Goal: Information Seeking & Learning: Learn about a topic

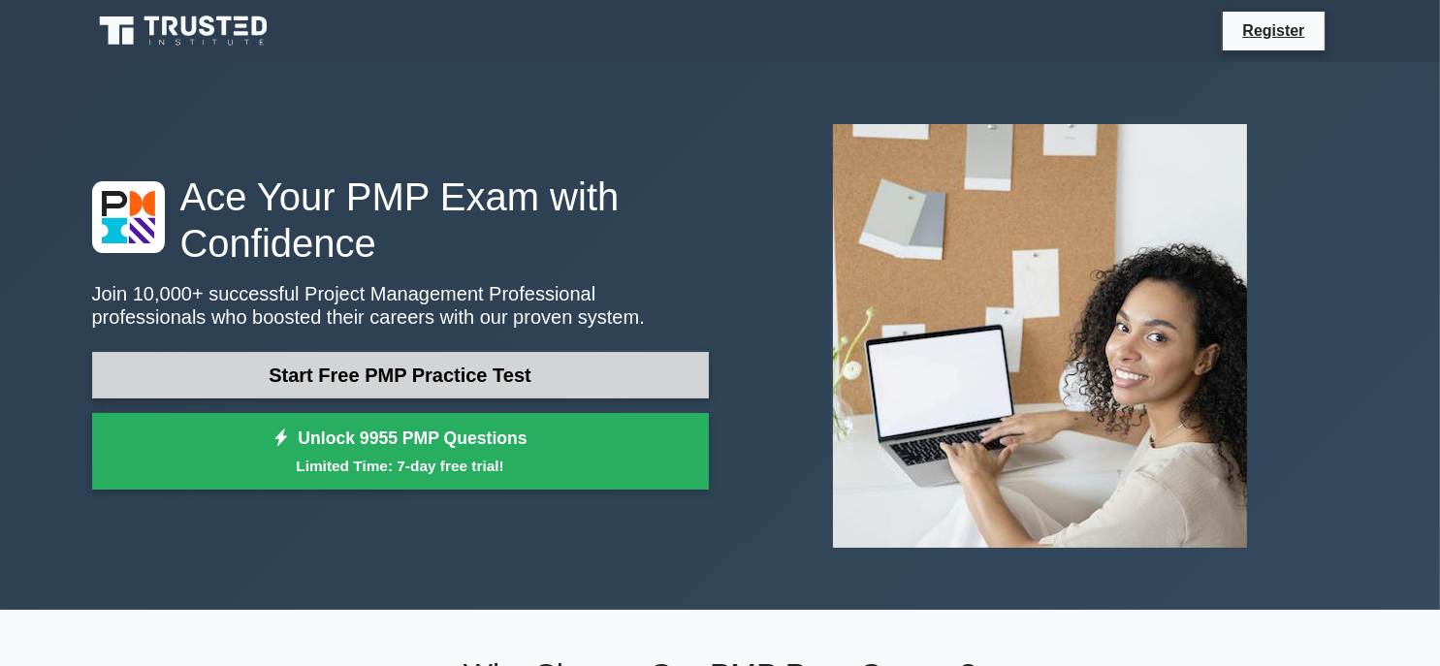
click at [362, 377] on link "Start Free PMP Practice Test" at bounding box center [400, 375] width 617 height 47
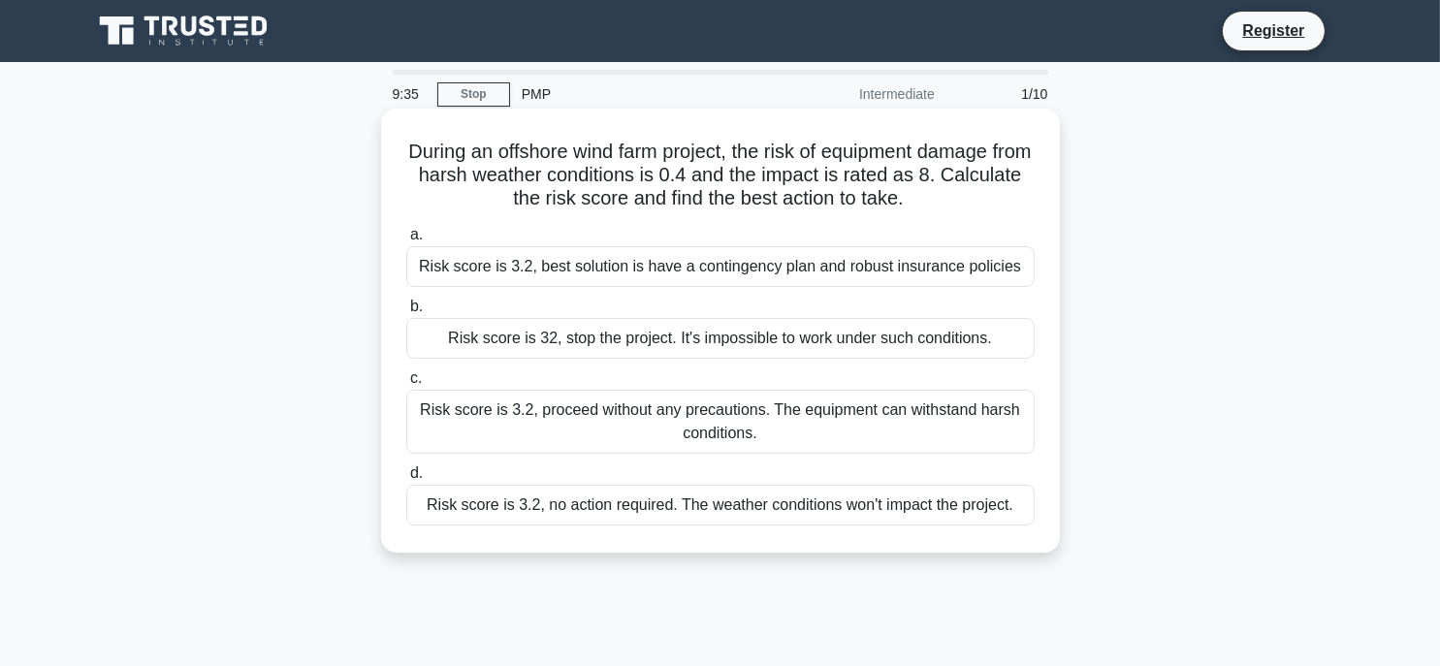
click at [506, 268] on div "Risk score is 3.2, best solution is have a contingency plan and robust insuranc…" at bounding box center [720, 266] width 628 height 41
click at [406, 241] on input "a. Risk score is 3.2, best solution is have a contingency plan and robust insur…" at bounding box center [406, 235] width 0 height 13
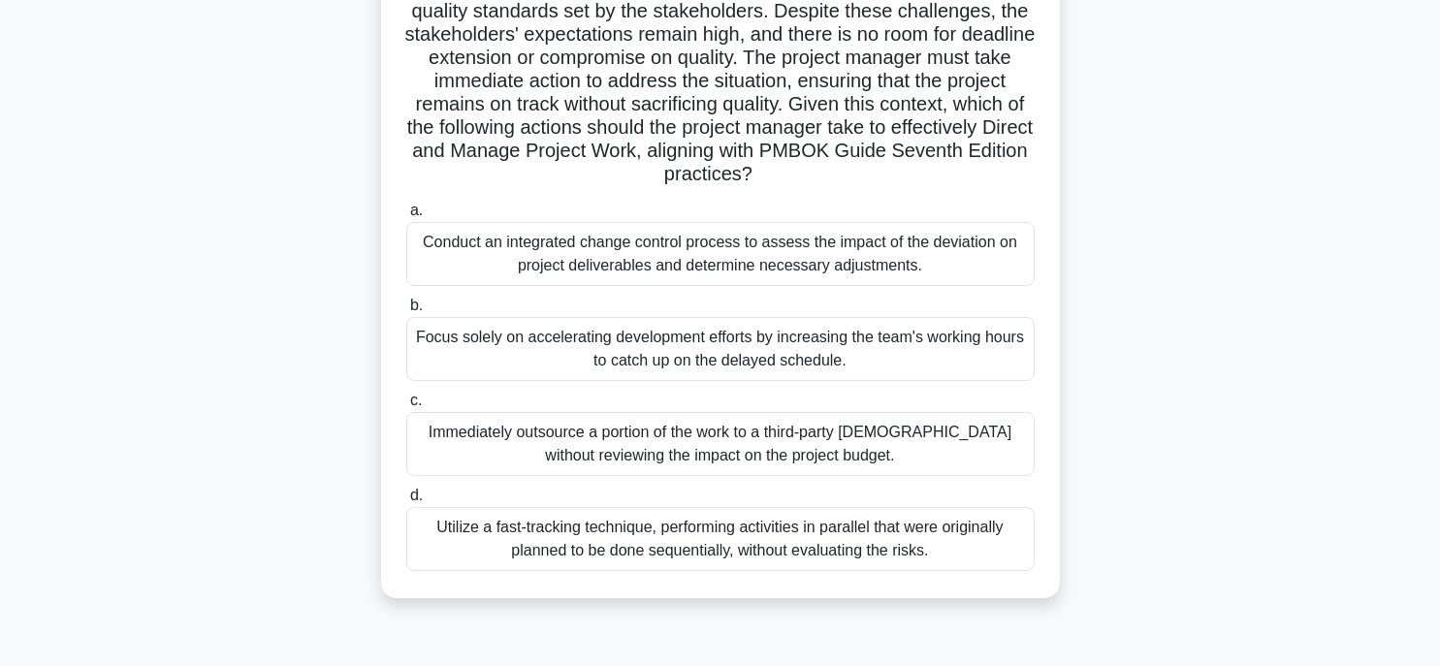
scroll to position [291, 0]
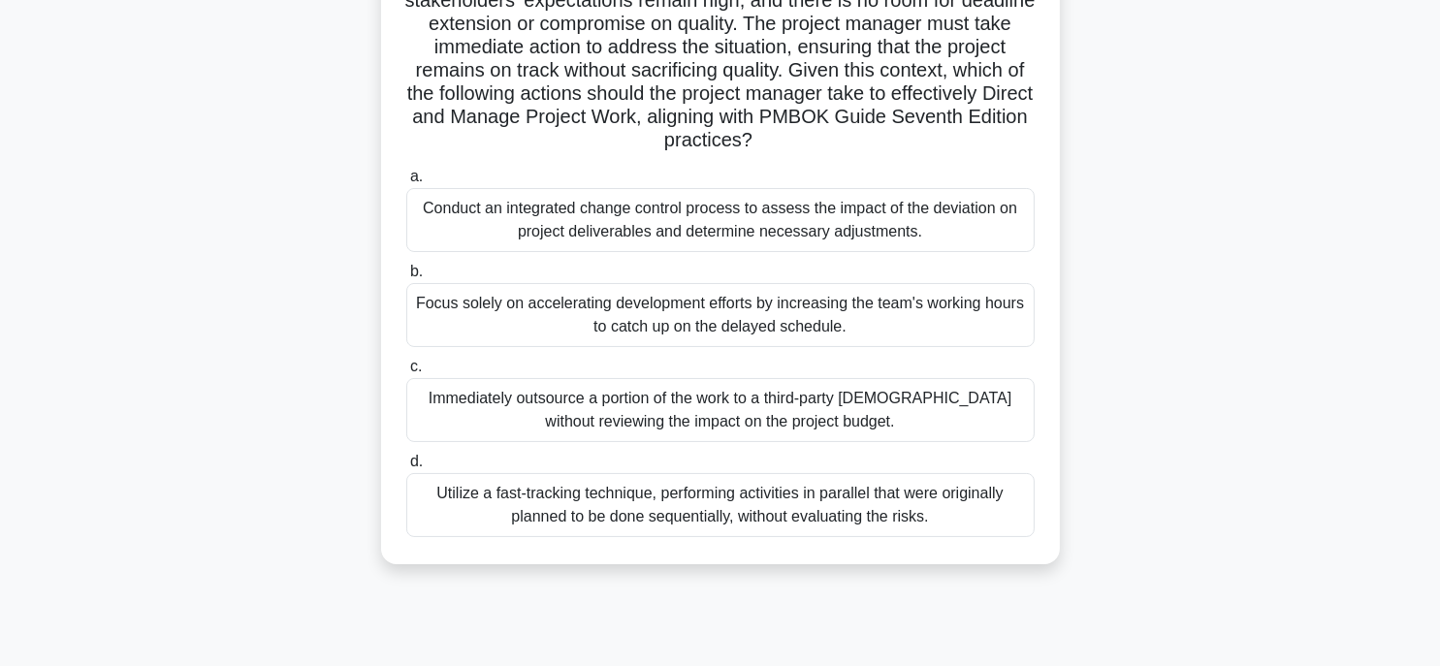
click at [463, 242] on div "Conduct an integrated change control process to assess the impact of the deviat…" at bounding box center [720, 220] width 628 height 64
click at [406, 183] on input "a. Conduct an integrated change control process to assess the impact of the dev…" at bounding box center [406, 177] width 0 height 13
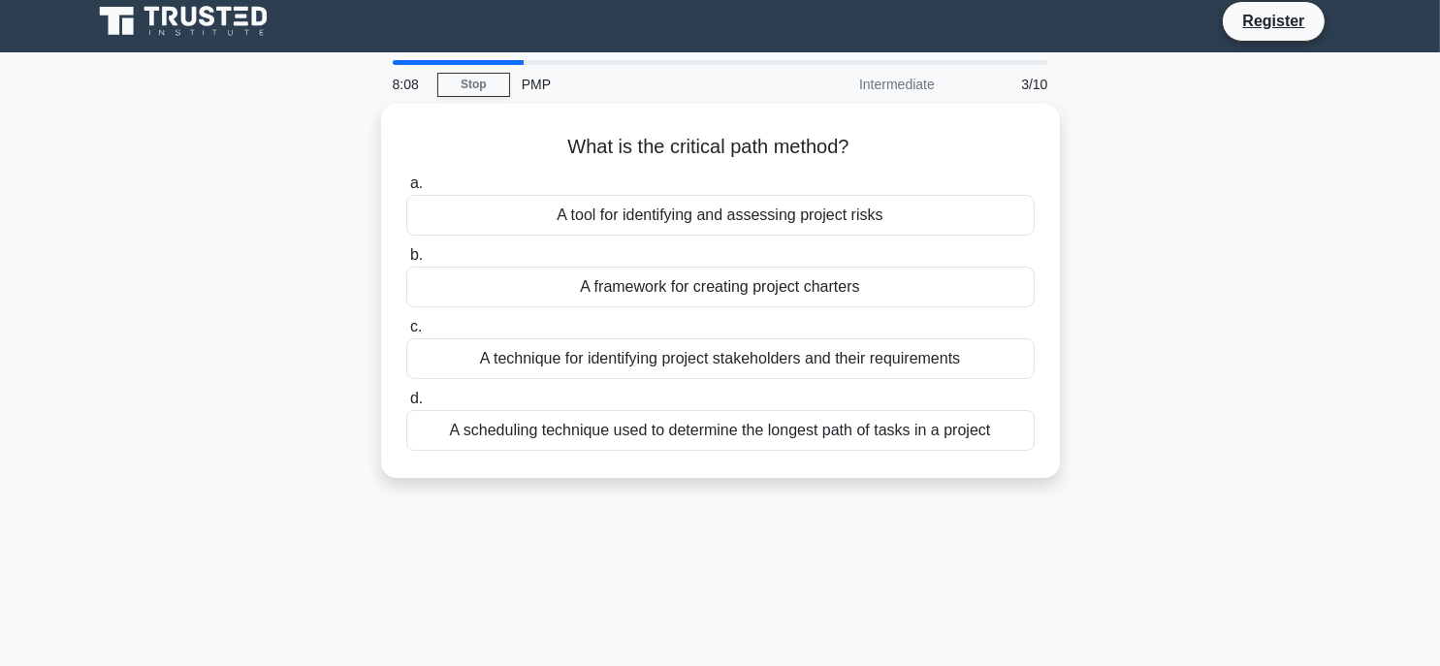
scroll to position [0, 0]
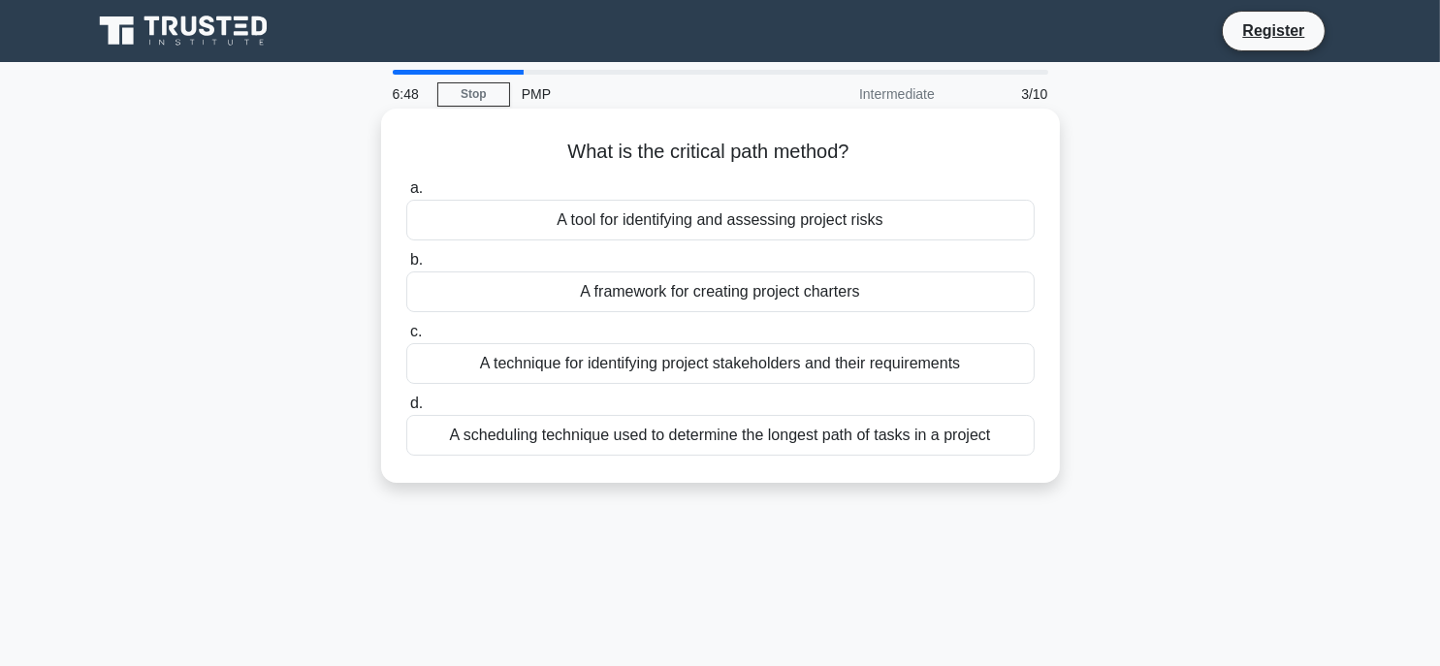
click at [654, 302] on div "A framework for creating project charters" at bounding box center [720, 291] width 628 height 41
click at [406, 267] on input "b. A framework for creating project charters" at bounding box center [406, 260] width 0 height 13
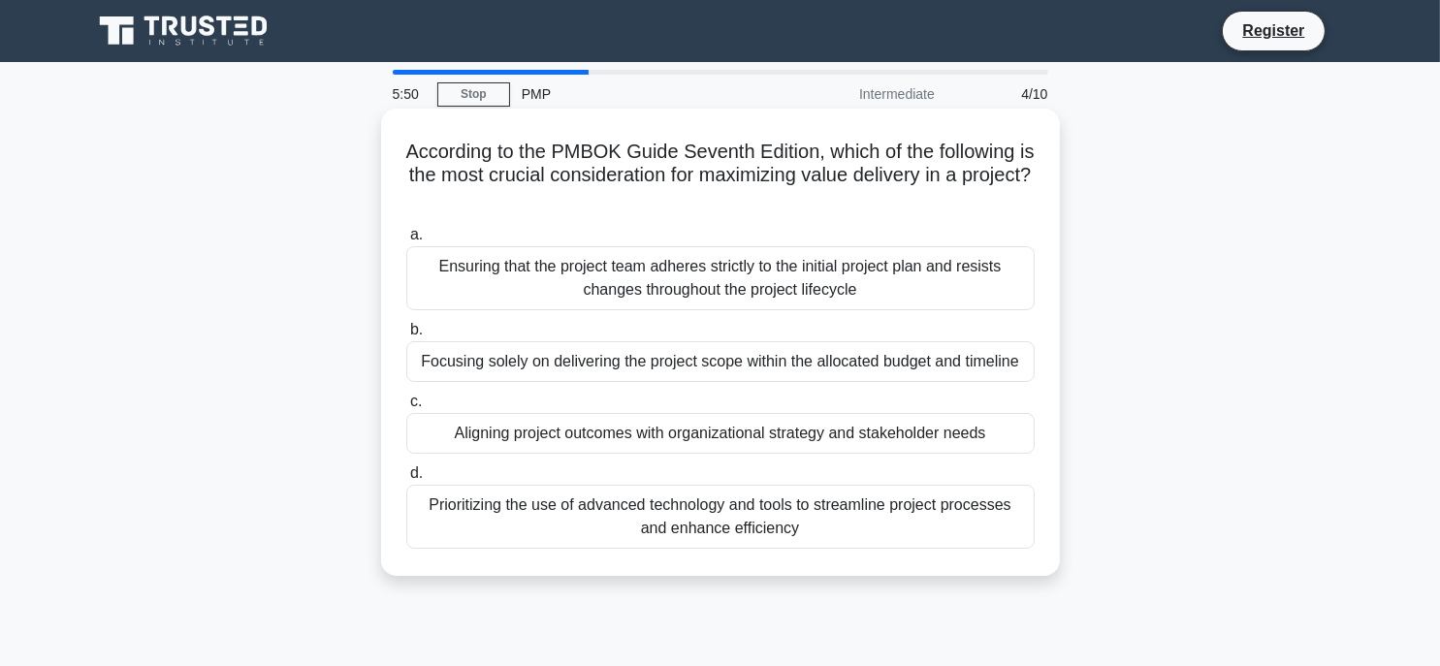
click at [536, 426] on div "Aligning project outcomes with organizational strategy and stakeholder needs" at bounding box center [720, 433] width 628 height 41
click at [406, 408] on input "c. Aligning project outcomes with organizational strategy and stakeholder needs" at bounding box center [406, 402] width 0 height 13
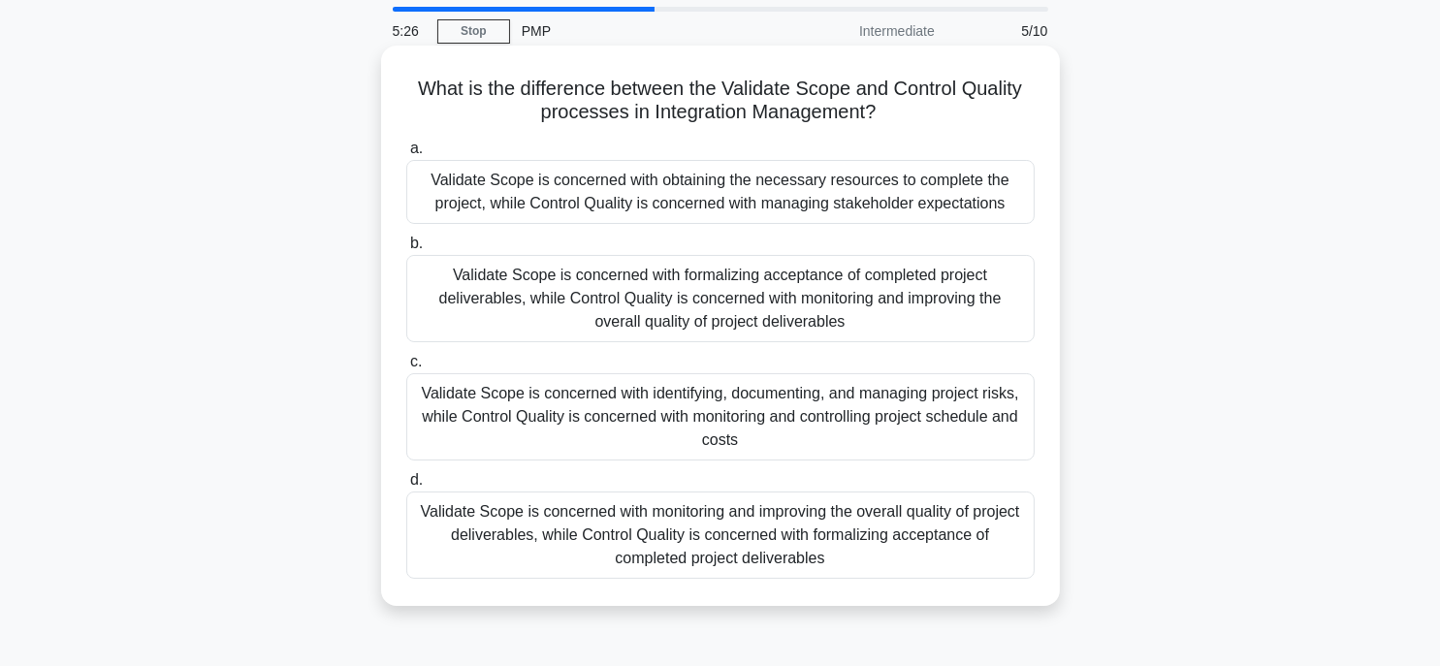
scroll to position [97, 0]
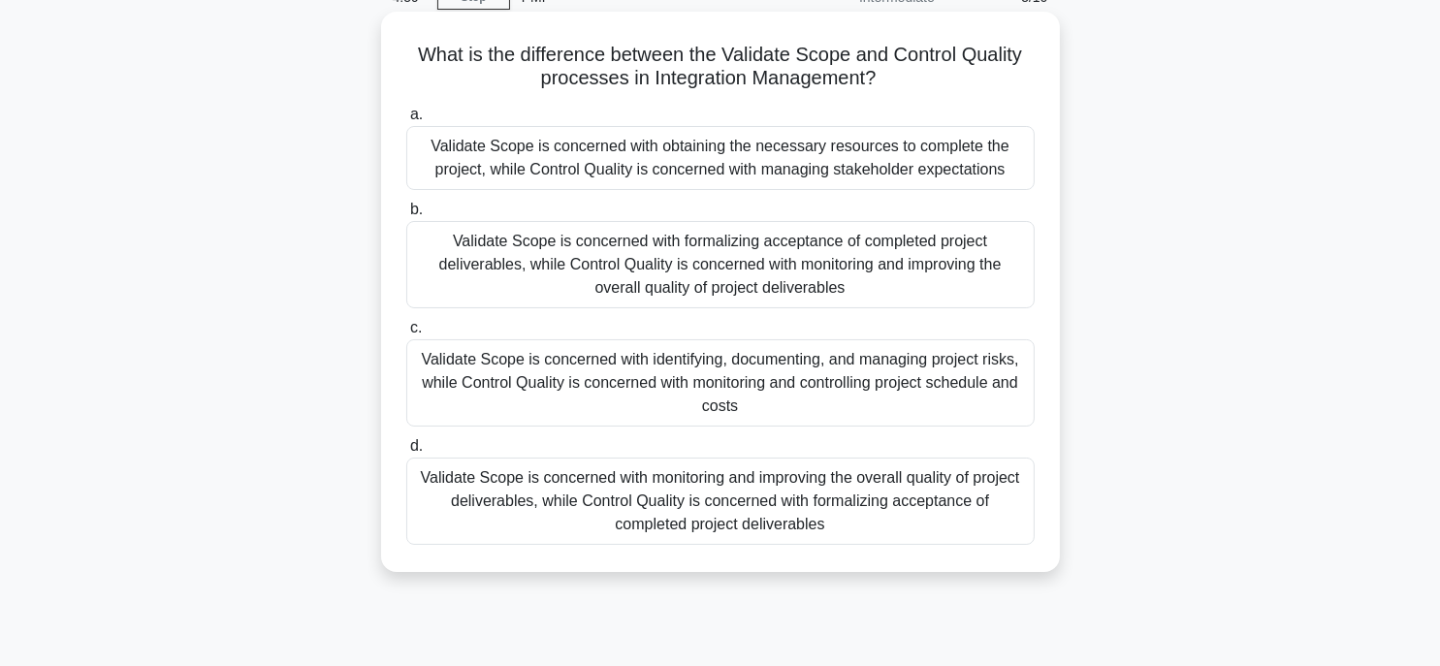
click at [509, 467] on div "Validate Scope is concerned with monitoring and improving the overall quality o…" at bounding box center [720, 501] width 628 height 87
click at [406, 453] on input "d. Validate Scope is concerned with monitoring and improving the overall qualit…" at bounding box center [406, 446] width 0 height 13
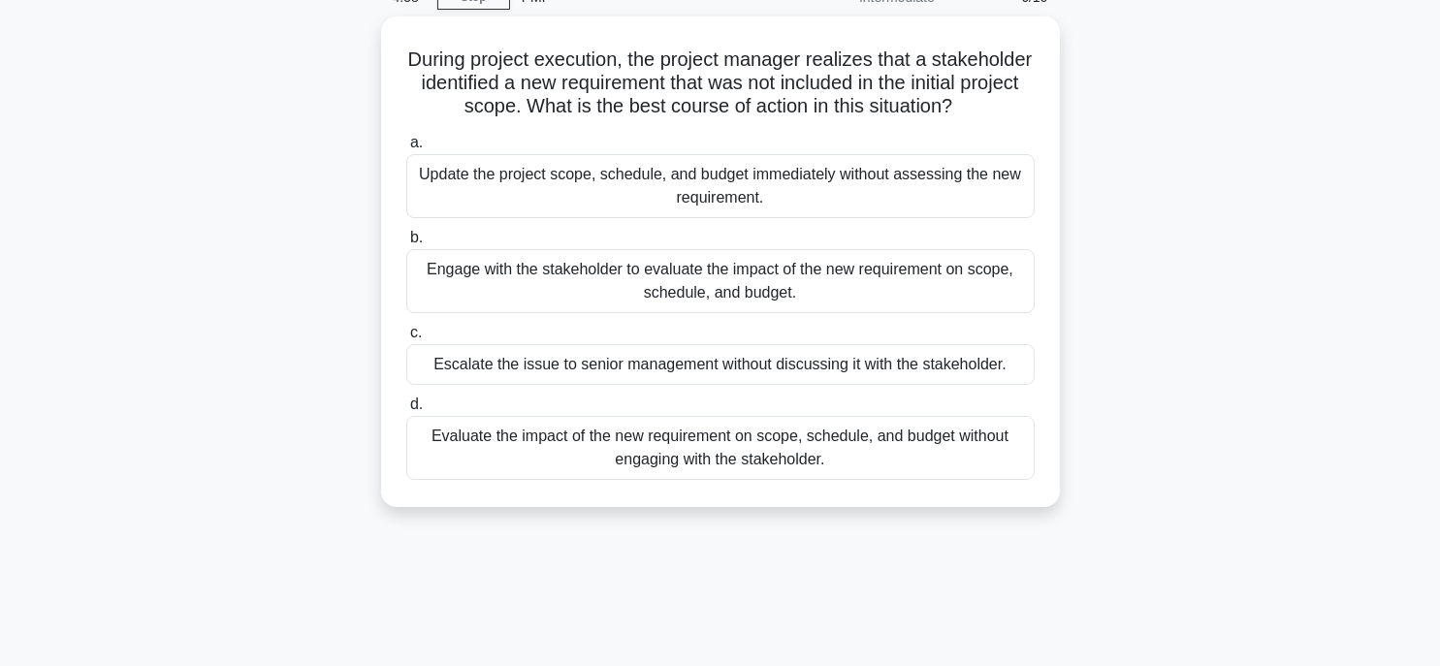
scroll to position [0, 0]
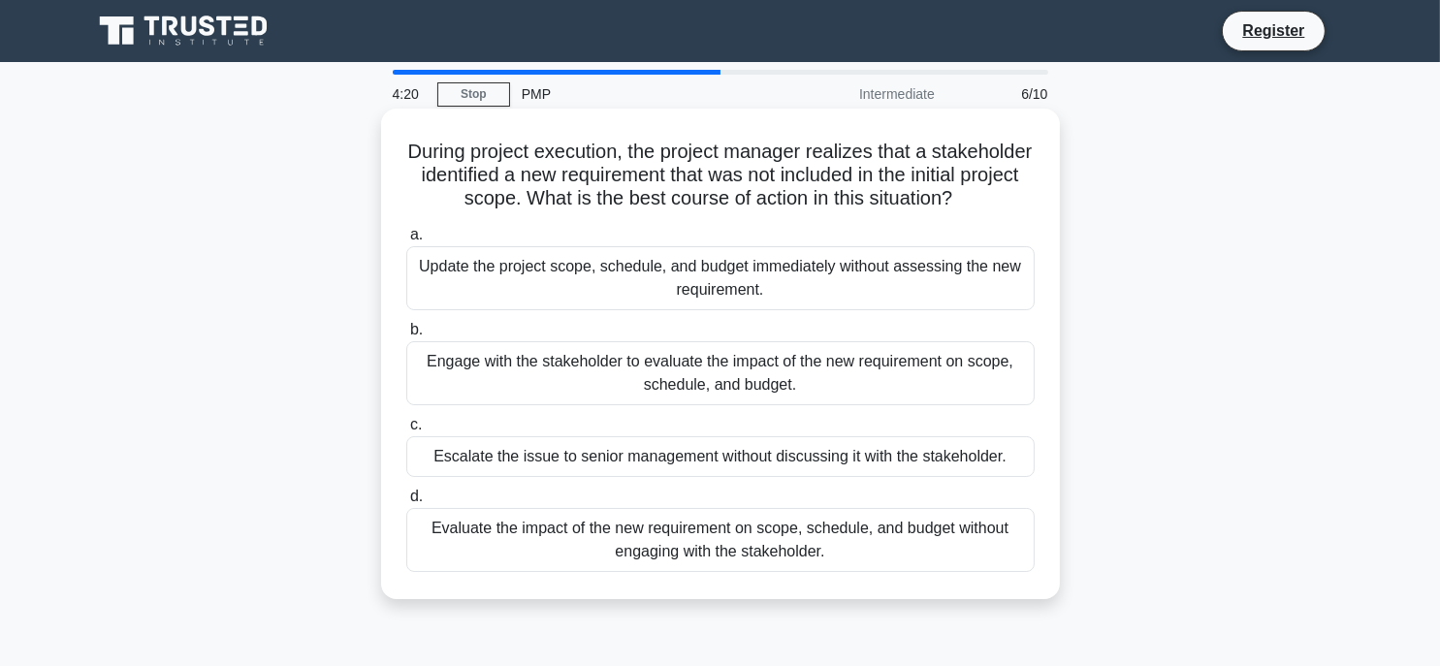
click at [764, 394] on div "Engage with the stakeholder to evaluate the impact of the new requirement on sc…" at bounding box center [720, 373] width 628 height 64
click at [406, 336] on input "b. Engage with the stakeholder to evaluate the impact of the new requirement on…" at bounding box center [406, 330] width 0 height 13
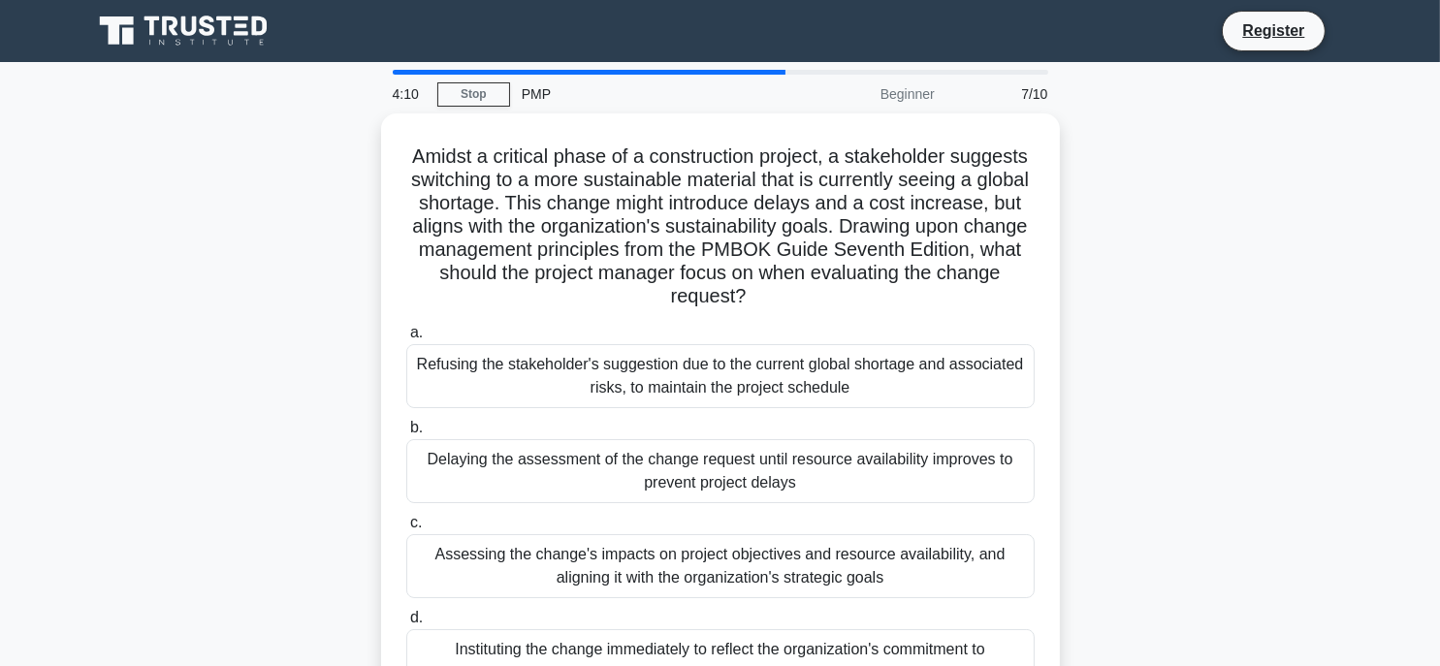
scroll to position [97, 0]
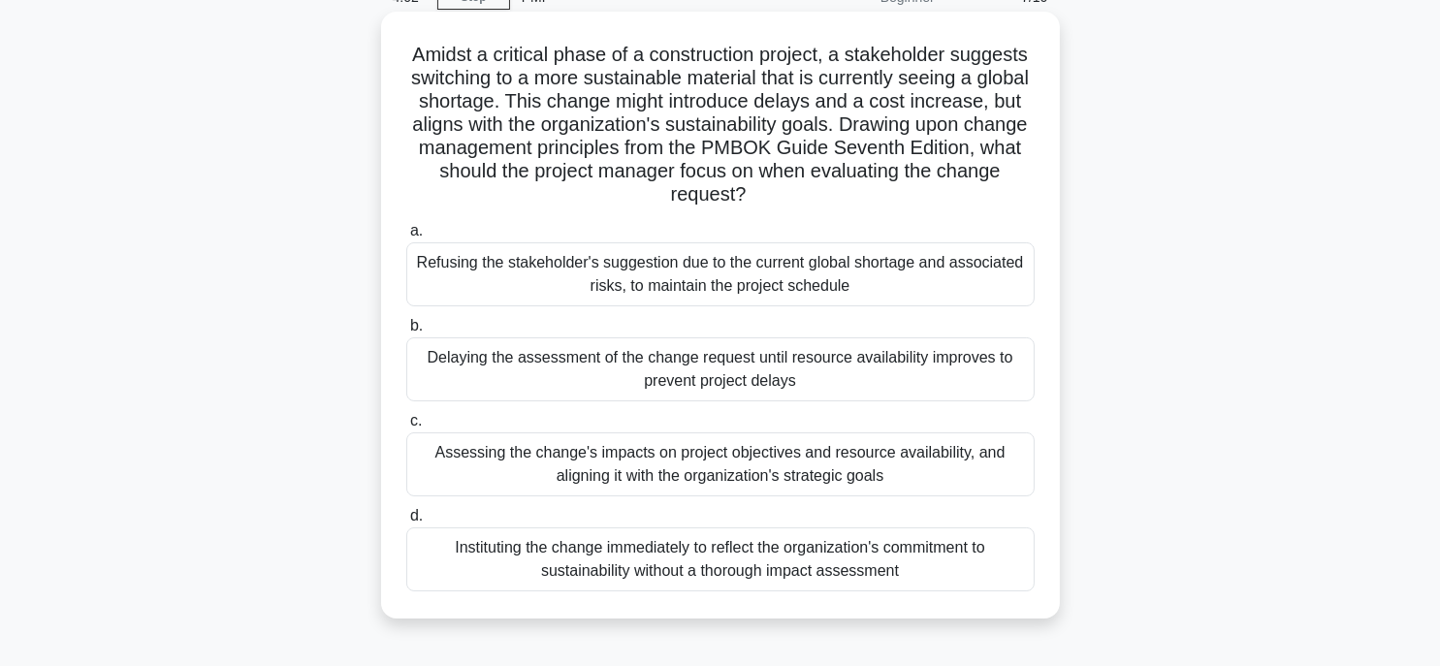
click at [692, 452] on div "Assessing the change's impacts on project objectives and resource availability,…" at bounding box center [720, 464] width 628 height 64
click at [406, 428] on input "c. Assessing the change's impacts on project objectives and resource availabili…" at bounding box center [406, 421] width 0 height 13
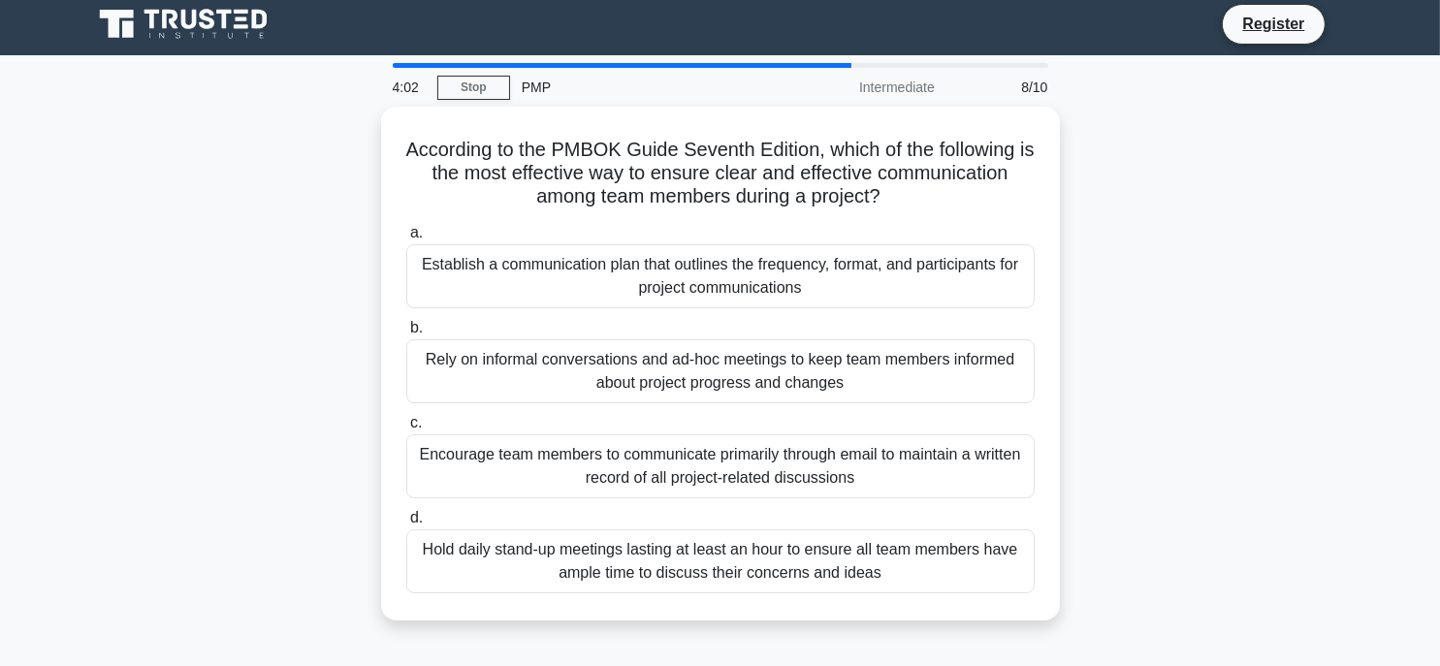
scroll to position [0, 0]
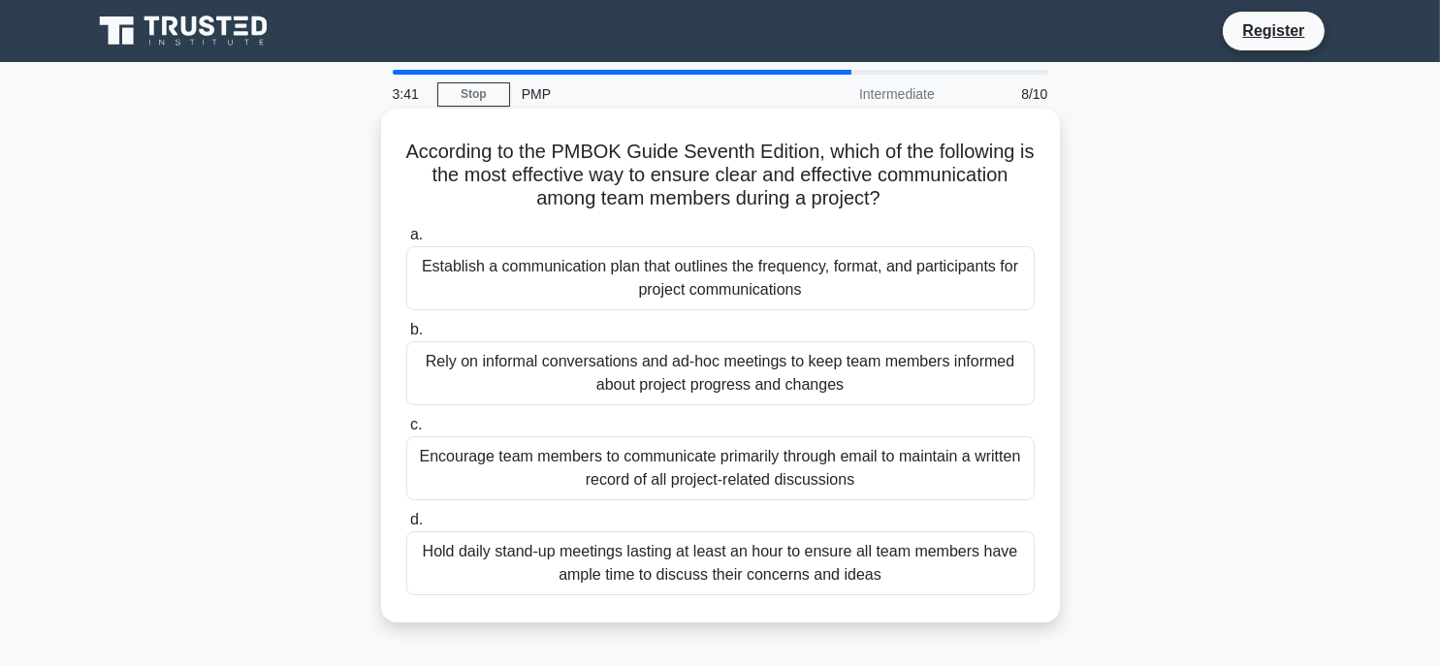
click at [531, 273] on div "Establish a communication plan that outlines the frequency, format, and partici…" at bounding box center [720, 278] width 628 height 64
click at [406, 241] on input "a. Establish a communication plan that outlines the frequency, format, and part…" at bounding box center [406, 235] width 0 height 13
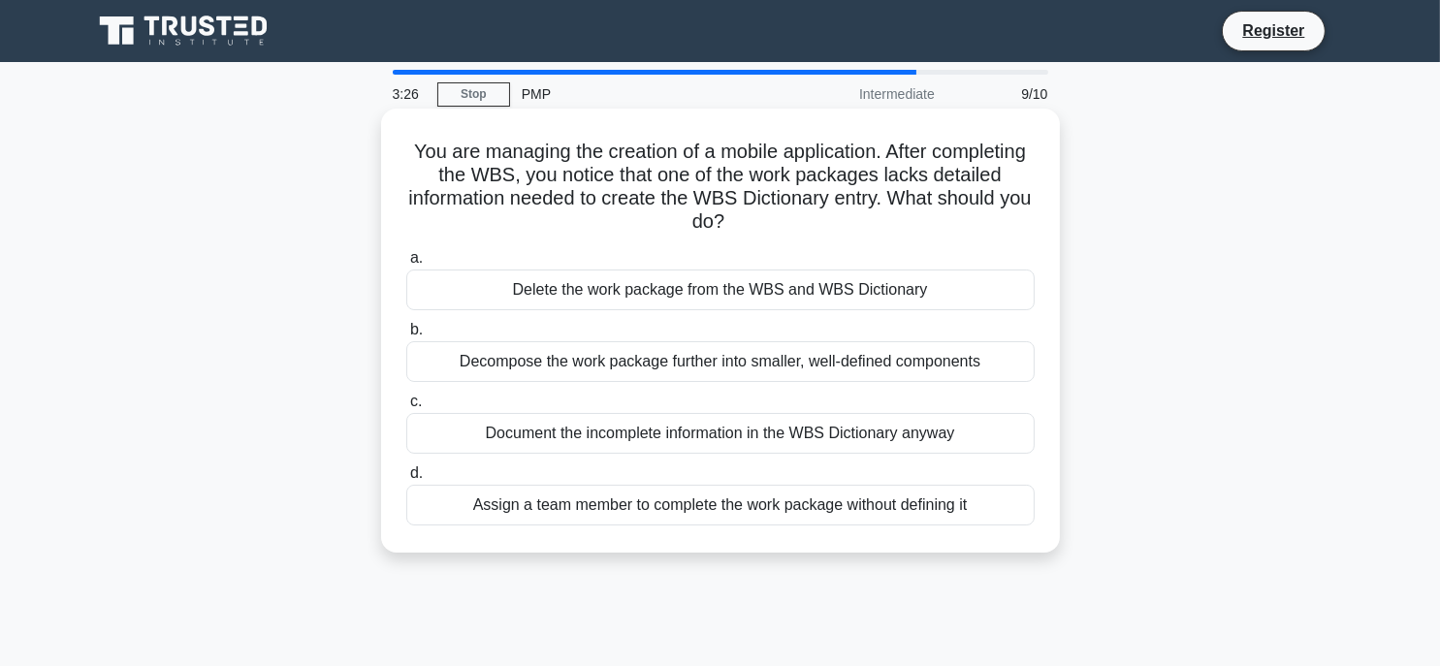
click at [578, 434] on div "Document the incomplete information in the WBS Dictionary anyway" at bounding box center [720, 433] width 628 height 41
click at [406, 408] on input "c. Document the incomplete information in the WBS Dictionary anyway" at bounding box center [406, 402] width 0 height 13
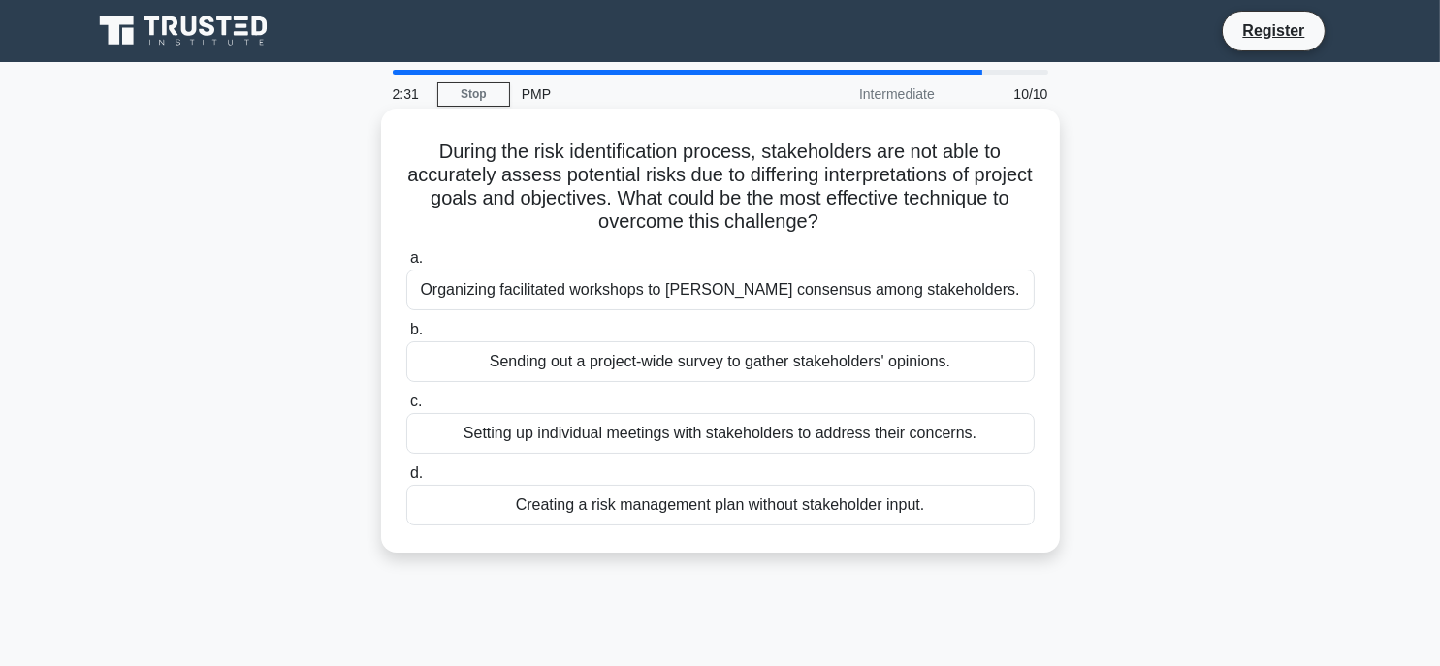
click at [516, 439] on div "Setting up individual meetings with stakeholders to address their concerns." at bounding box center [720, 433] width 628 height 41
click at [406, 408] on input "c. Setting up individual meetings with stakeholders to address their concerns." at bounding box center [406, 402] width 0 height 13
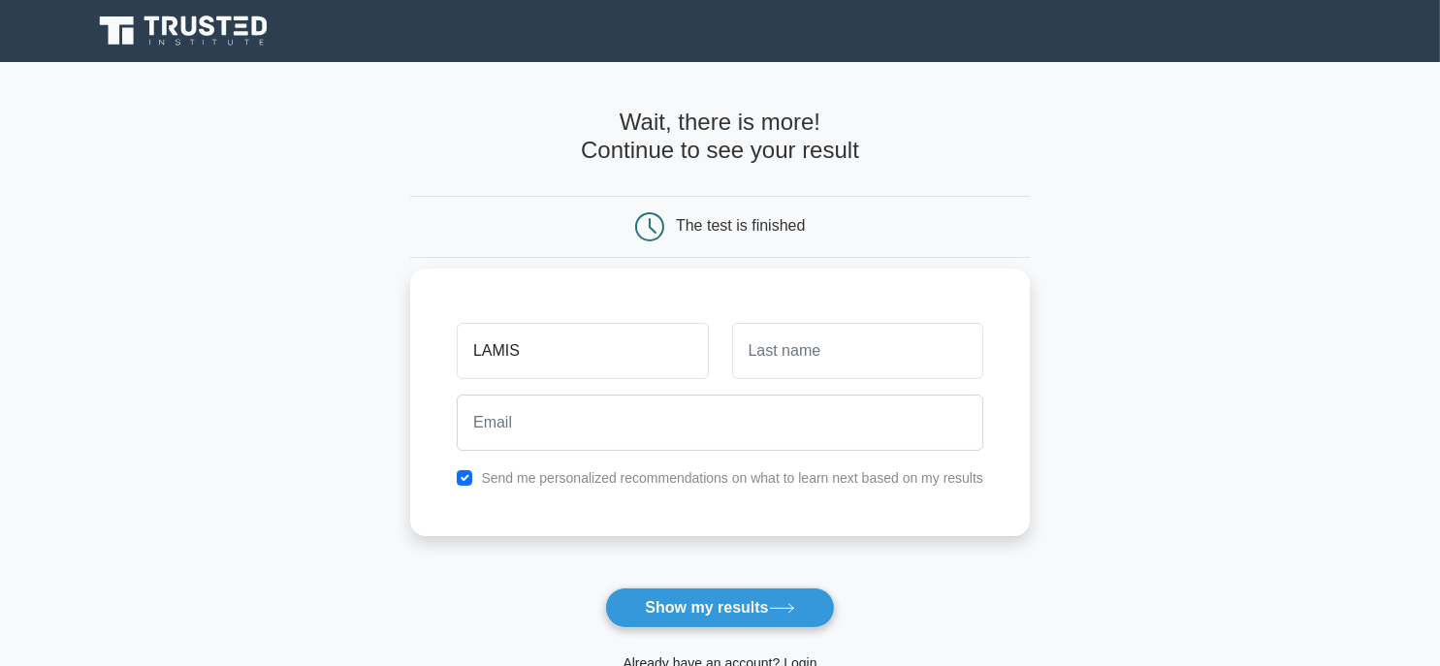
type input "LAMIS"
type input "GO"
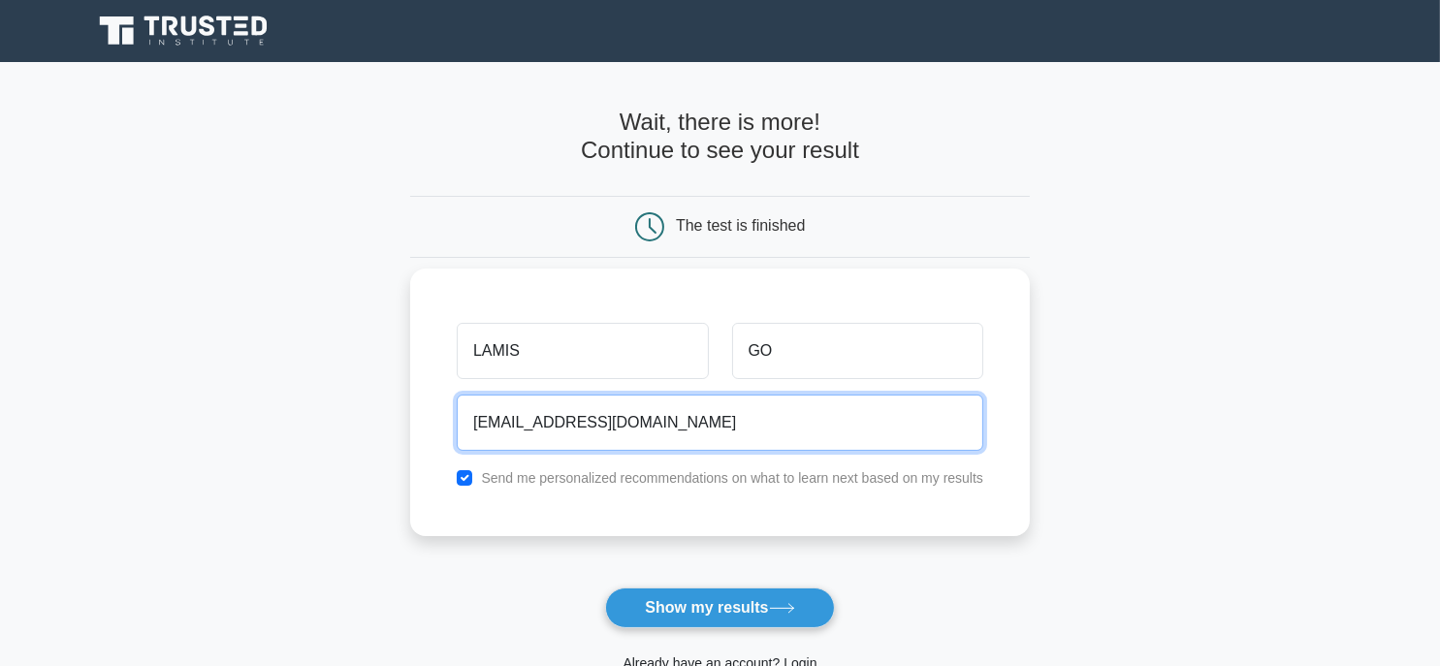
type input "LAMIS.GOUDA@GMAIL.COM"
click at [605, 588] on button "Show my results" at bounding box center [719, 608] width 229 height 41
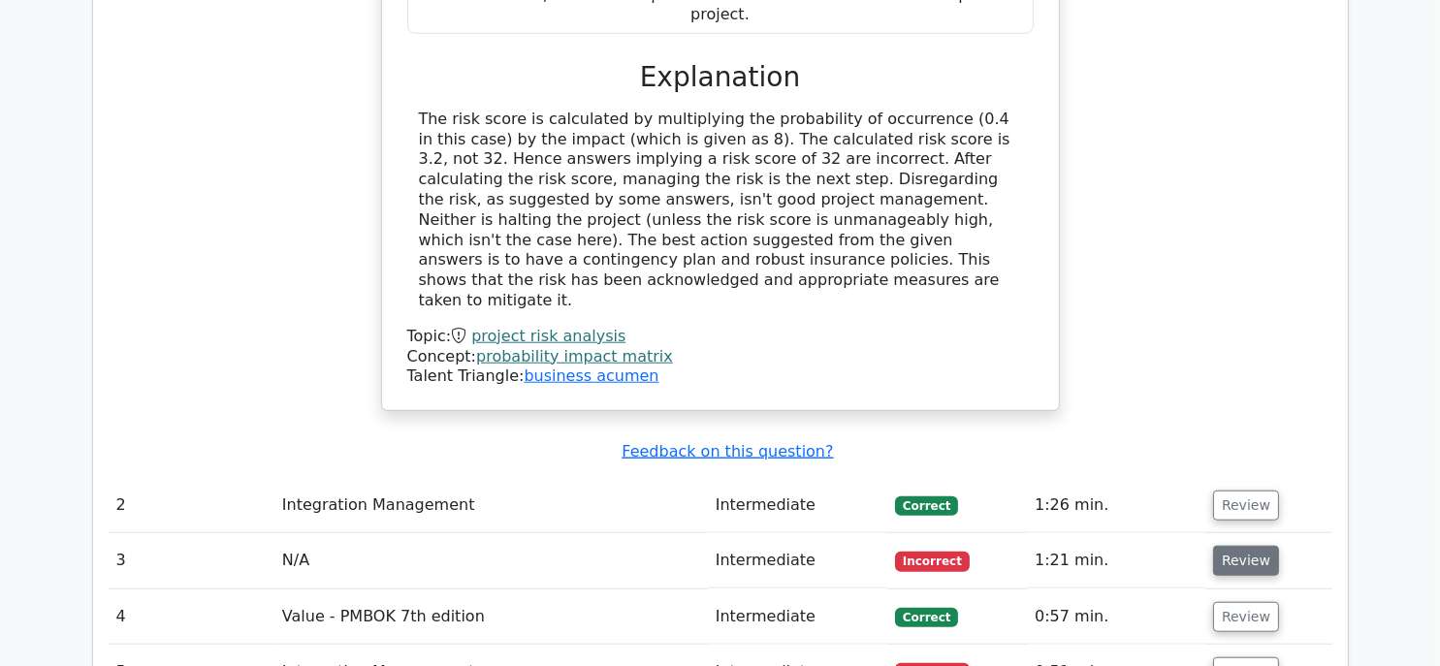
scroll to position [2324, 0]
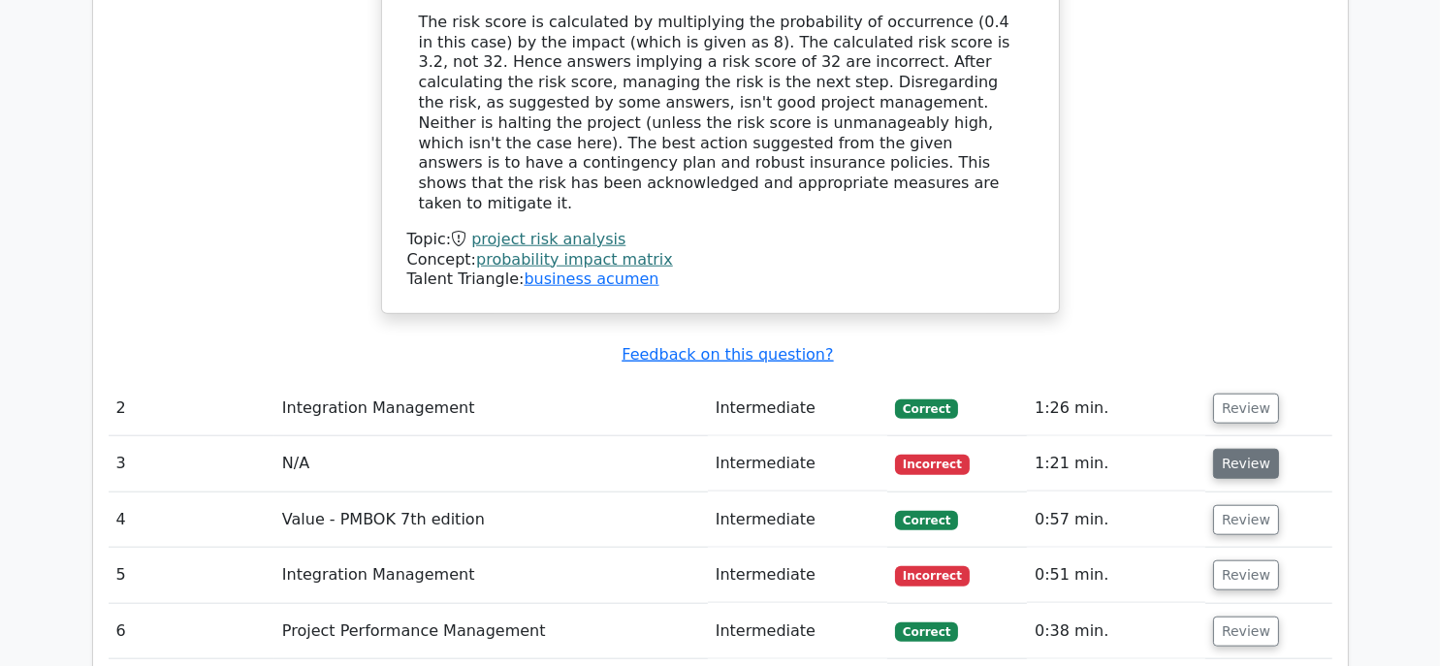
click at [1248, 449] on button "Review" at bounding box center [1246, 464] width 66 height 30
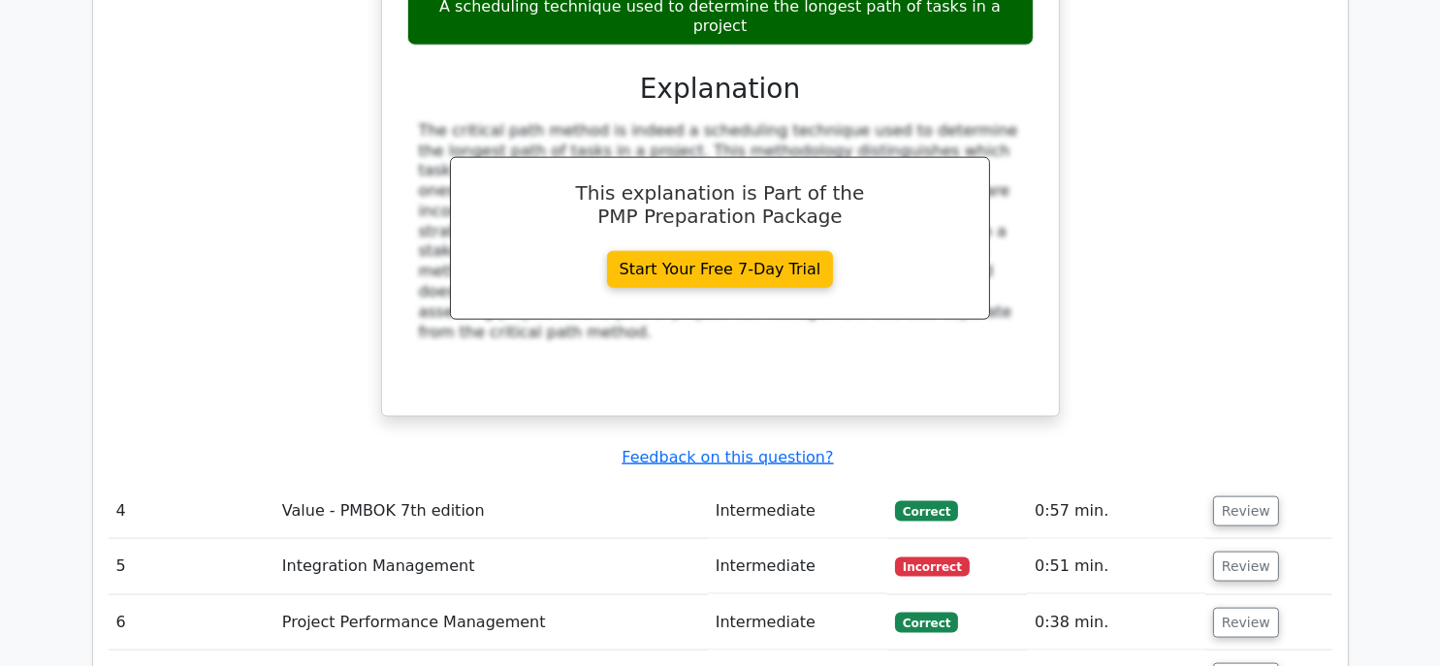
scroll to position [3196, 0]
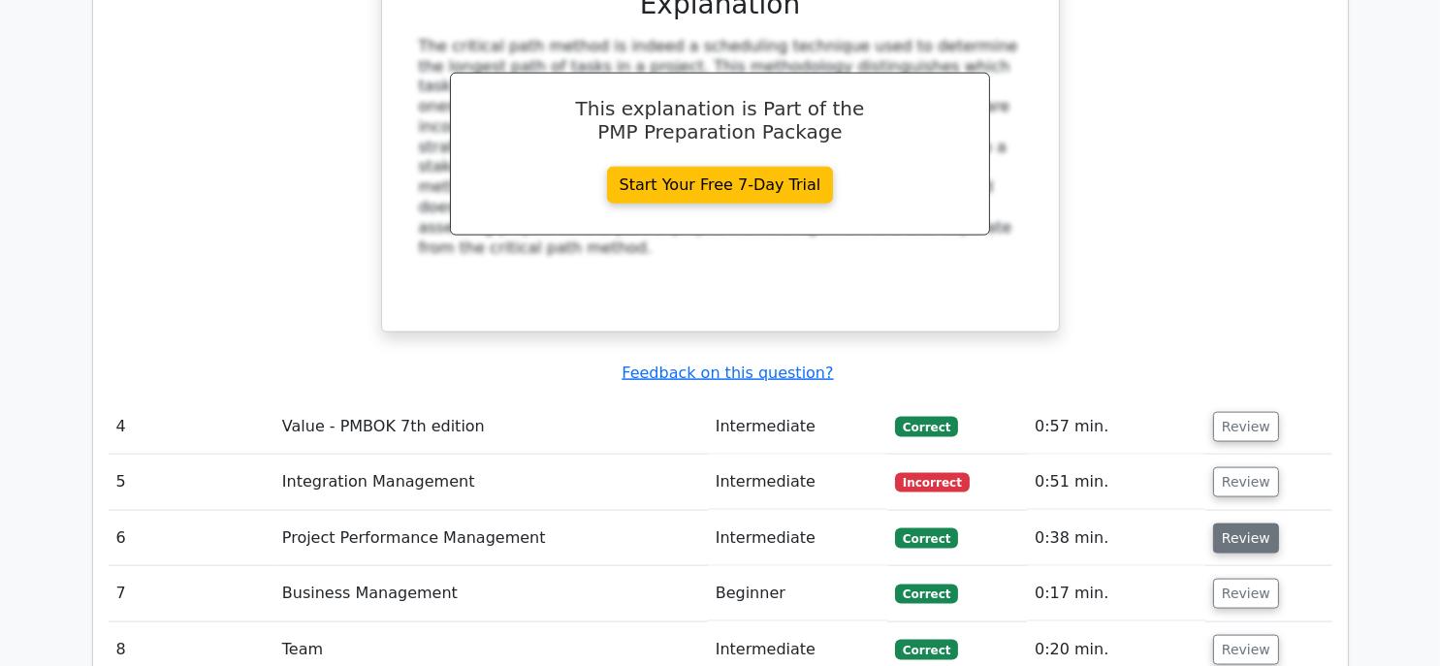
click at [1225, 524] on button "Review" at bounding box center [1246, 539] width 66 height 30
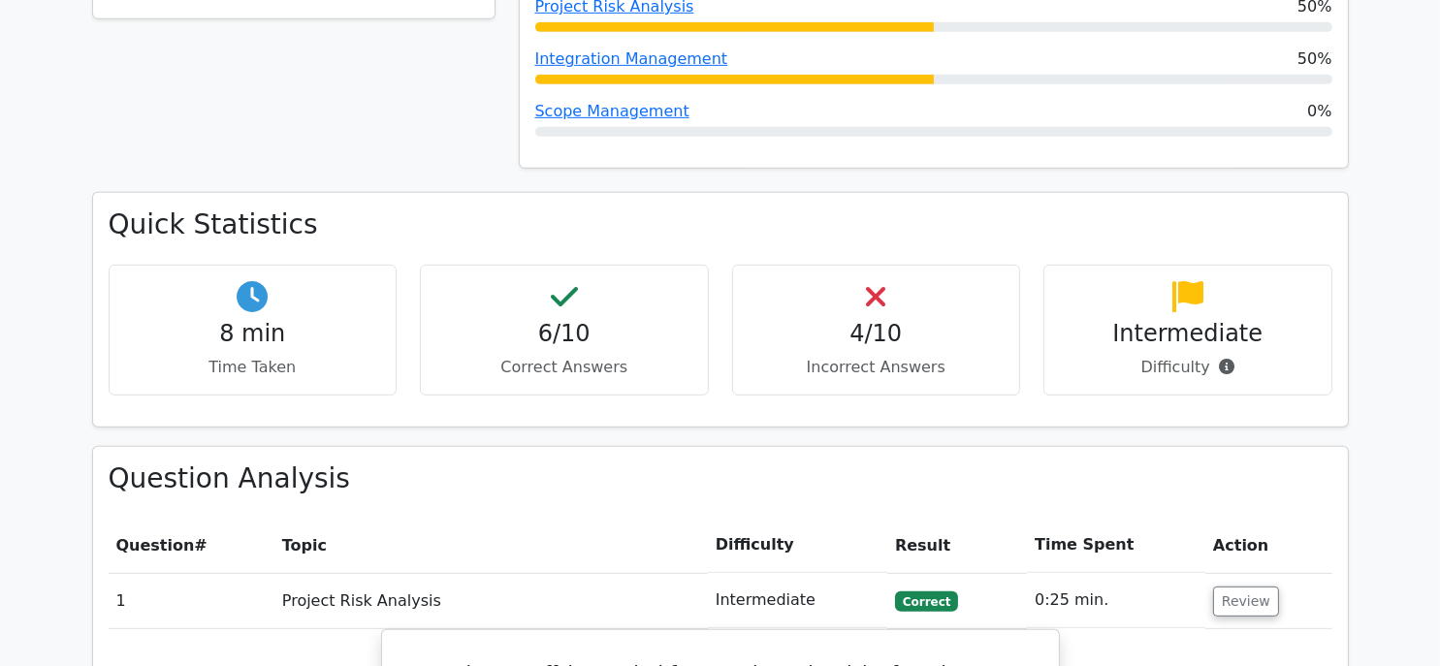
scroll to position [1257, 0]
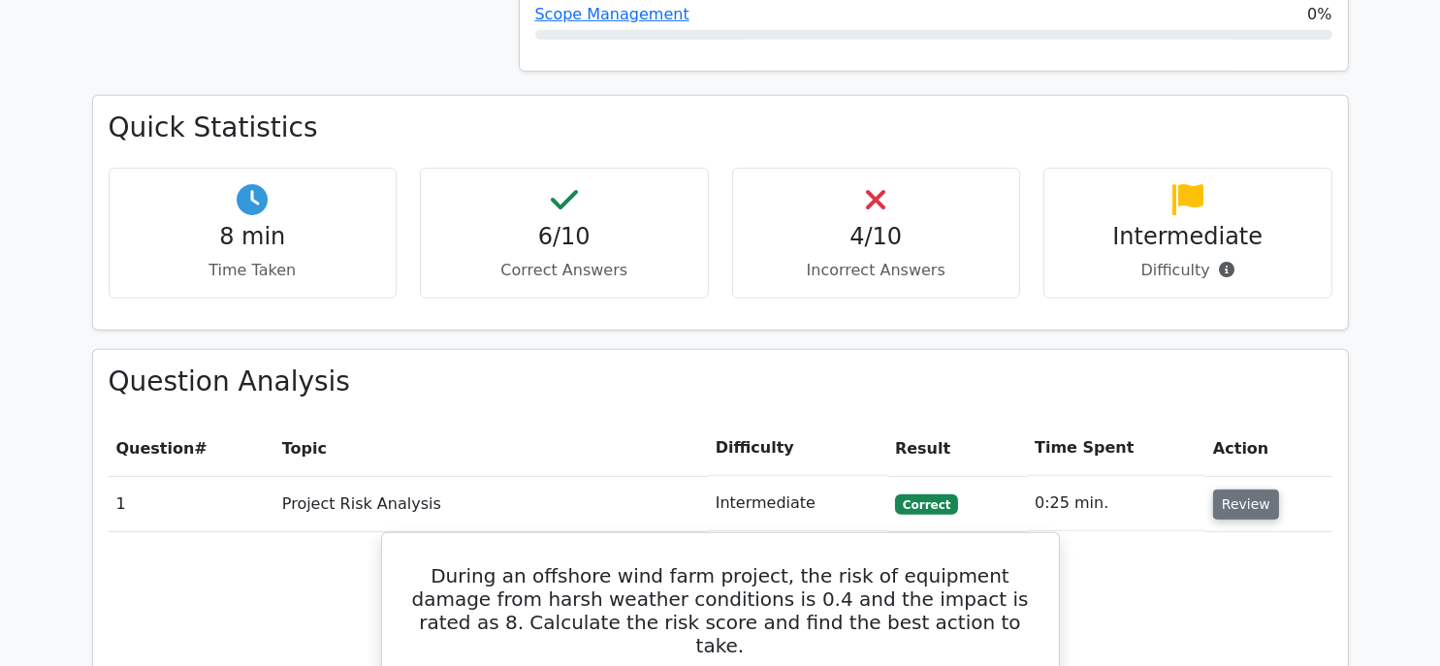
click at [1227, 490] on button "Review" at bounding box center [1246, 505] width 66 height 30
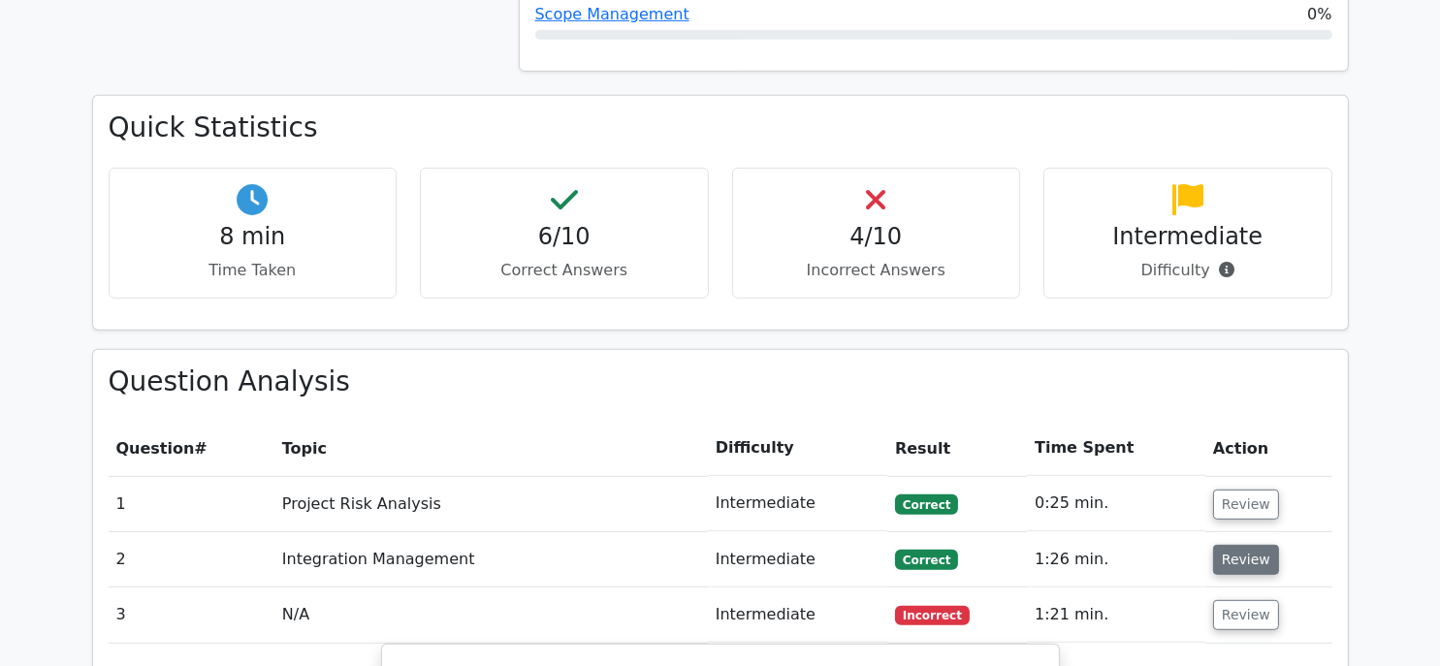
click at [1235, 545] on button "Review" at bounding box center [1246, 560] width 66 height 30
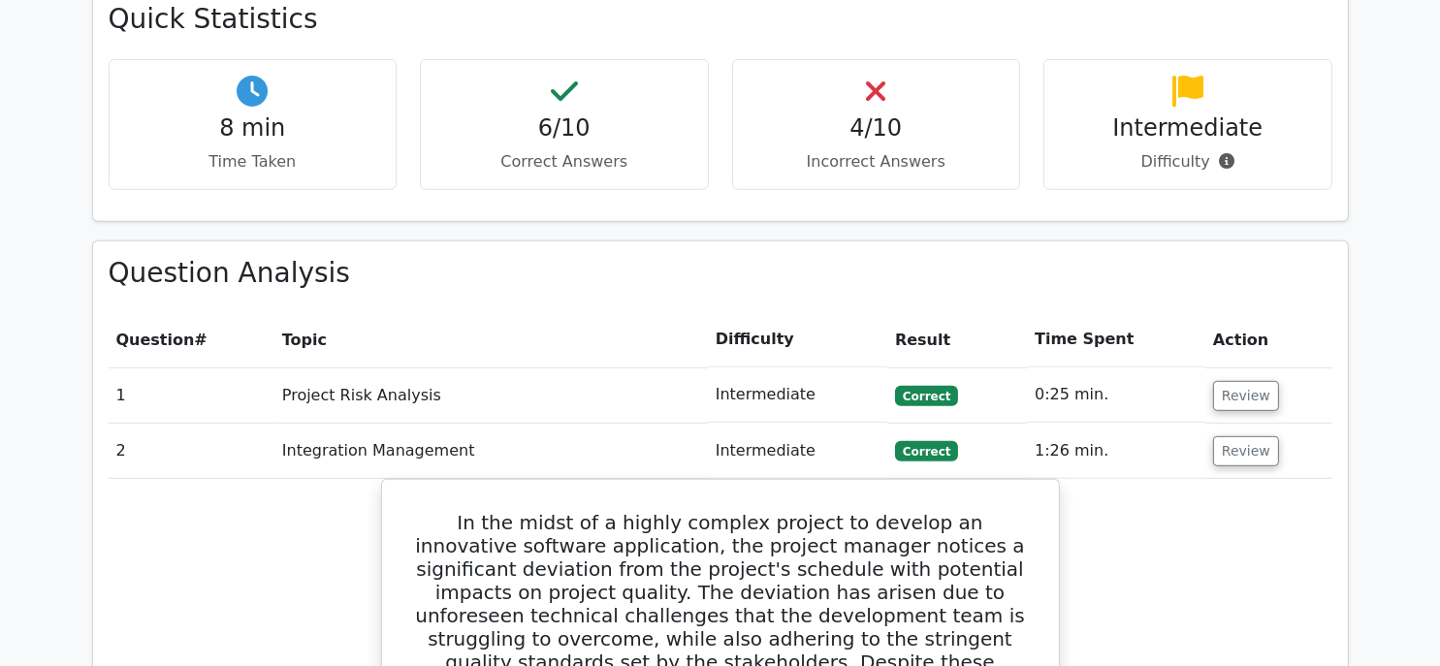
scroll to position [1354, 0]
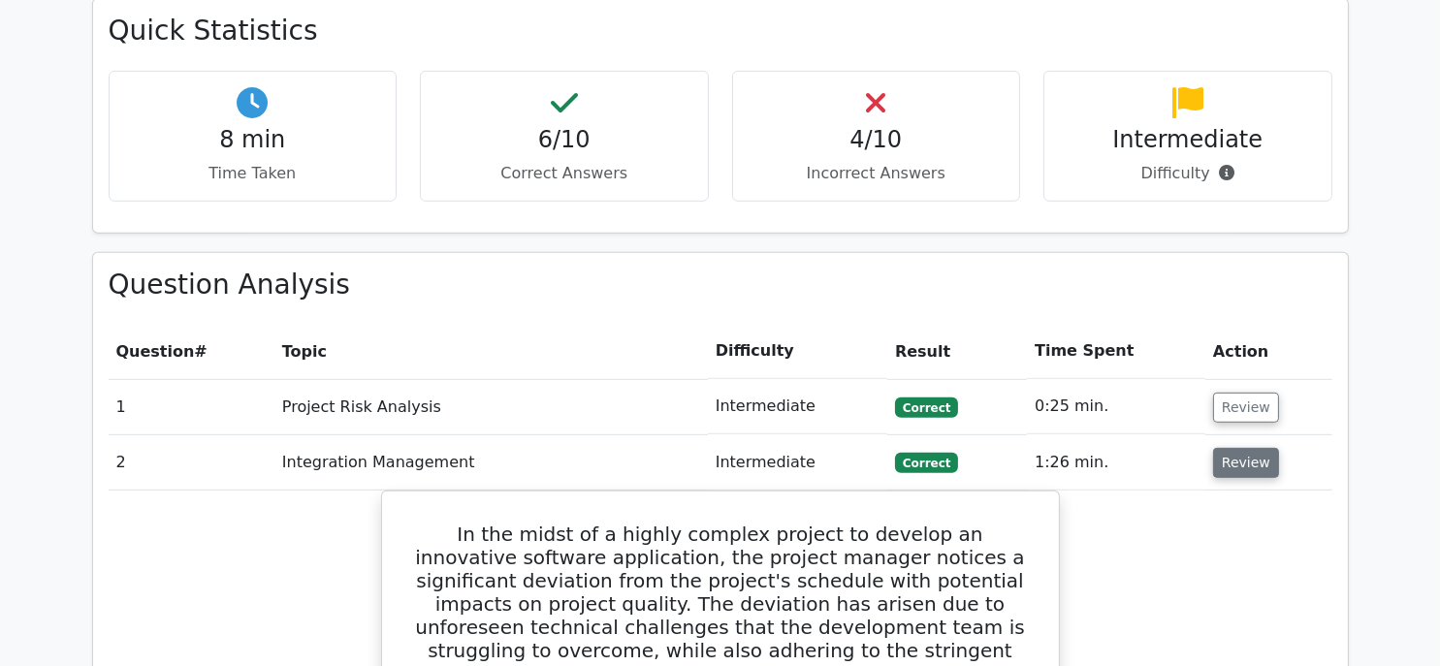
click at [1226, 448] on button "Review" at bounding box center [1246, 463] width 66 height 30
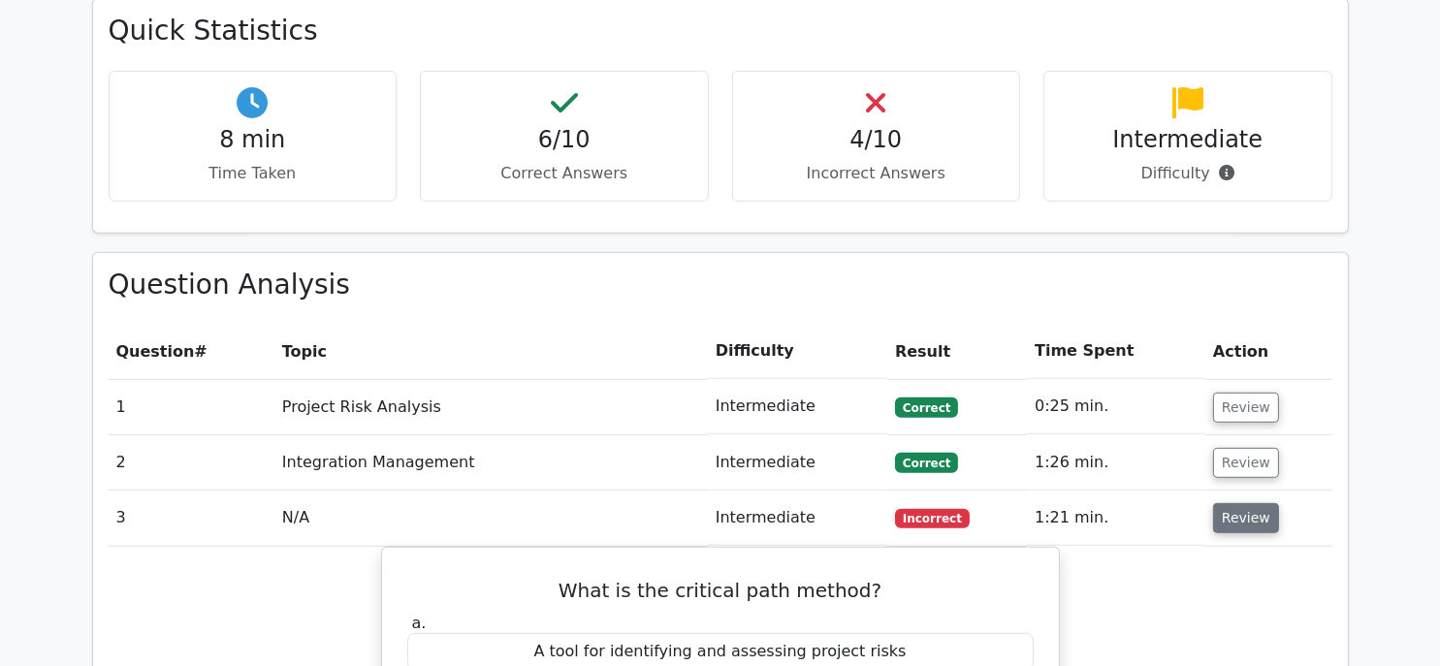
click at [1215, 503] on button "Review" at bounding box center [1246, 518] width 66 height 30
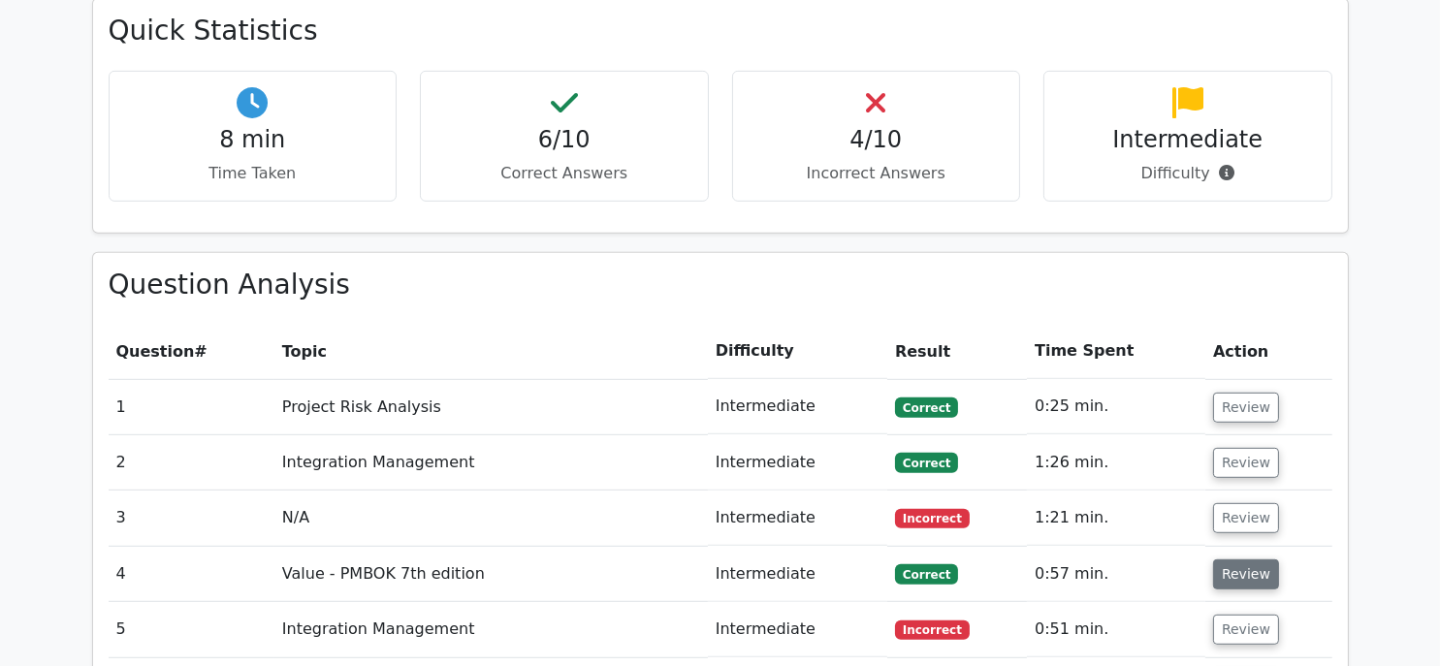
click at [1229, 559] on button "Review" at bounding box center [1246, 574] width 66 height 30
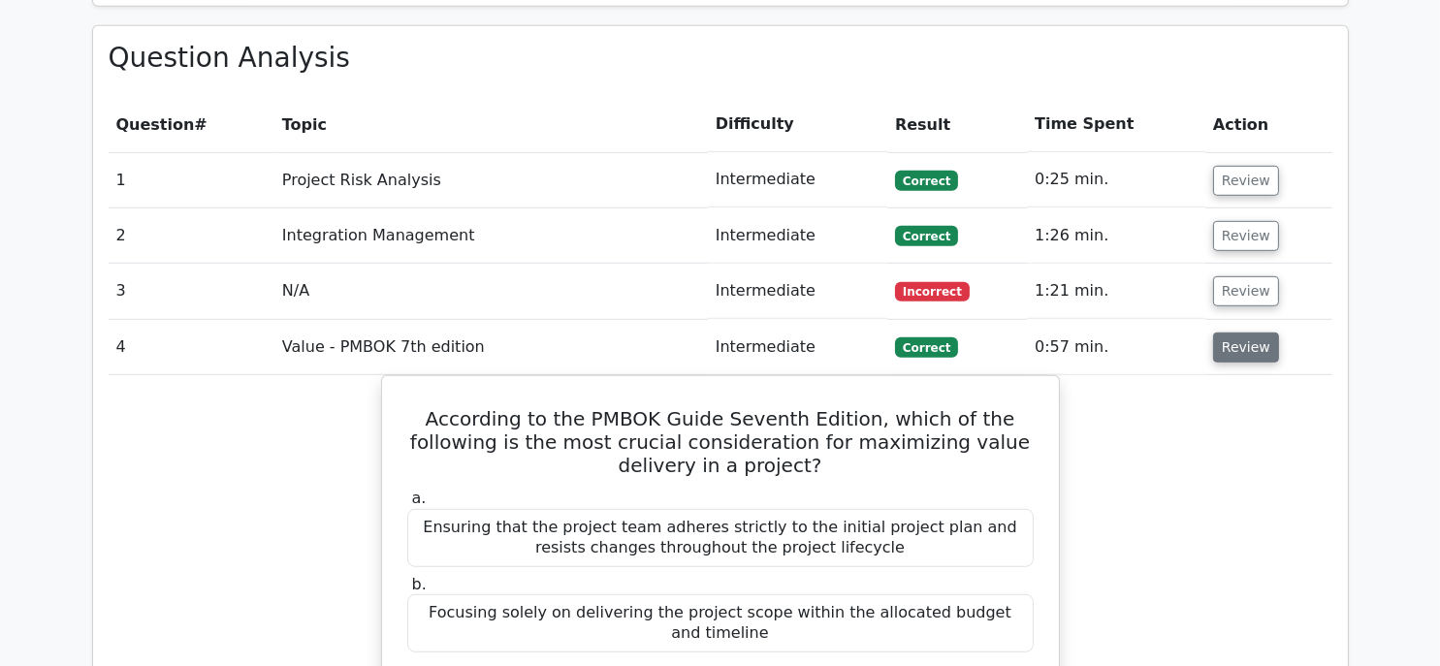
scroll to position [1548, 0]
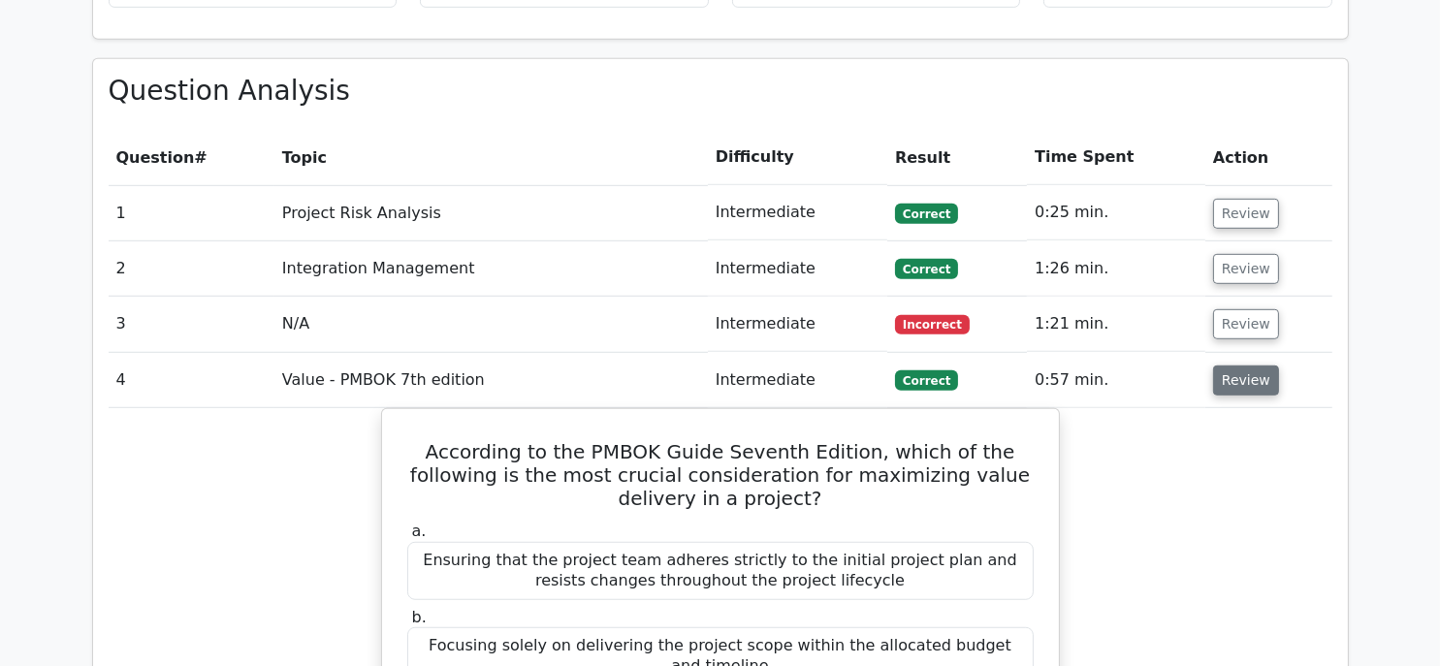
click at [1235, 365] on button "Review" at bounding box center [1246, 380] width 66 height 30
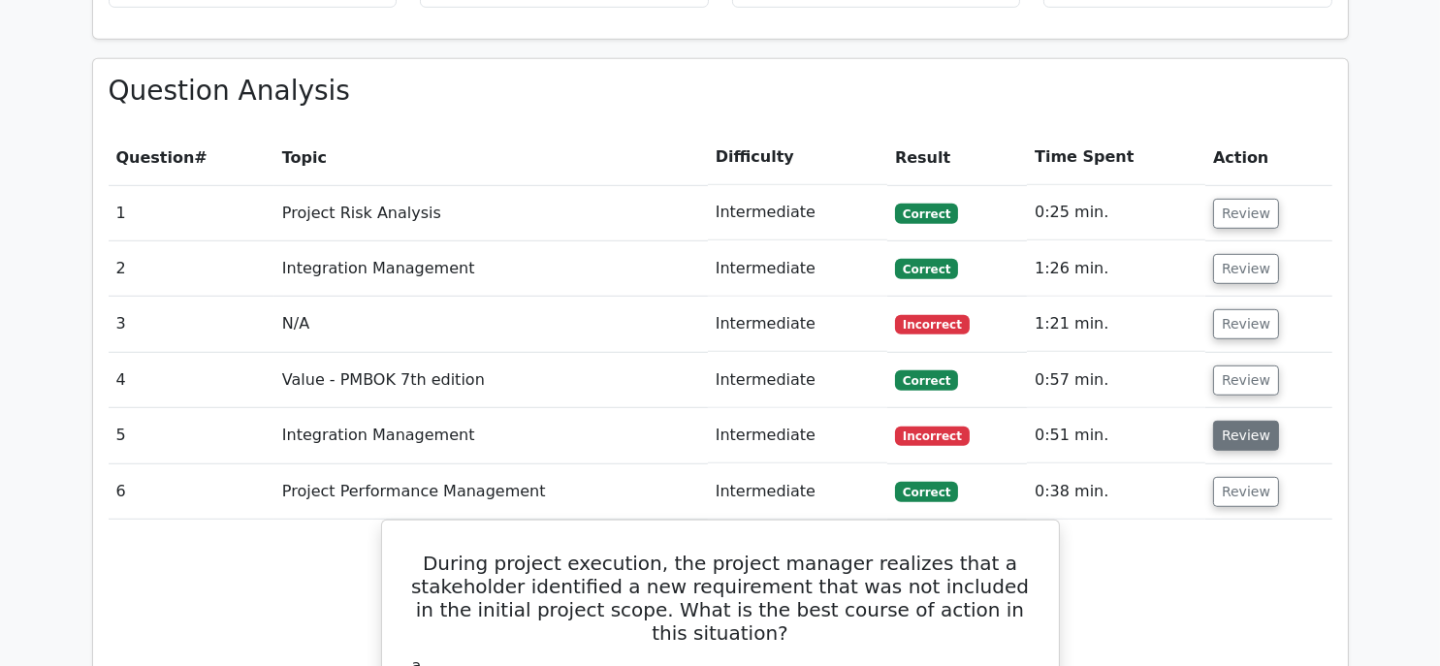
click at [1224, 421] on button "Review" at bounding box center [1246, 436] width 66 height 30
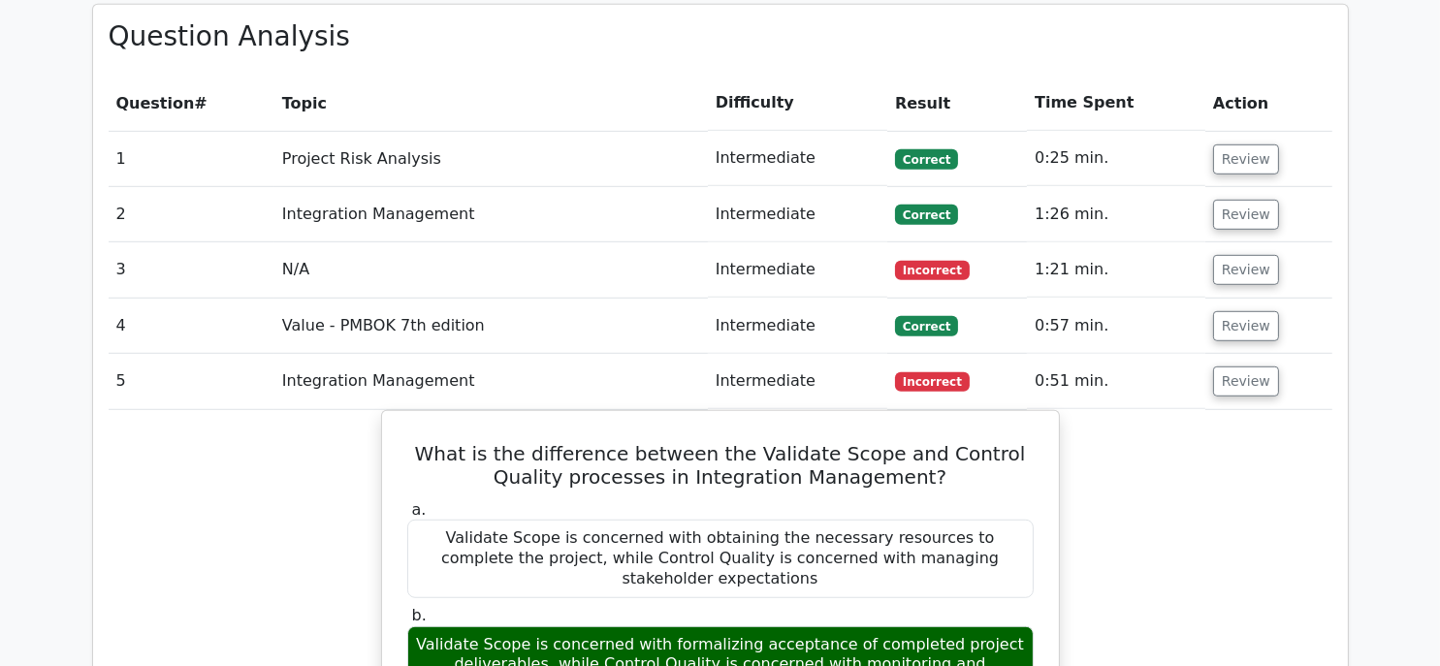
scroll to position [1645, 0]
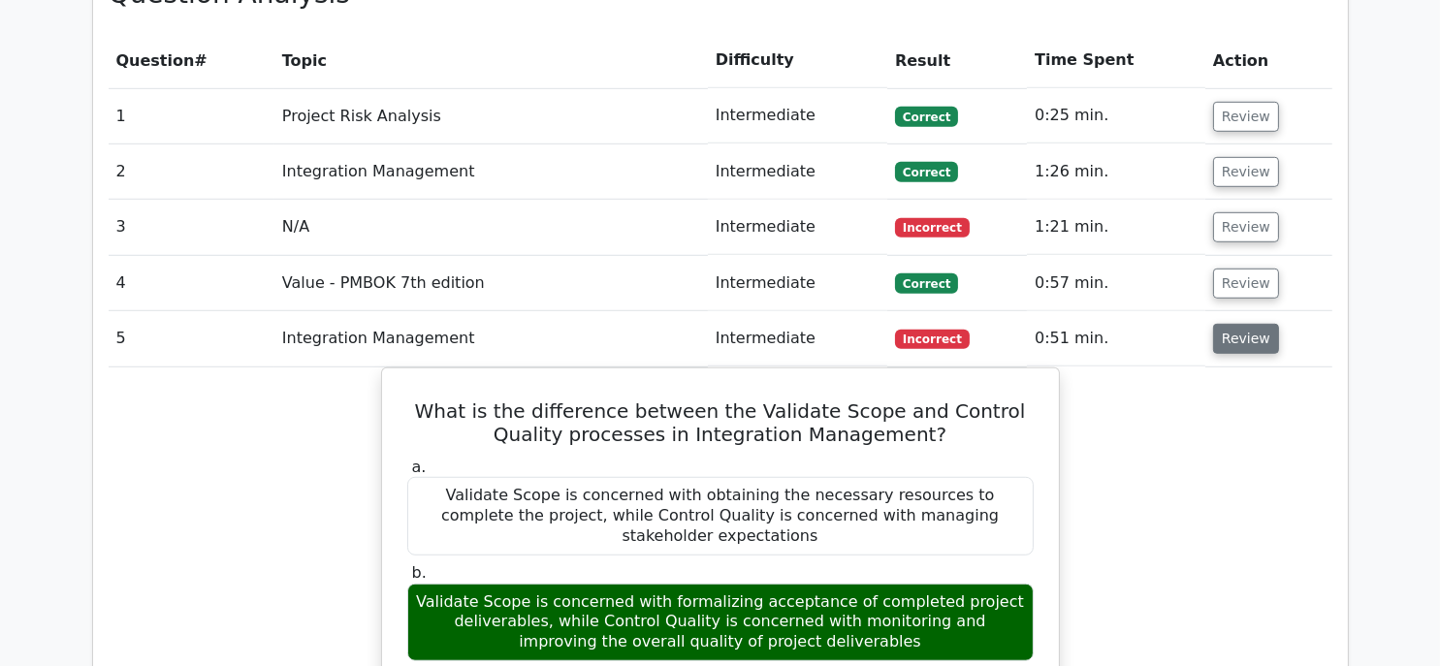
click at [1219, 324] on button "Review" at bounding box center [1246, 339] width 66 height 30
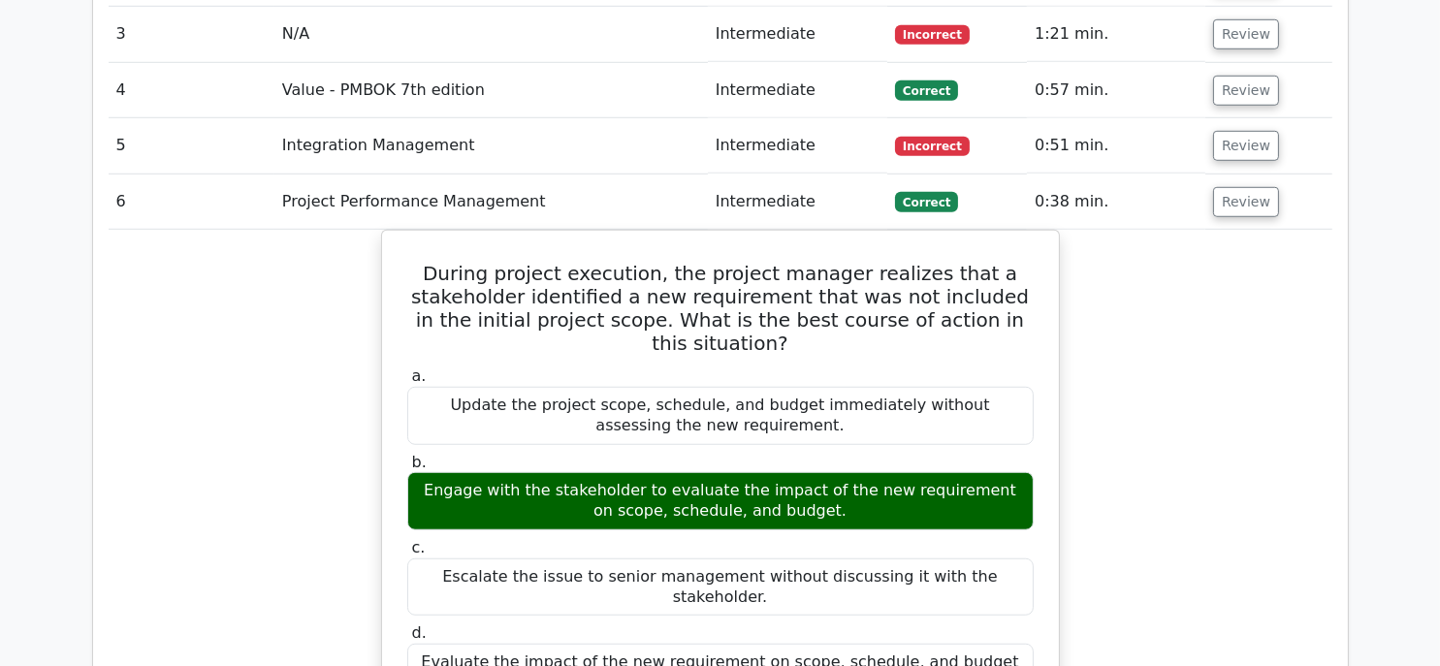
scroll to position [1839, 0]
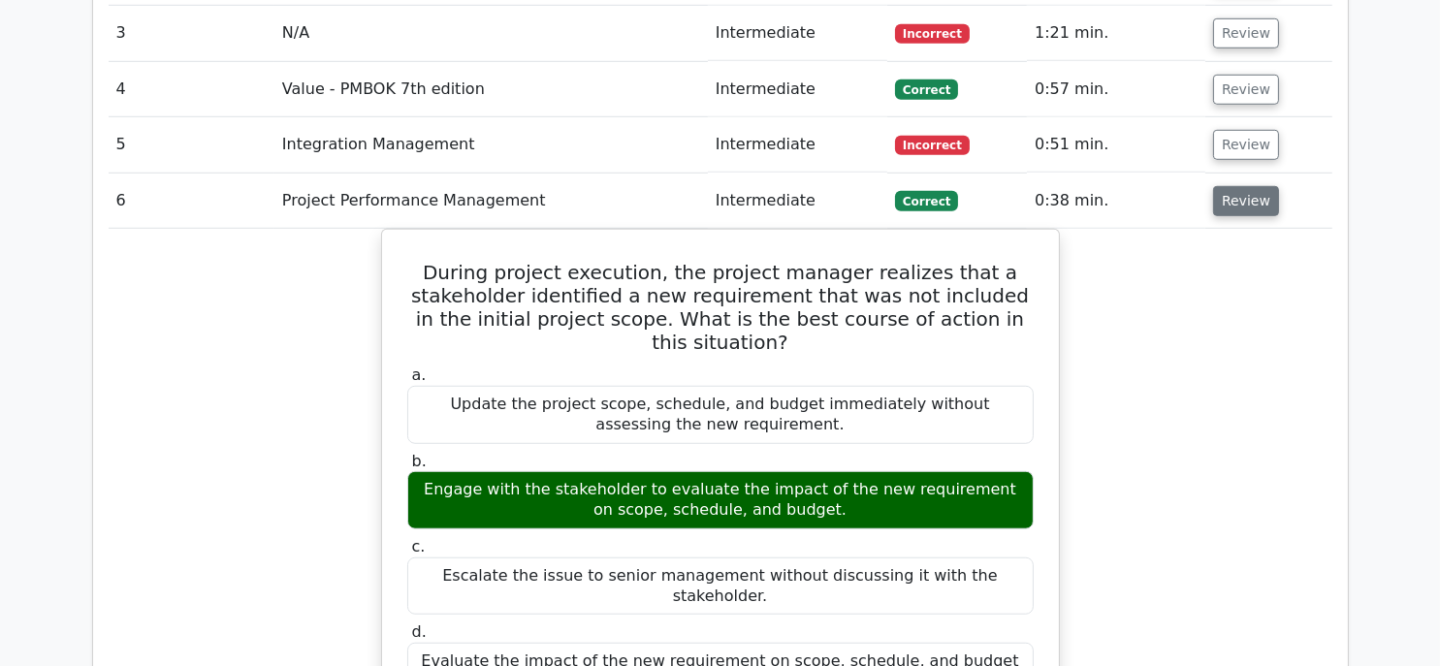
click at [1234, 186] on button "Review" at bounding box center [1246, 201] width 66 height 30
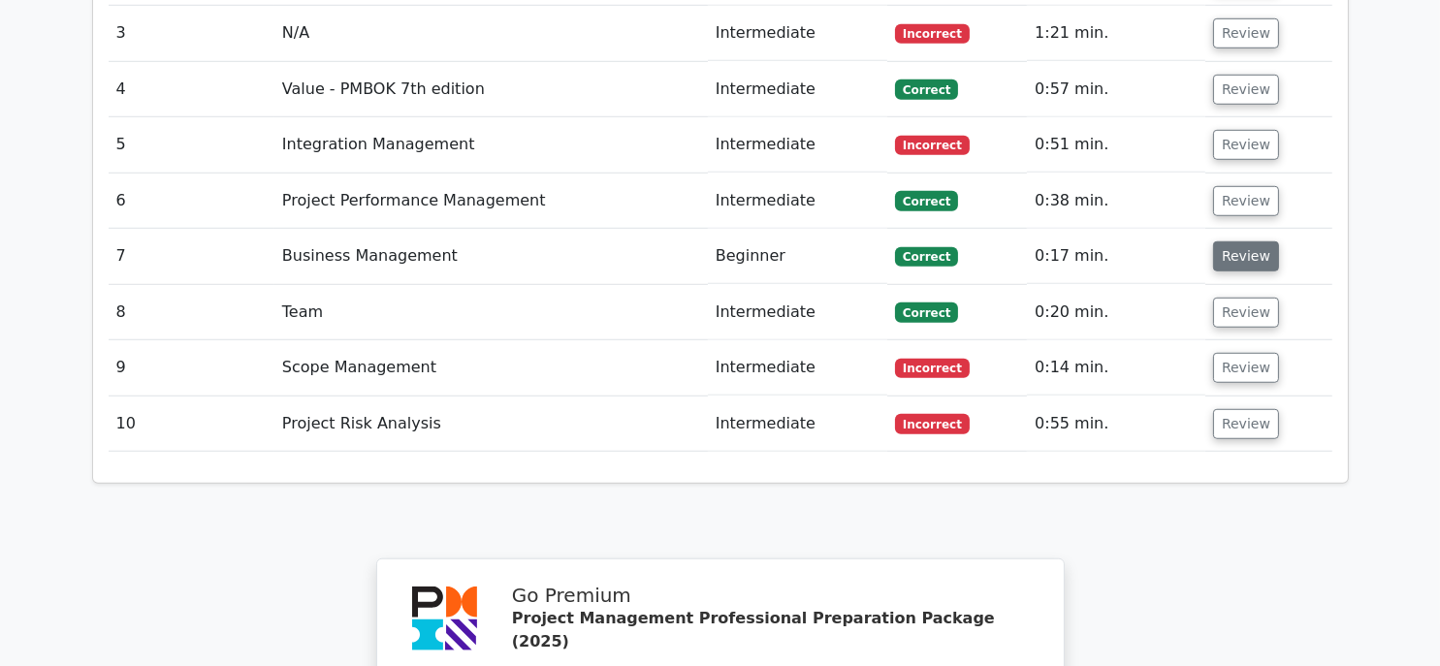
click at [1238, 241] on button "Review" at bounding box center [1246, 256] width 66 height 30
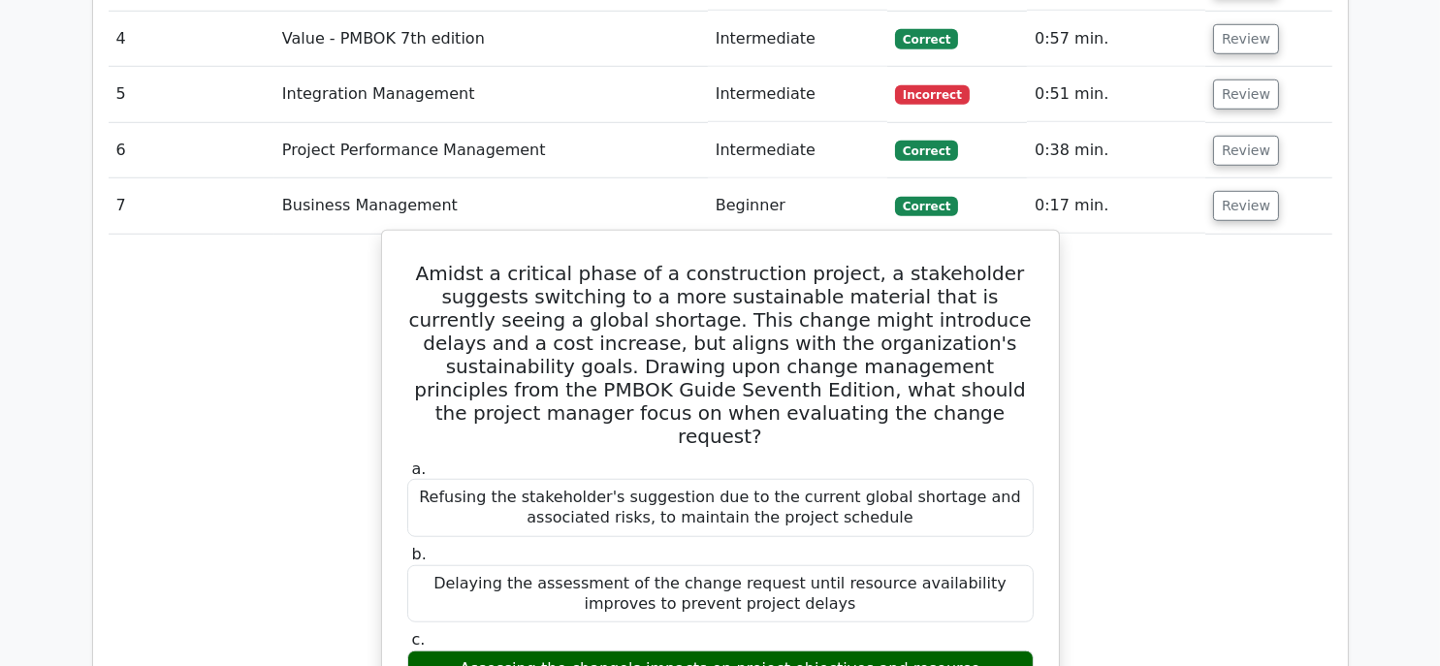
scroll to position [1936, 0]
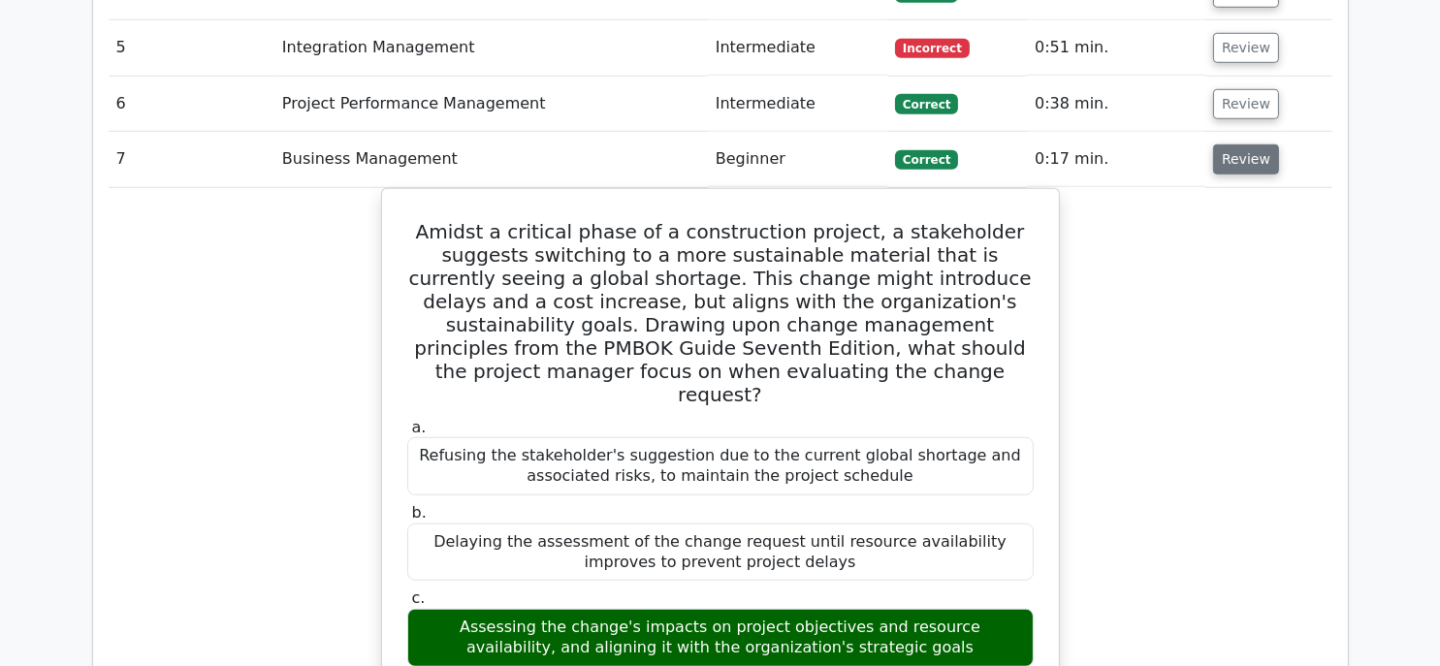
click at [1241, 144] on button "Review" at bounding box center [1246, 159] width 66 height 30
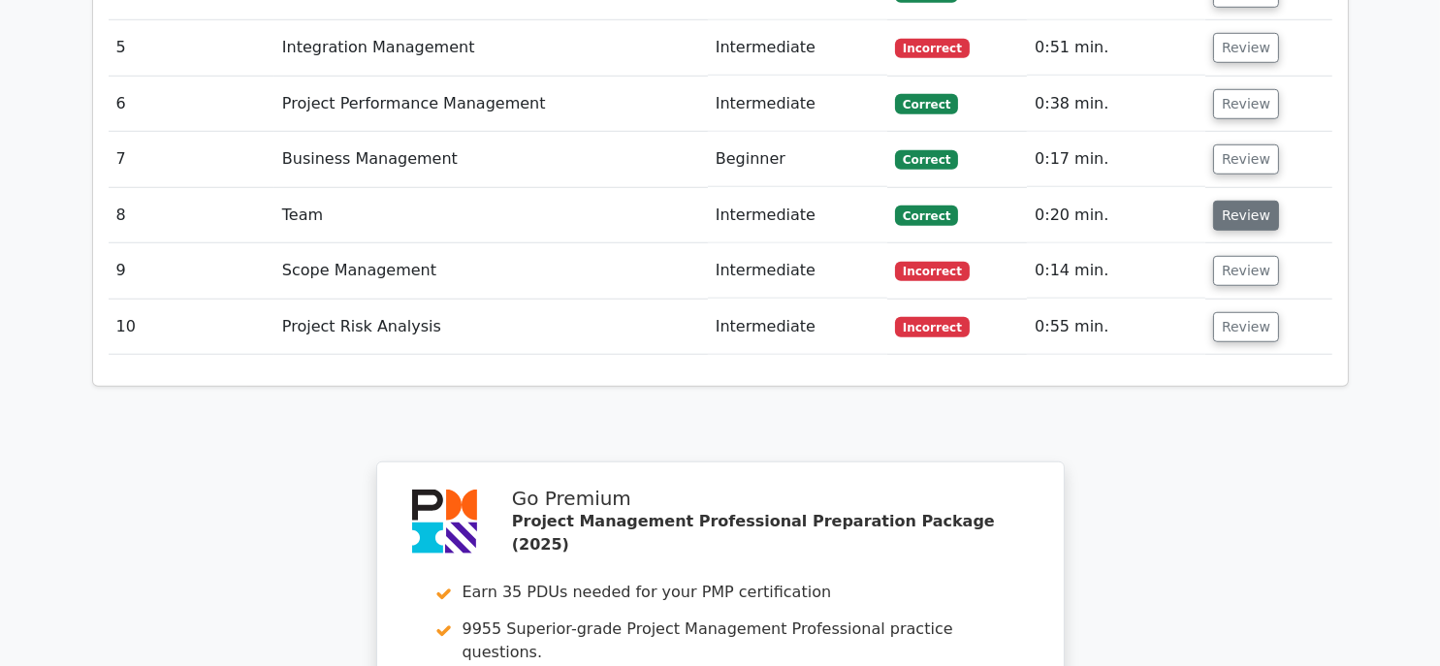
click at [1235, 201] on button "Review" at bounding box center [1246, 216] width 66 height 30
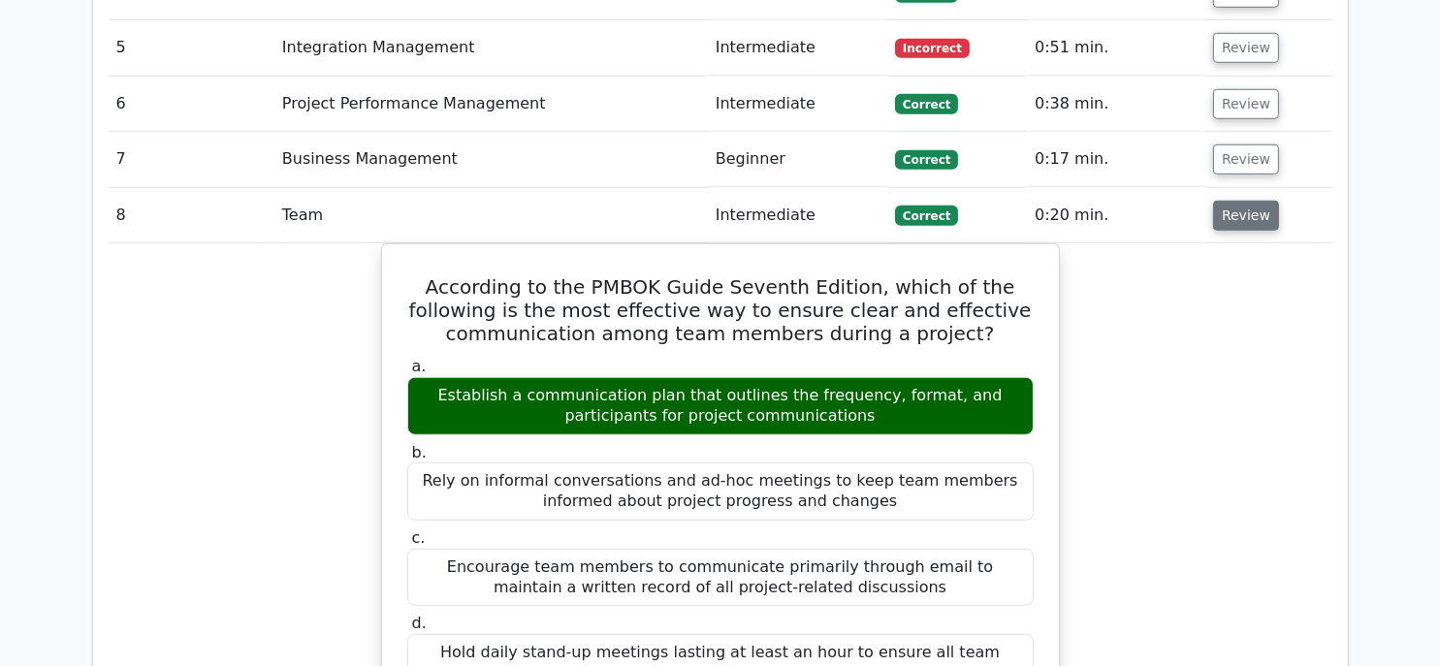
click at [1229, 201] on button "Review" at bounding box center [1246, 216] width 66 height 30
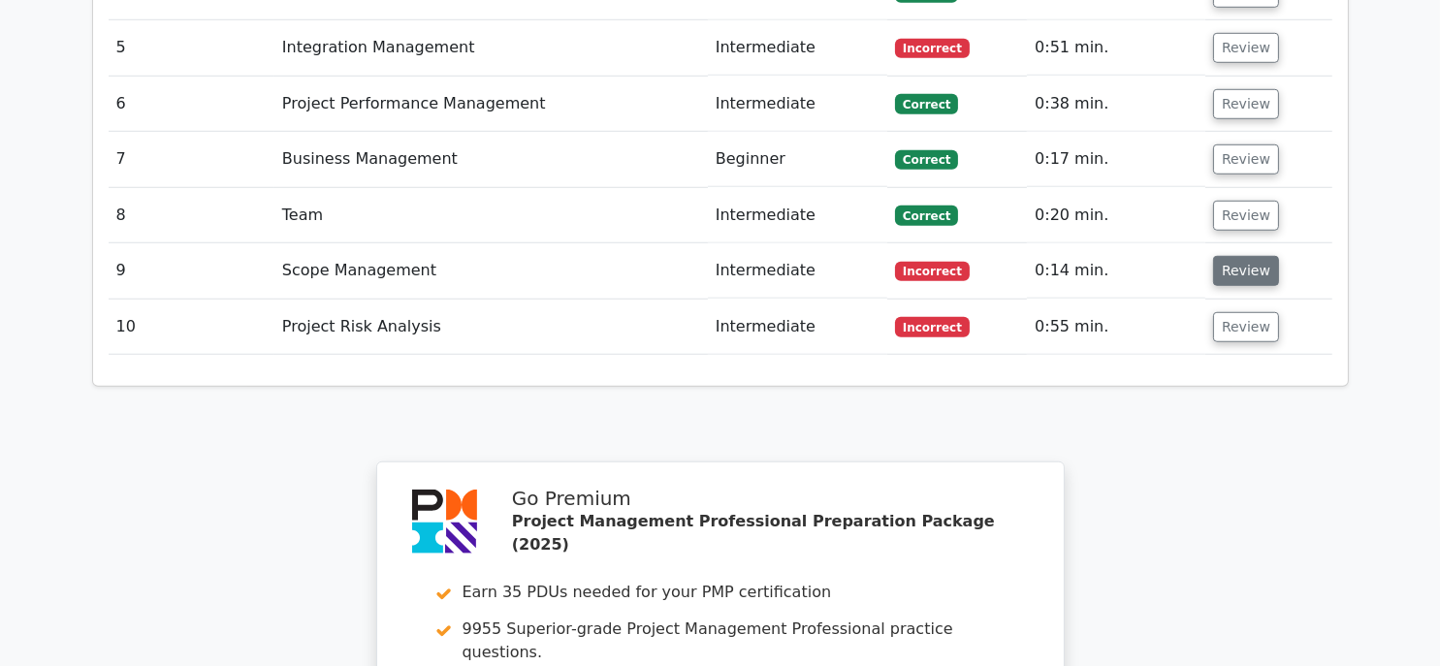
click at [1243, 256] on button "Review" at bounding box center [1246, 271] width 66 height 30
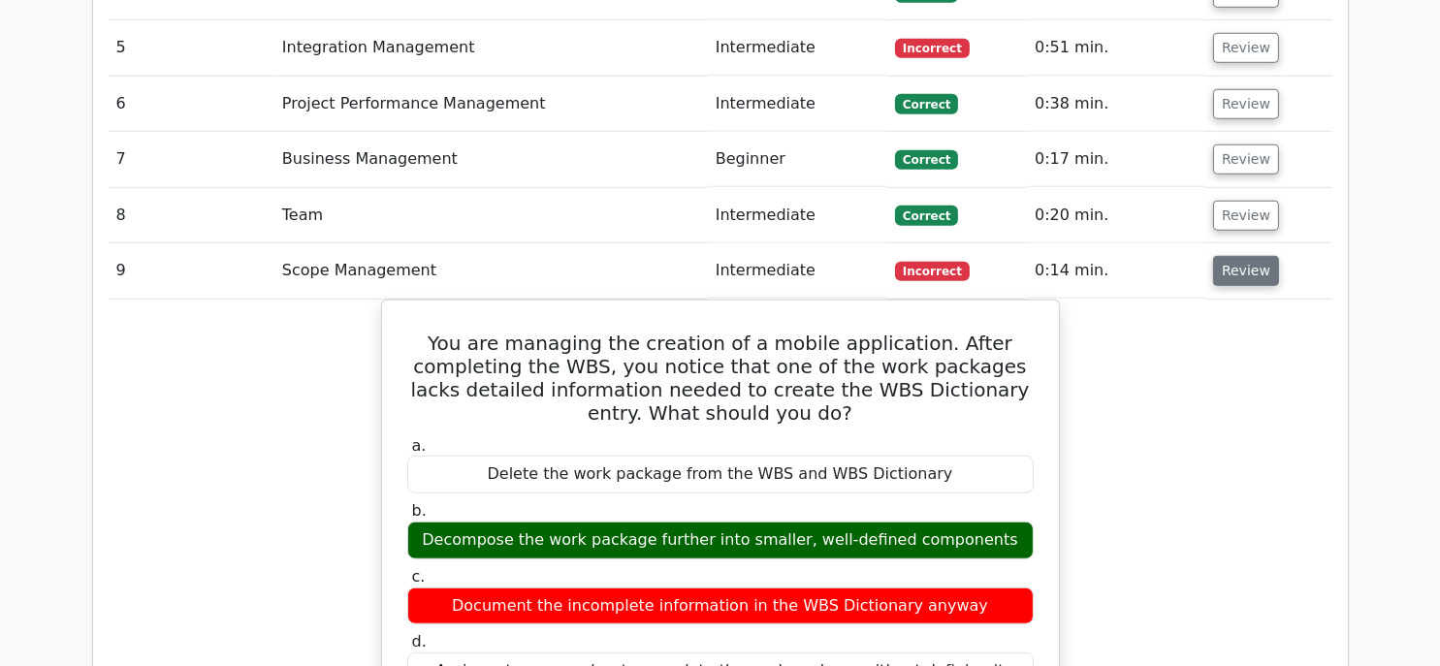
click at [1219, 256] on button "Review" at bounding box center [1246, 271] width 66 height 30
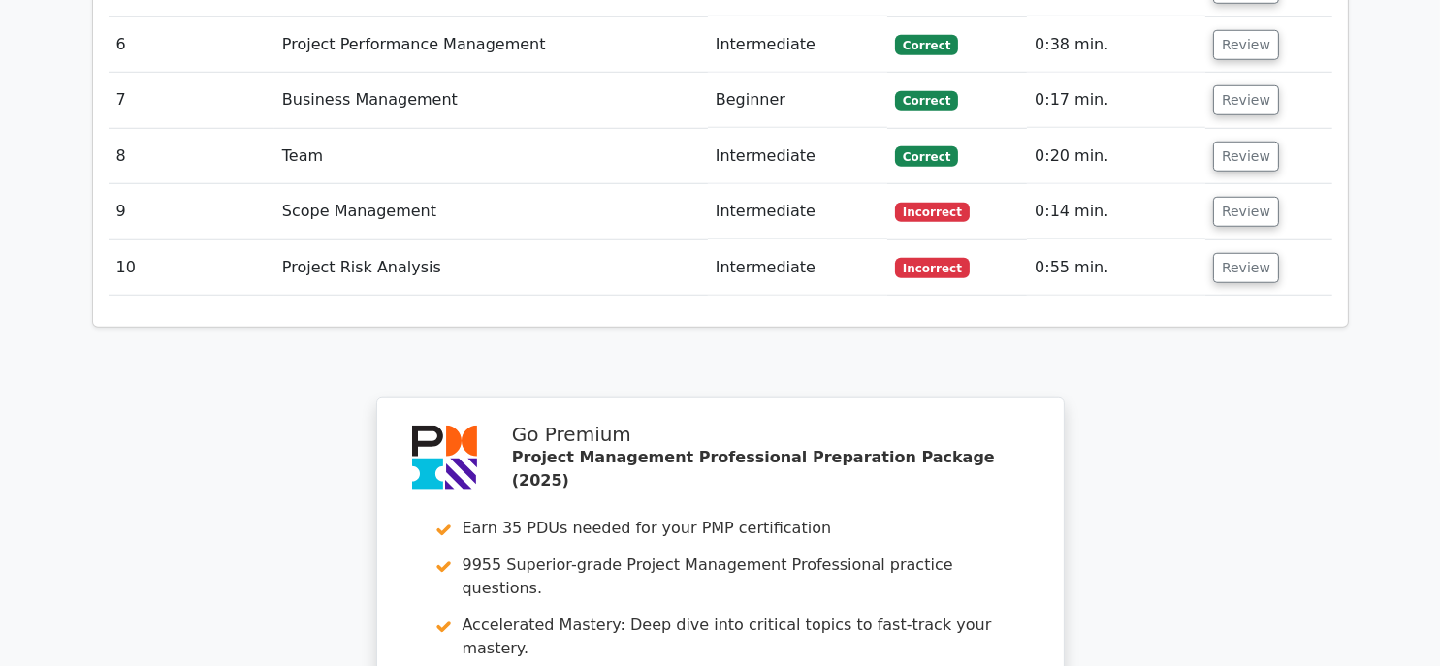
scroll to position [2033, 0]
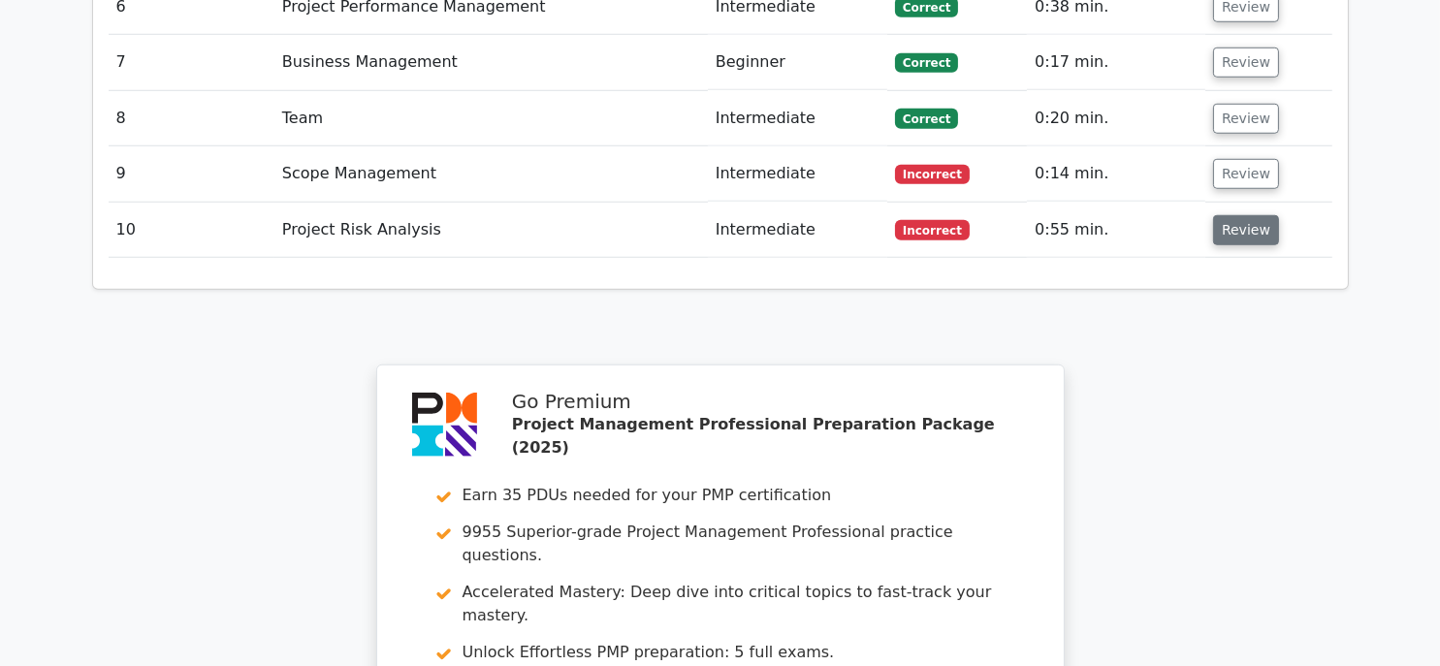
click at [1235, 215] on button "Review" at bounding box center [1246, 230] width 66 height 30
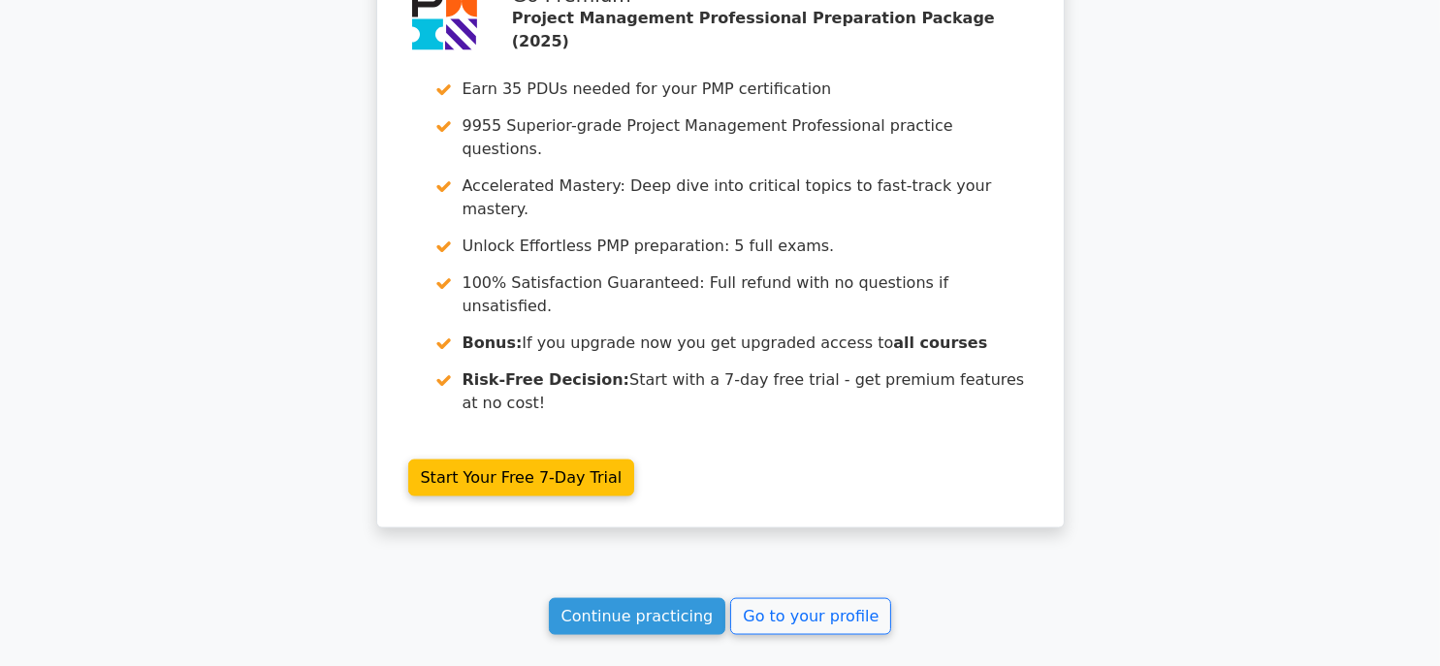
scroll to position [3417, 0]
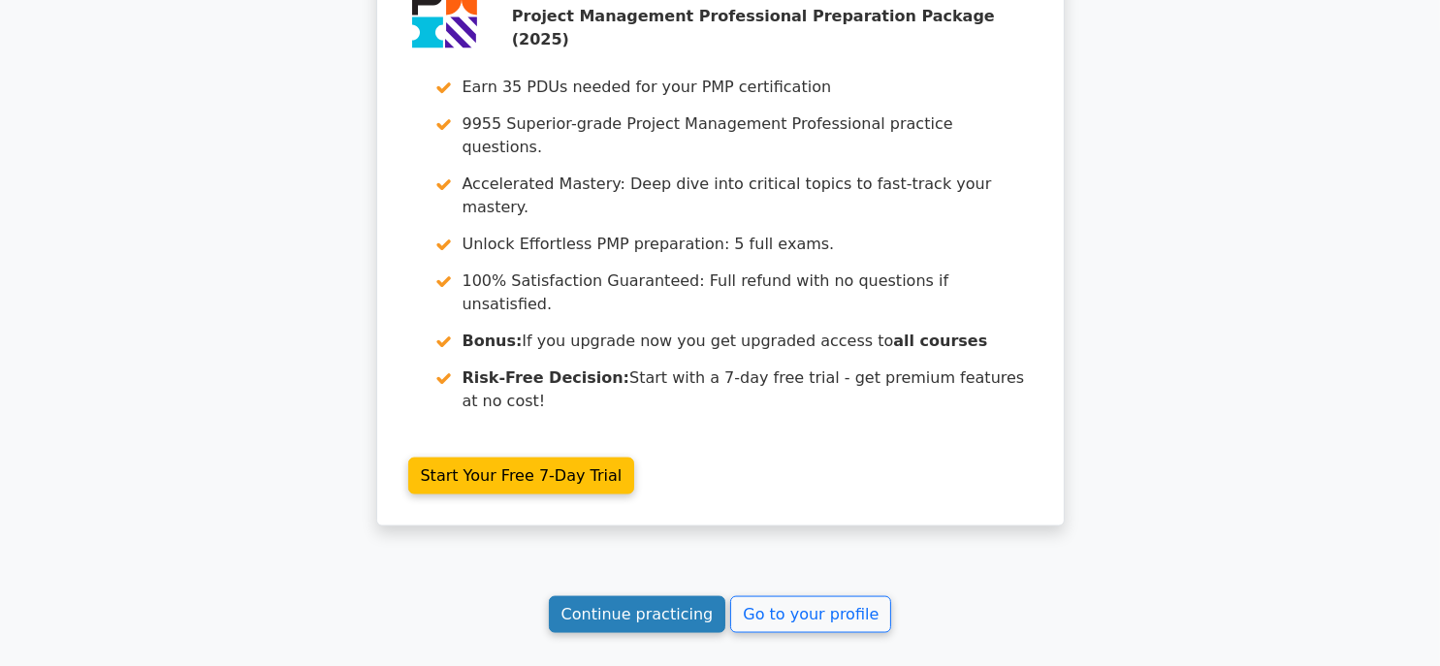
click at [629, 596] on link "Continue practicing" at bounding box center [637, 614] width 177 height 37
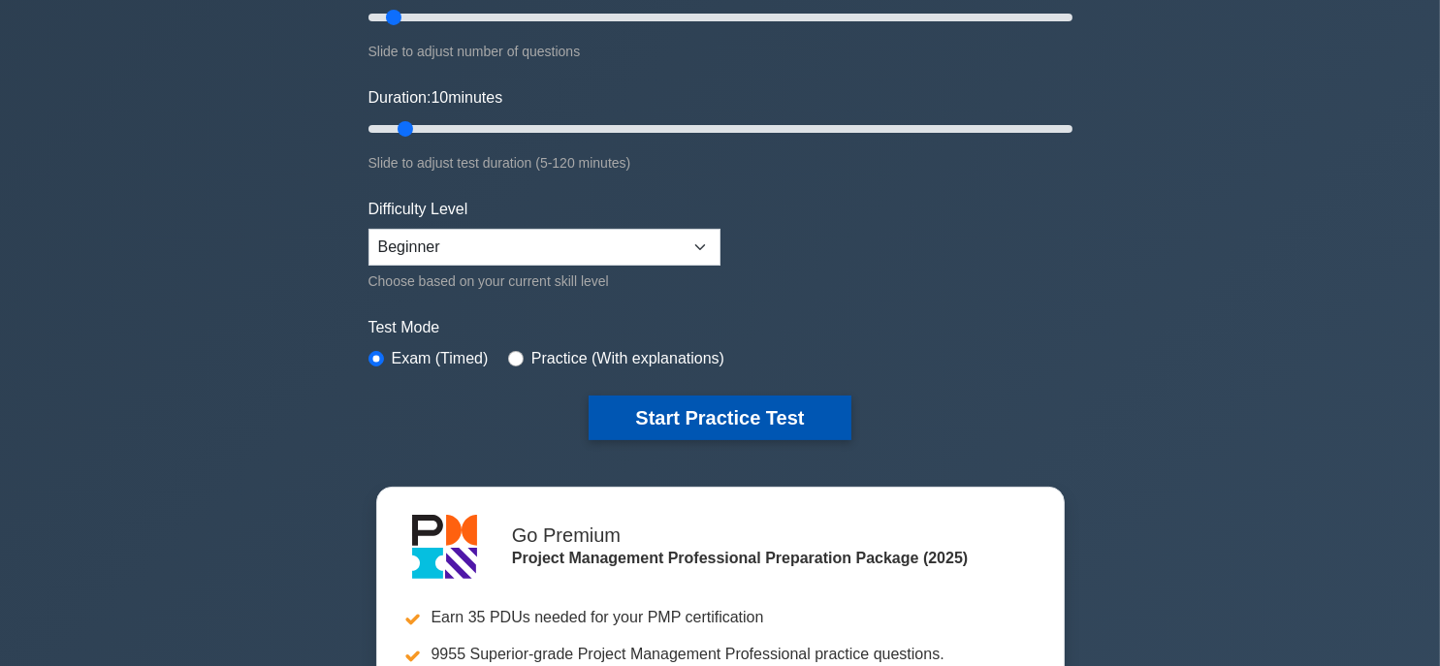
scroll to position [388, 0]
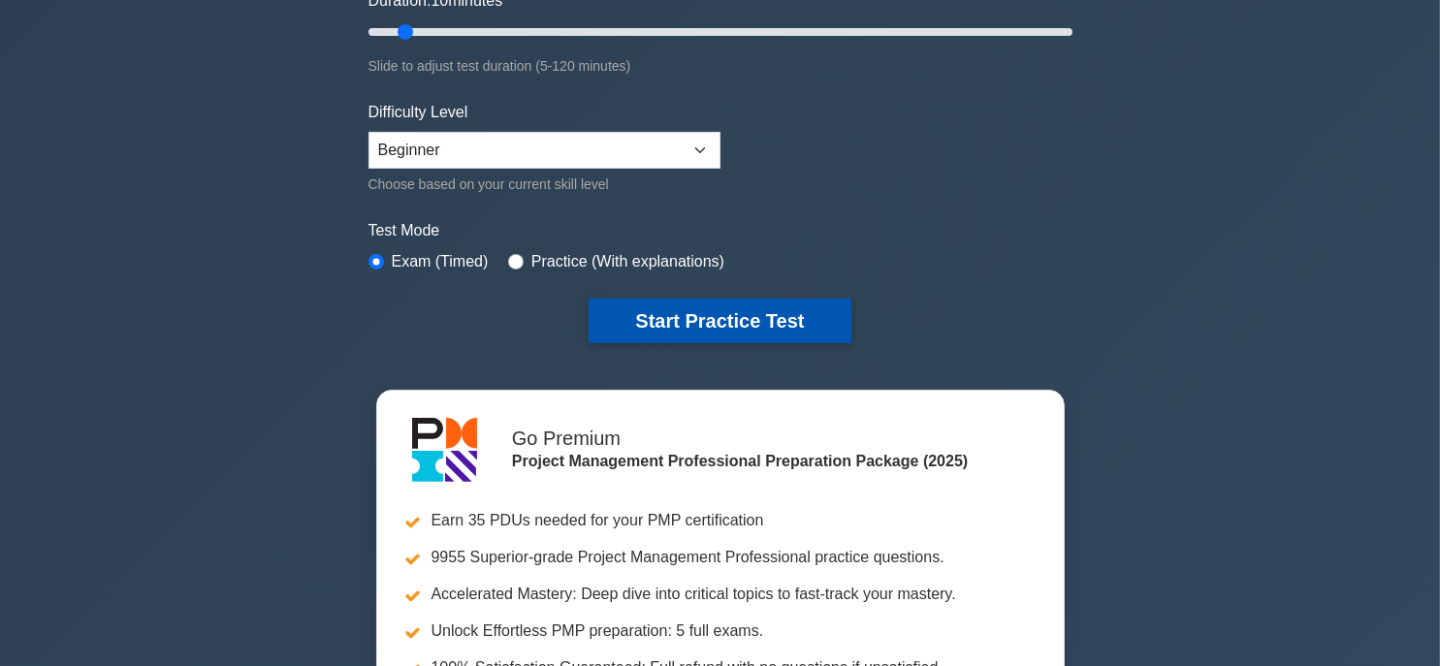
click at [665, 330] on button "Start Practice Test" at bounding box center [719, 321] width 262 height 45
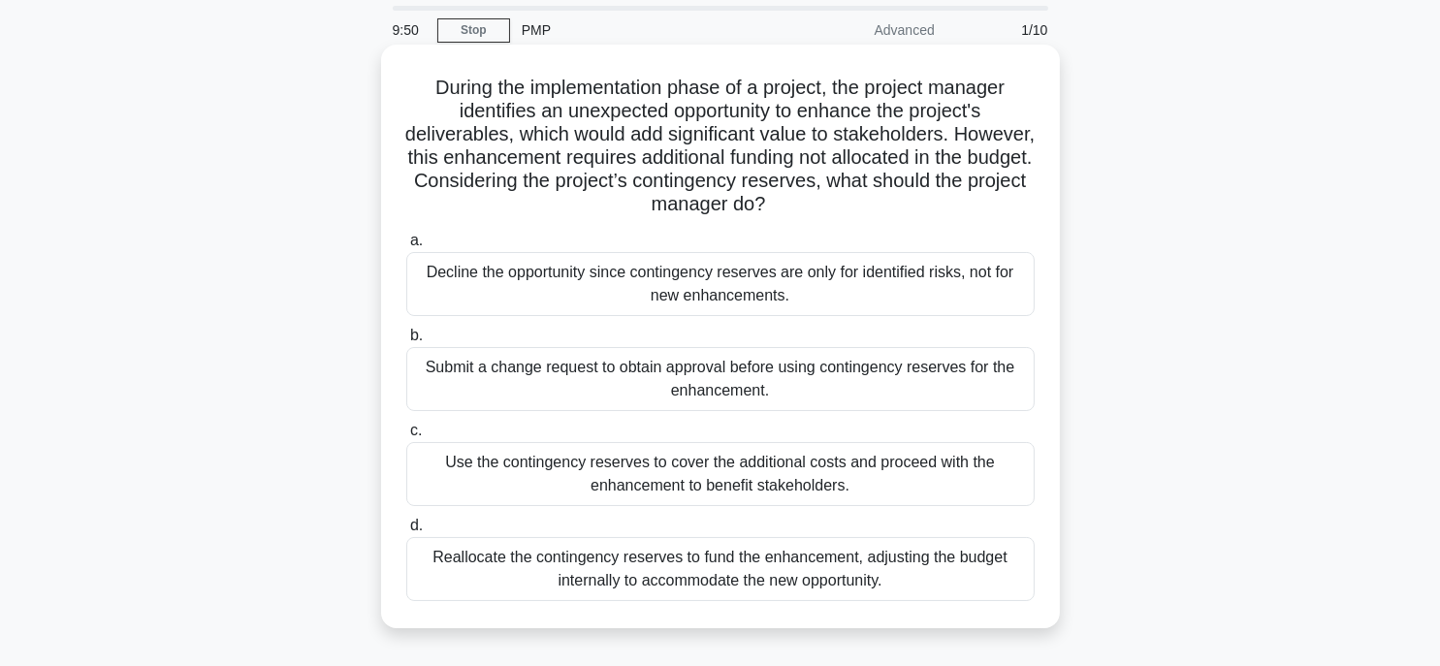
scroll to position [97, 0]
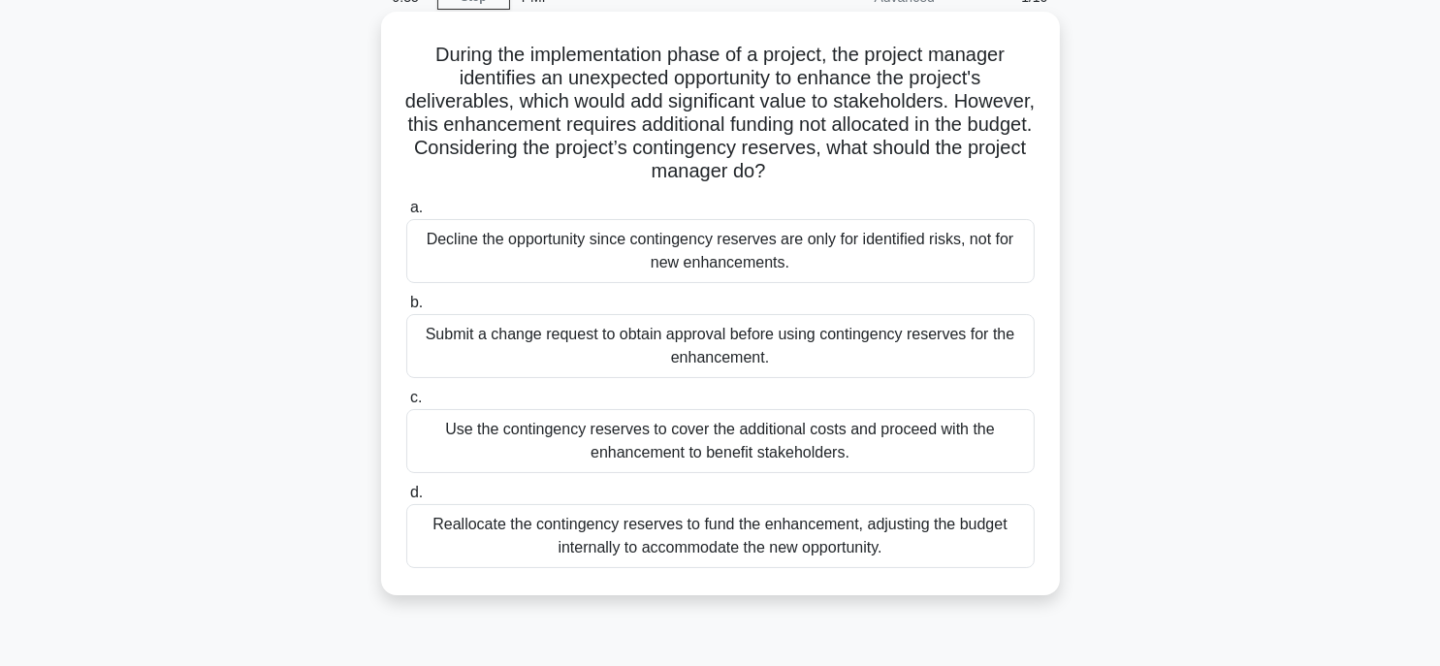
click at [501, 362] on div "Submit a change request to obtain approval before using contingency reserves fo…" at bounding box center [720, 346] width 628 height 64
click at [406, 309] on input "b. Submit a change request to obtain approval before using contingency reserves…" at bounding box center [406, 303] width 0 height 13
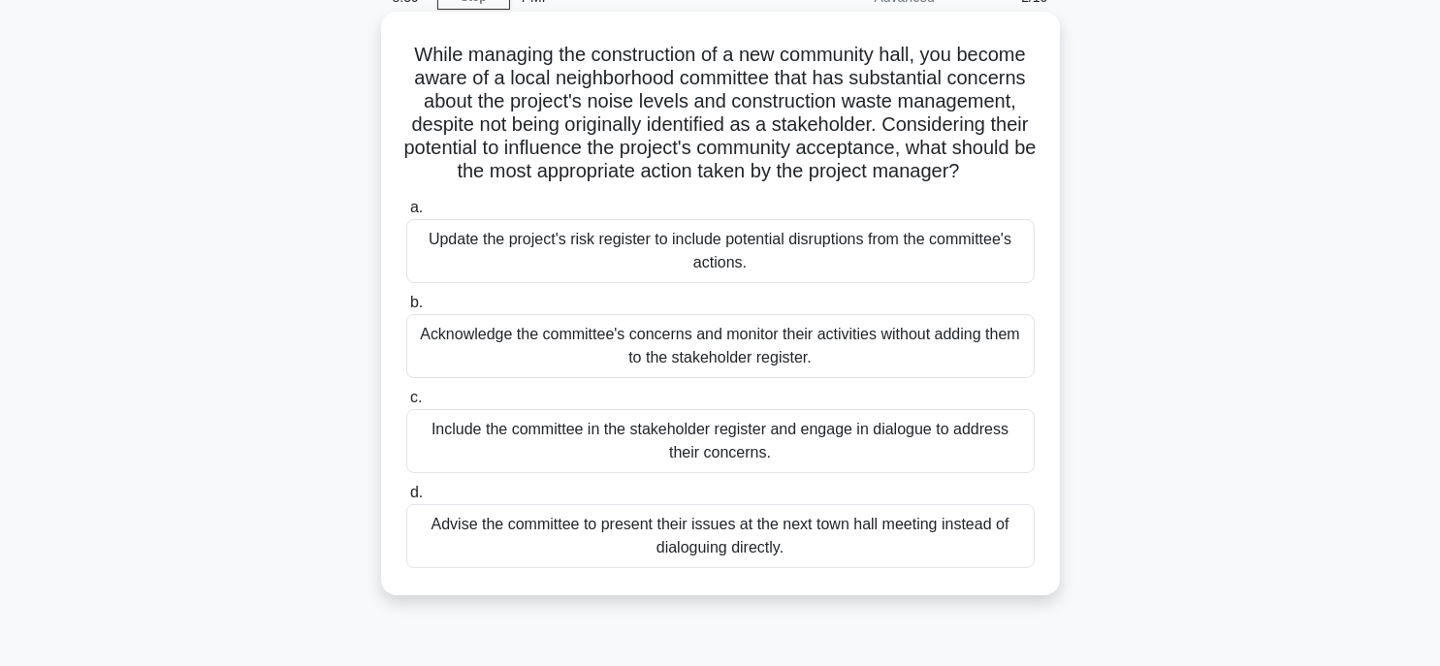
click at [506, 274] on div "Update the project's risk register to include potential disruptions from the co…" at bounding box center [720, 251] width 628 height 64
click at [406, 214] on input "a. Update the project's risk register to include potential disruptions from the…" at bounding box center [406, 208] width 0 height 13
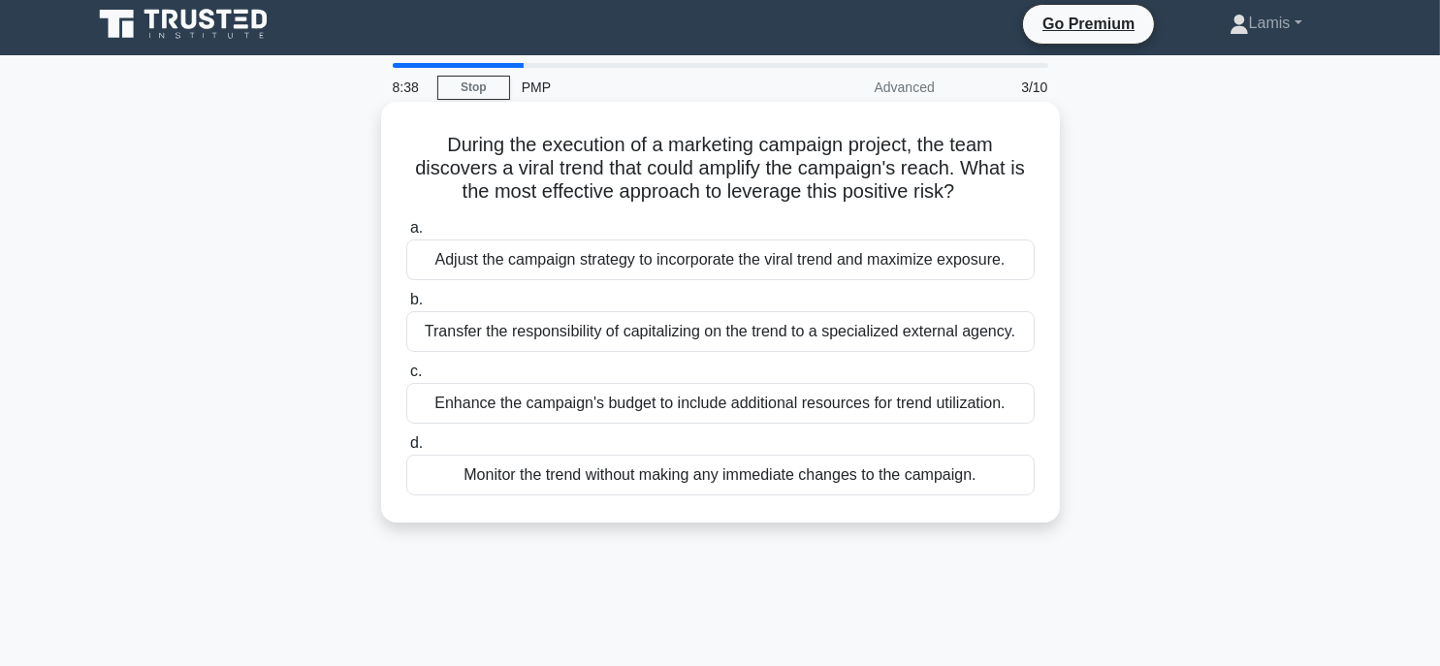
scroll to position [0, 0]
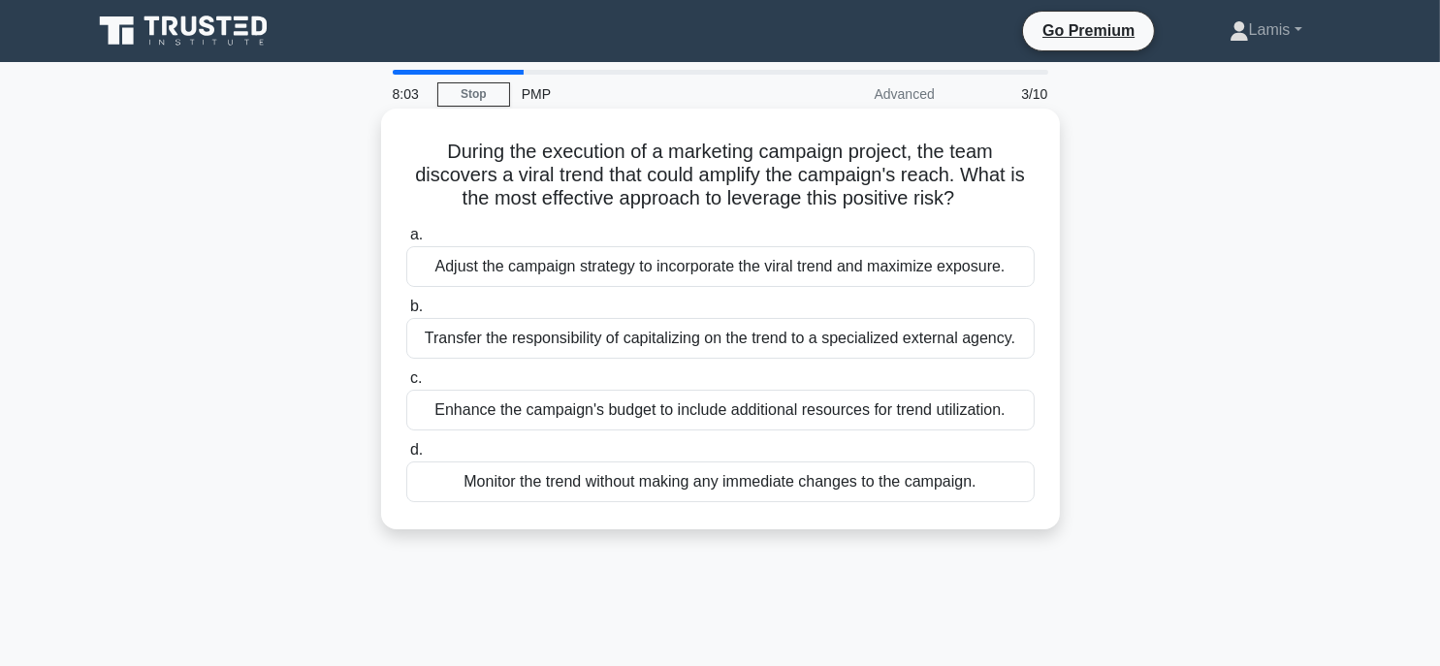
click at [470, 479] on div "Monitor the trend without making any immediate changes to the campaign." at bounding box center [720, 481] width 628 height 41
click at [406, 457] on input "d. Monitor the trend without making any immediate changes to the campaign." at bounding box center [406, 450] width 0 height 13
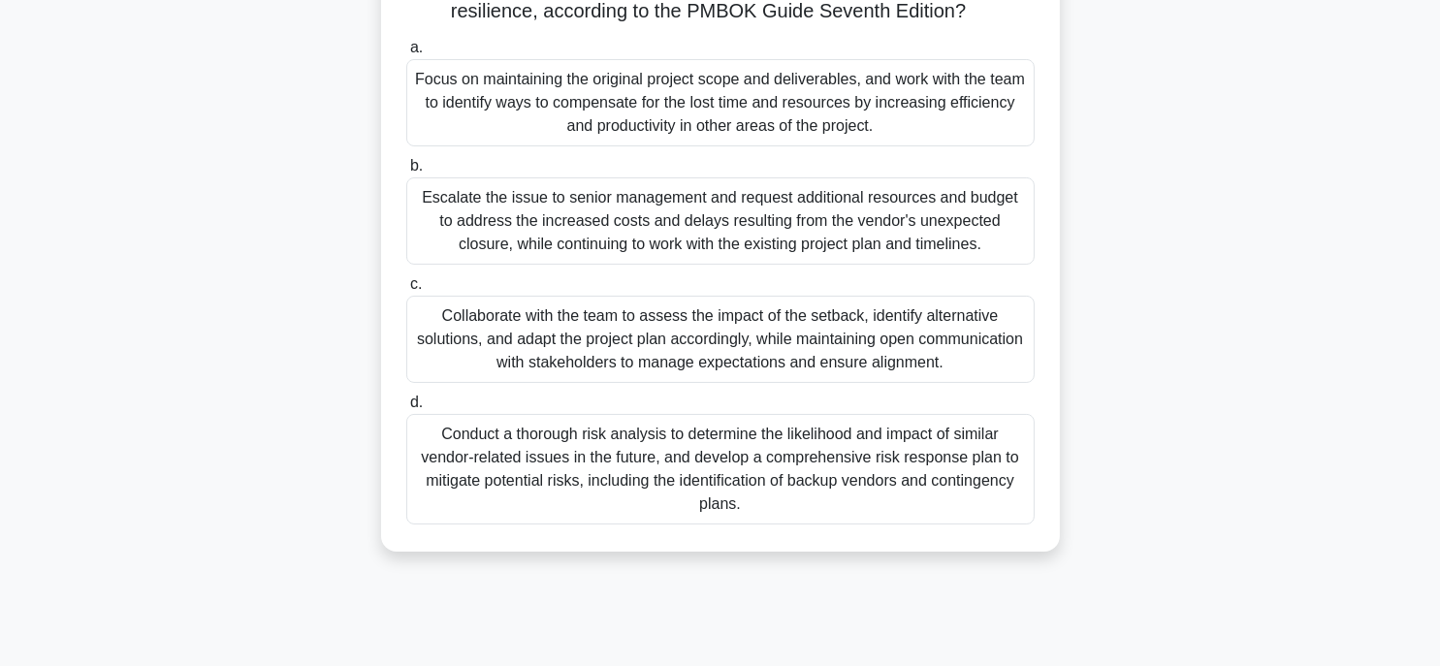
scroll to position [291, 0]
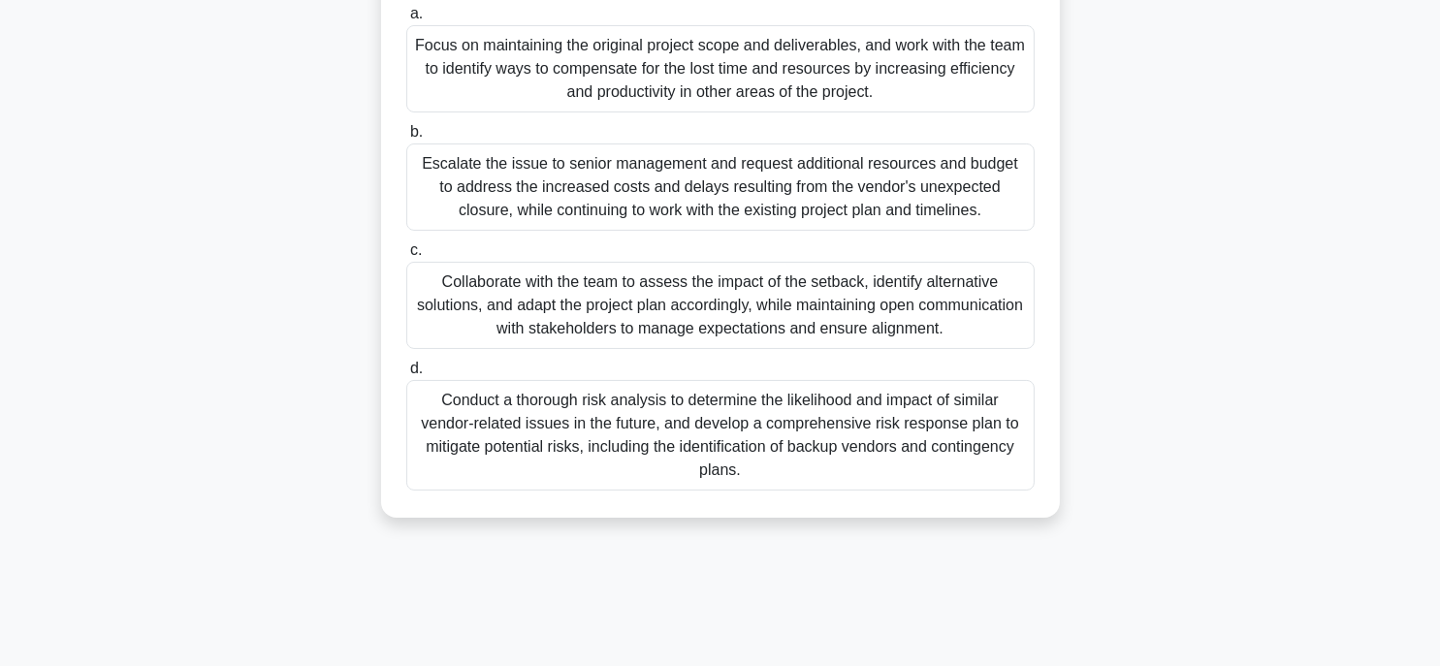
click at [520, 453] on div "Conduct a thorough risk analysis to determine the likelihood and impact of simi…" at bounding box center [720, 435] width 628 height 111
click at [406, 375] on input "d. Conduct a thorough risk analysis to determine the likelihood and impact of s…" at bounding box center [406, 369] width 0 height 13
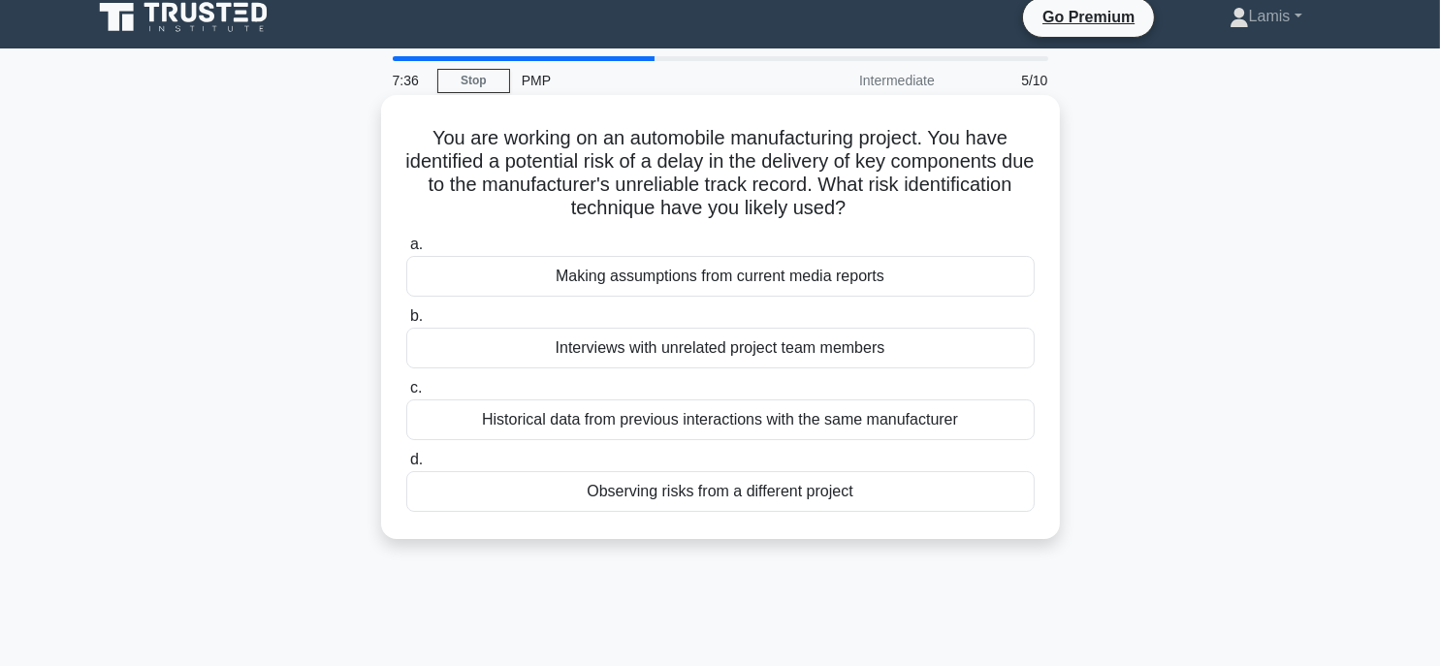
scroll to position [0, 0]
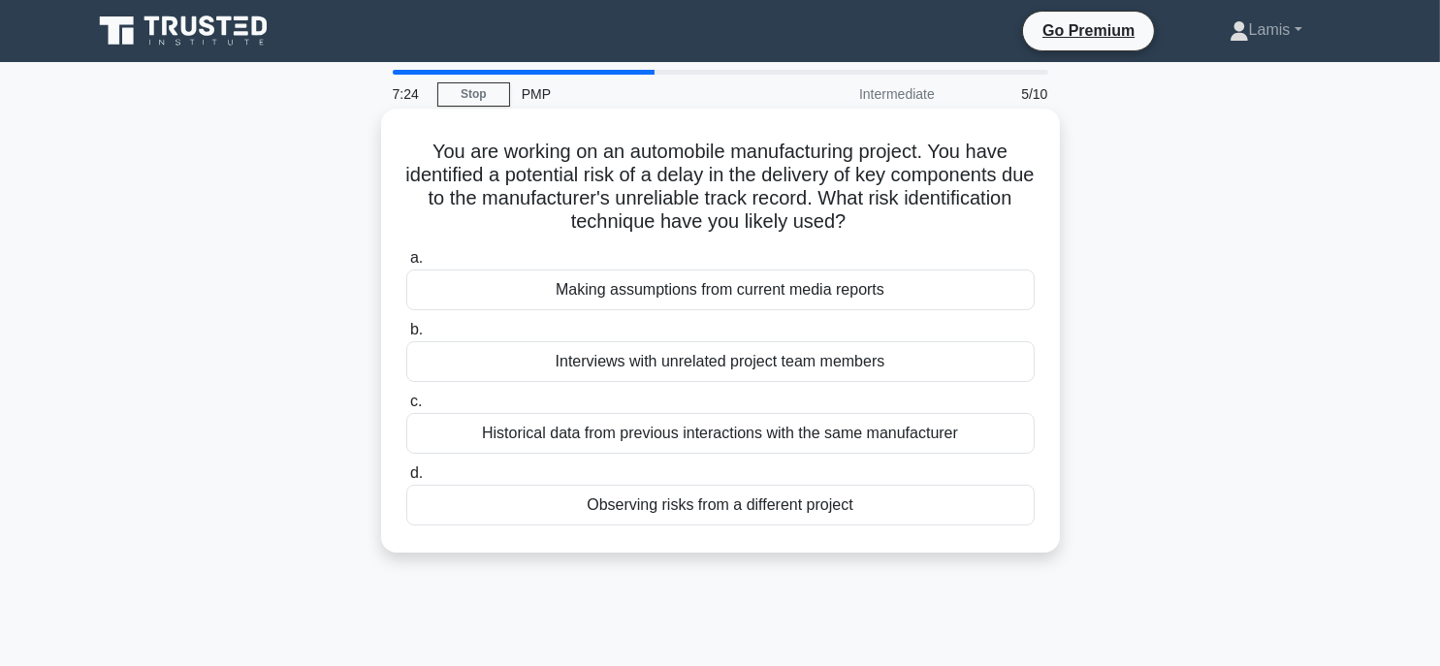
click at [598, 437] on div "Historical data from previous interactions with the same manufacturer" at bounding box center [720, 433] width 628 height 41
click at [406, 408] on input "c. Historical data from previous interactions with the same manufacturer" at bounding box center [406, 402] width 0 height 13
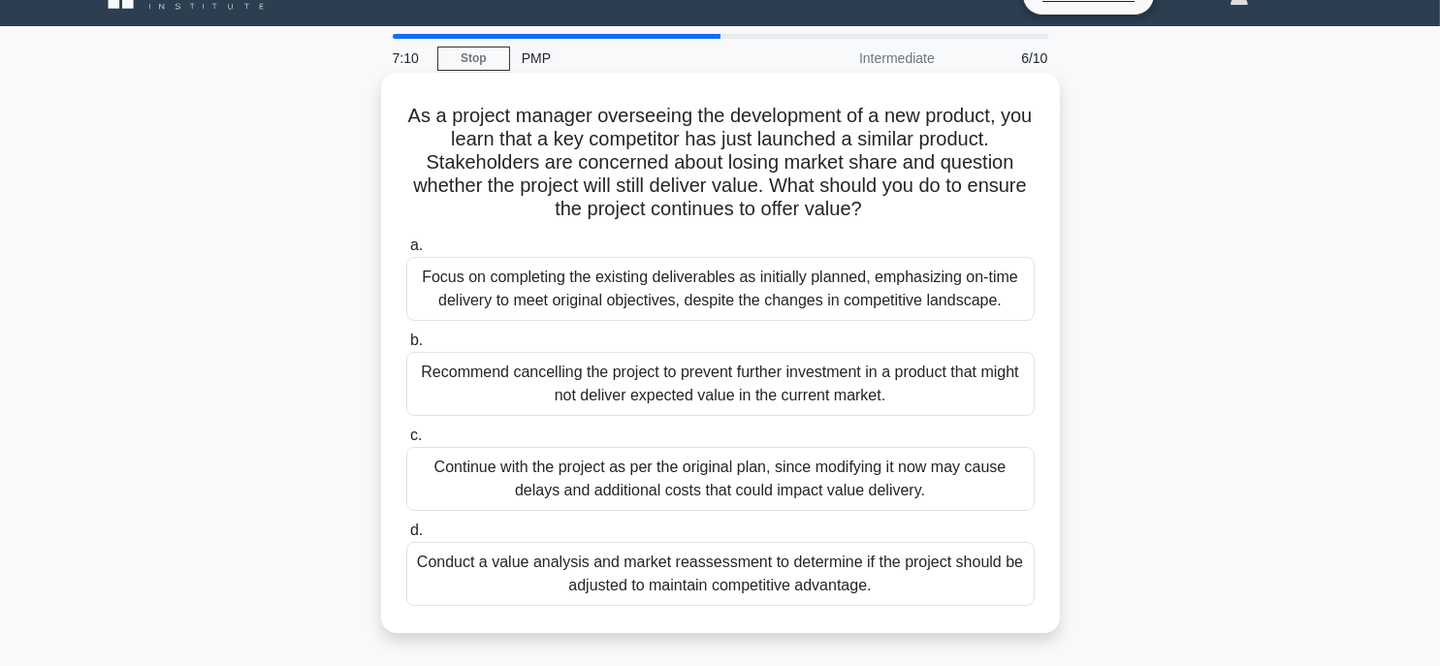
scroll to position [97, 0]
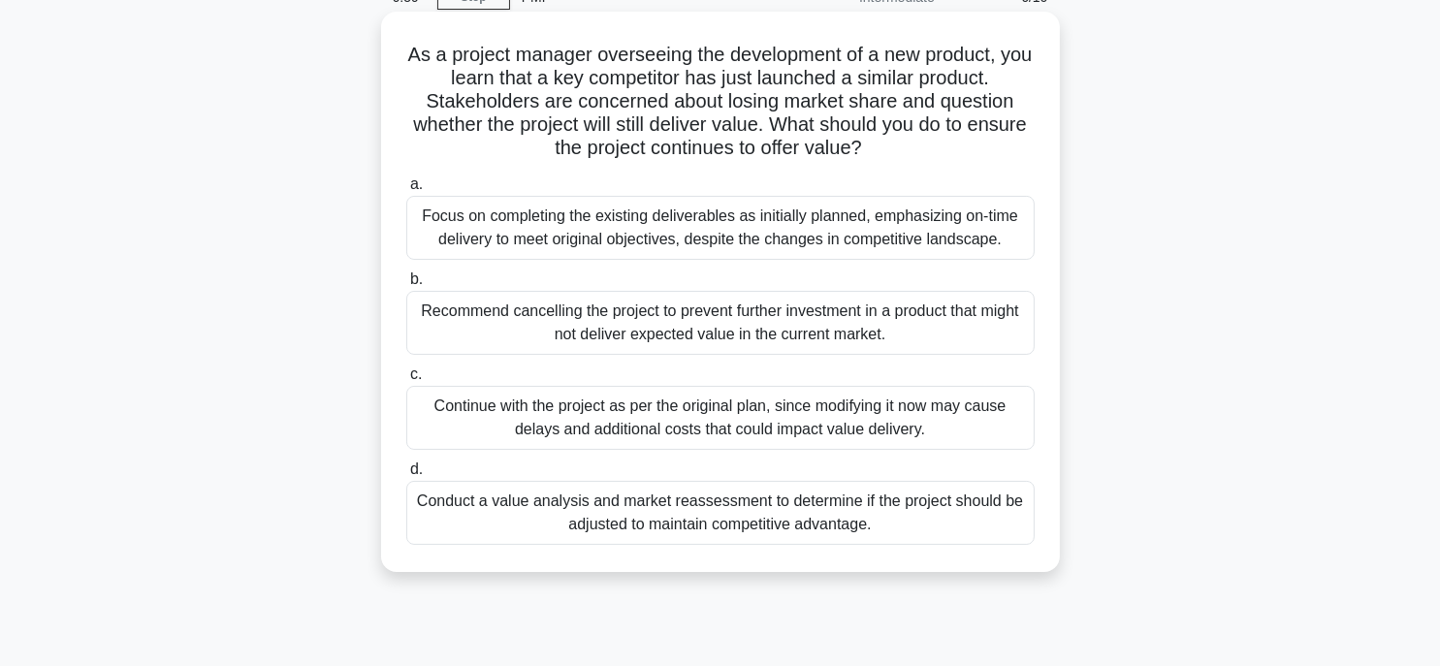
click at [493, 516] on div "Conduct a value analysis and market reassessment to determine if the project sh…" at bounding box center [720, 513] width 628 height 64
click at [406, 476] on input "d. Conduct a value analysis and market reassessment to determine if the project…" at bounding box center [406, 469] width 0 height 13
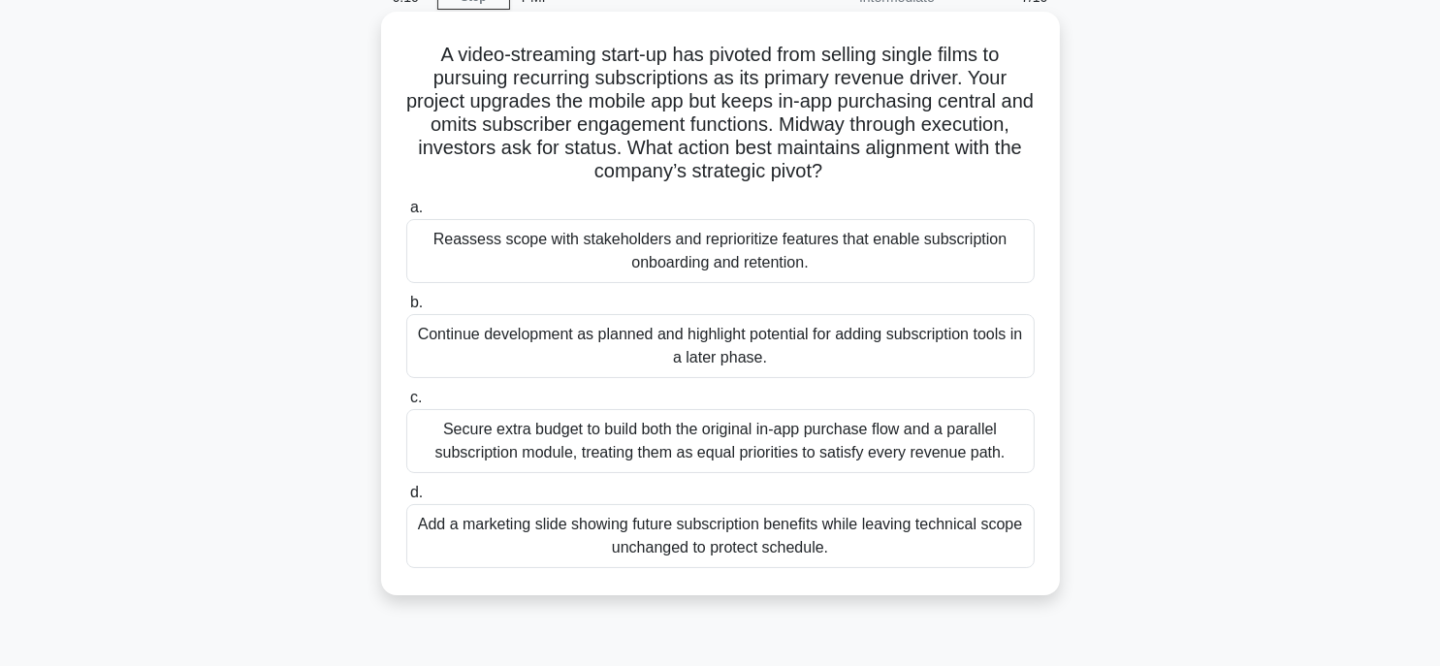
click at [485, 267] on div "Reassess scope with stakeholders and reprioritize features that enable subscrip…" at bounding box center [720, 251] width 628 height 64
click at [406, 214] on input "a. Reassess scope with stakeholders and reprioritize features that enable subsc…" at bounding box center [406, 208] width 0 height 13
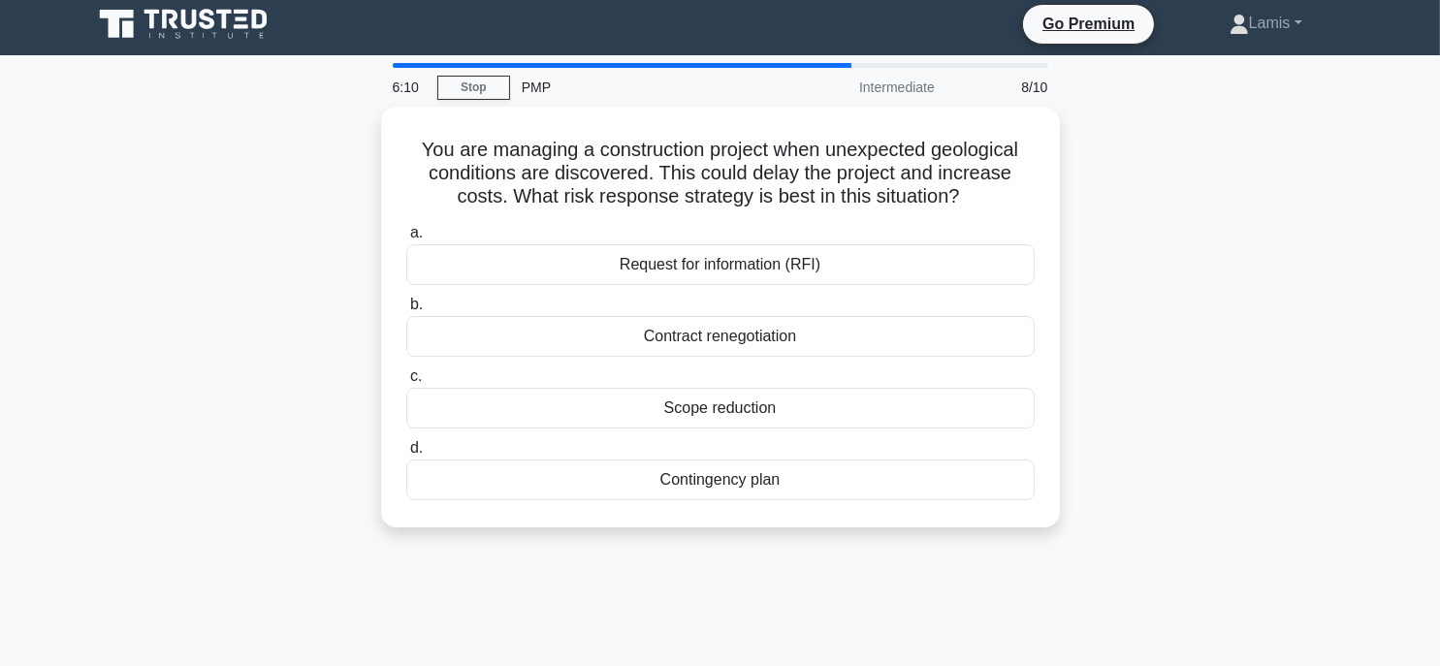
scroll to position [0, 0]
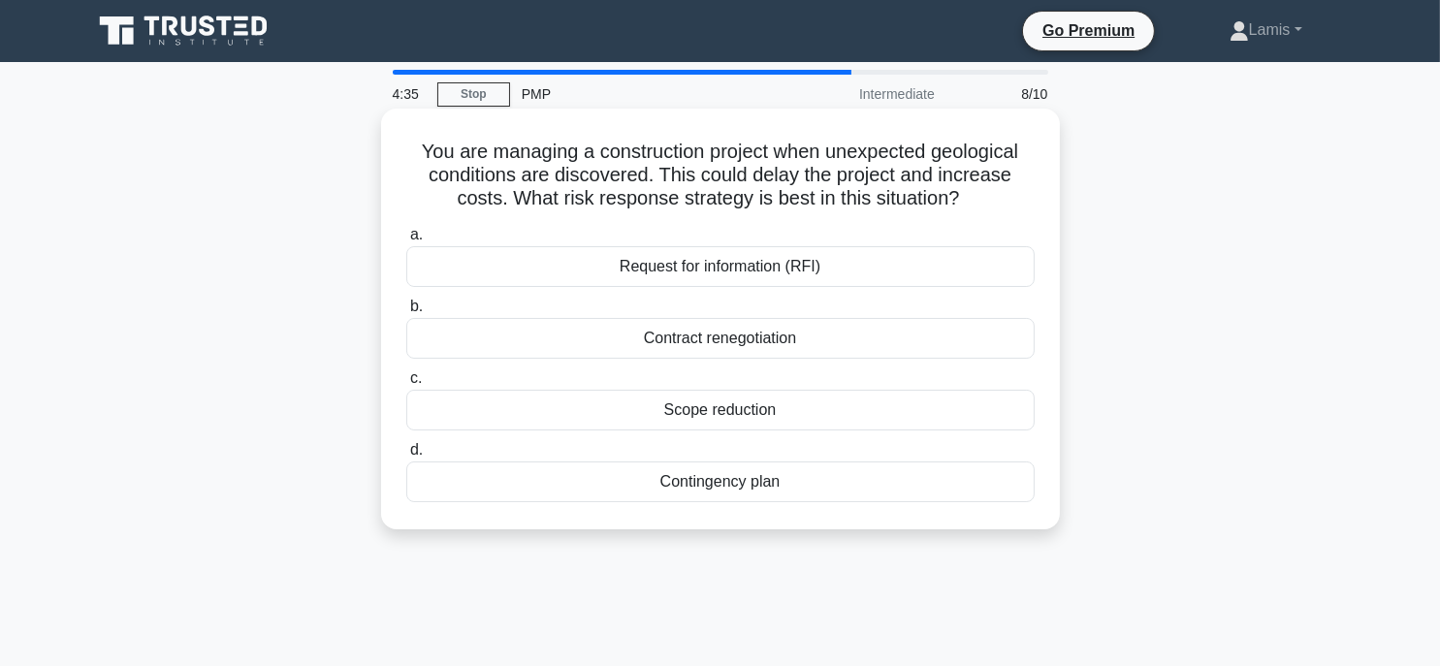
click at [703, 481] on div "Contingency plan" at bounding box center [720, 481] width 628 height 41
click at [406, 457] on input "d. Contingency plan" at bounding box center [406, 450] width 0 height 13
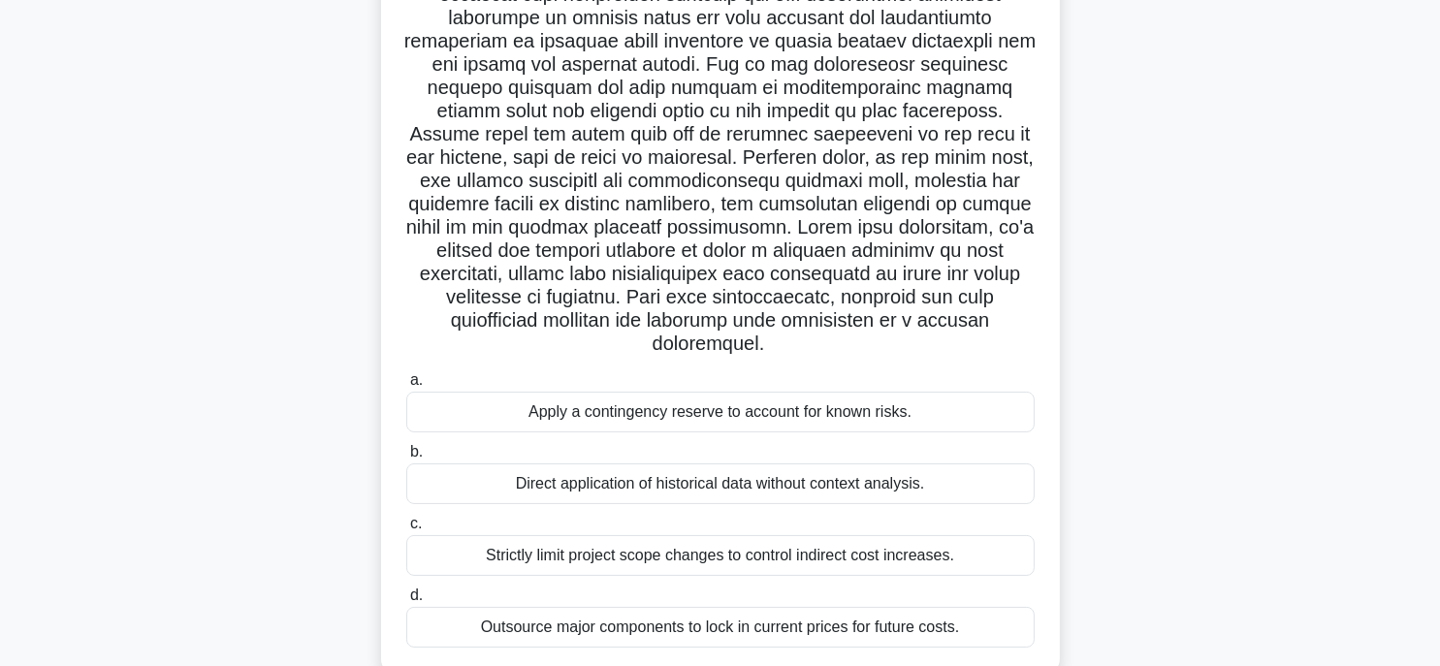
scroll to position [194, 0]
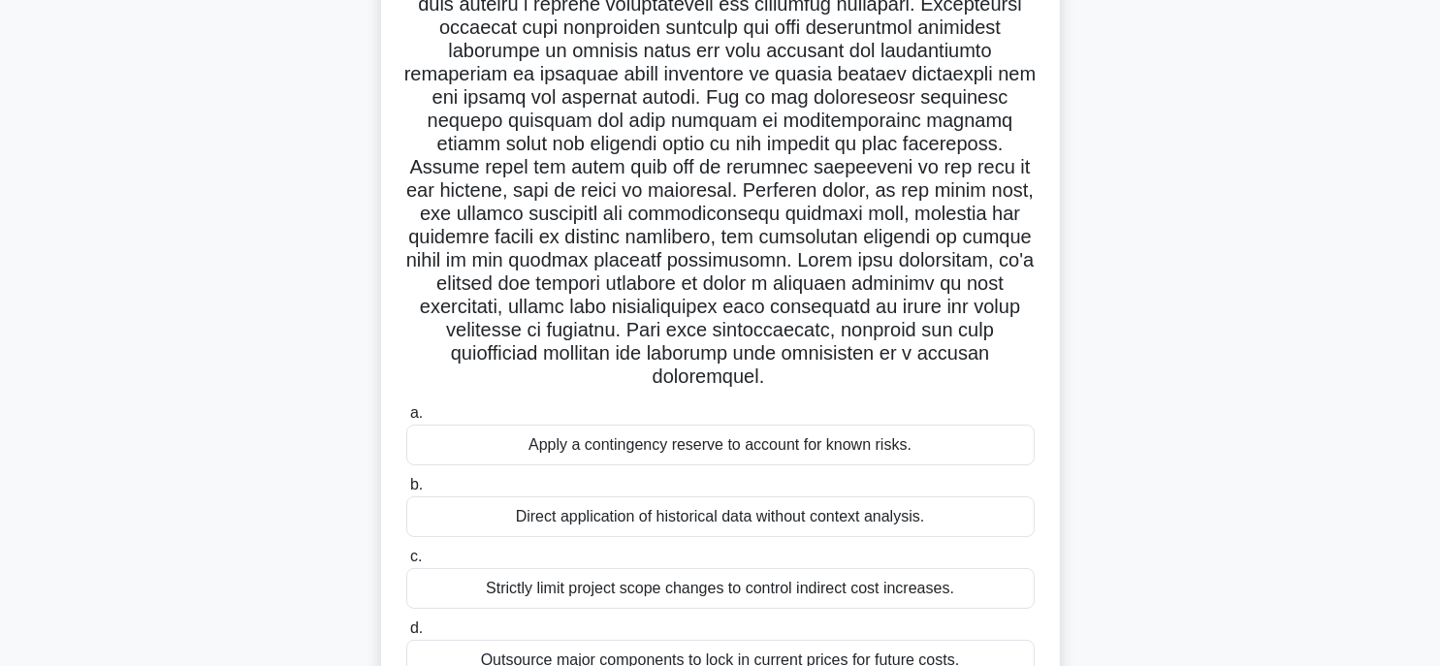
click at [651, 512] on div "Direct application of historical data without context analysis." at bounding box center [720, 516] width 628 height 41
click at [406, 492] on input "b. Direct application of historical data without context analysis." at bounding box center [406, 485] width 0 height 13
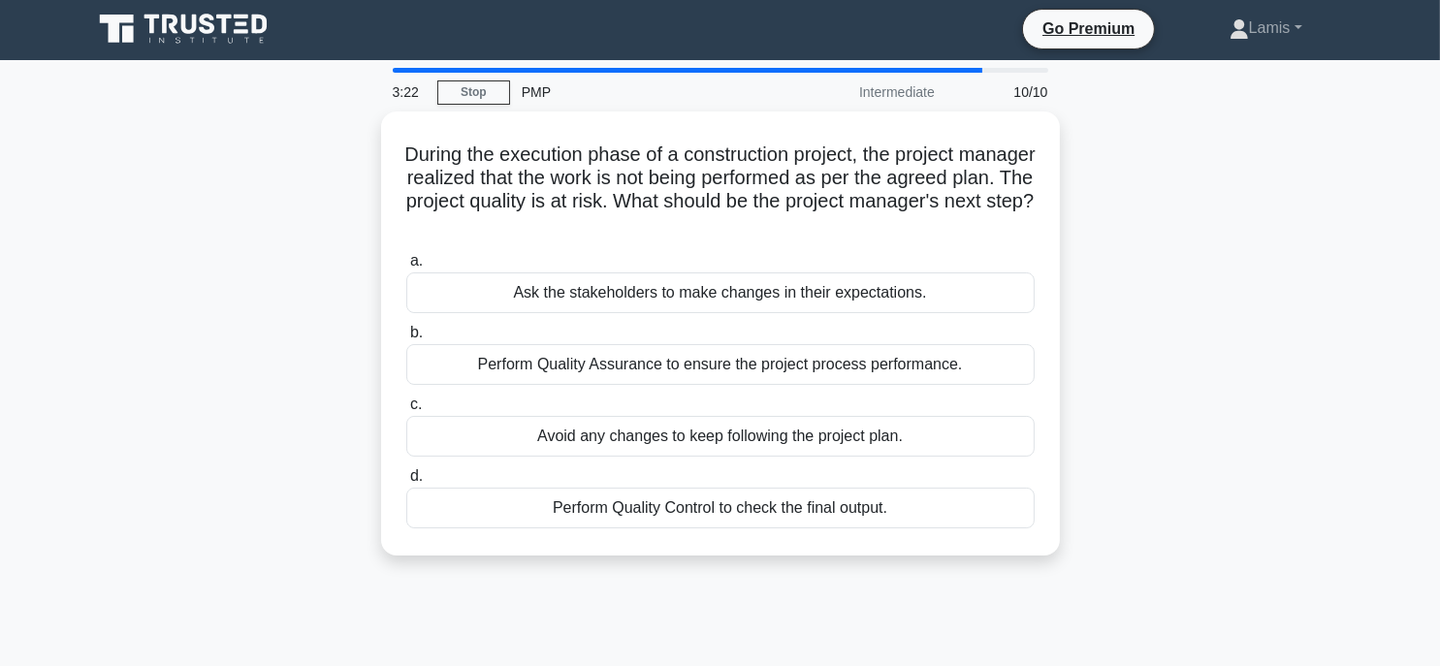
scroll to position [0, 0]
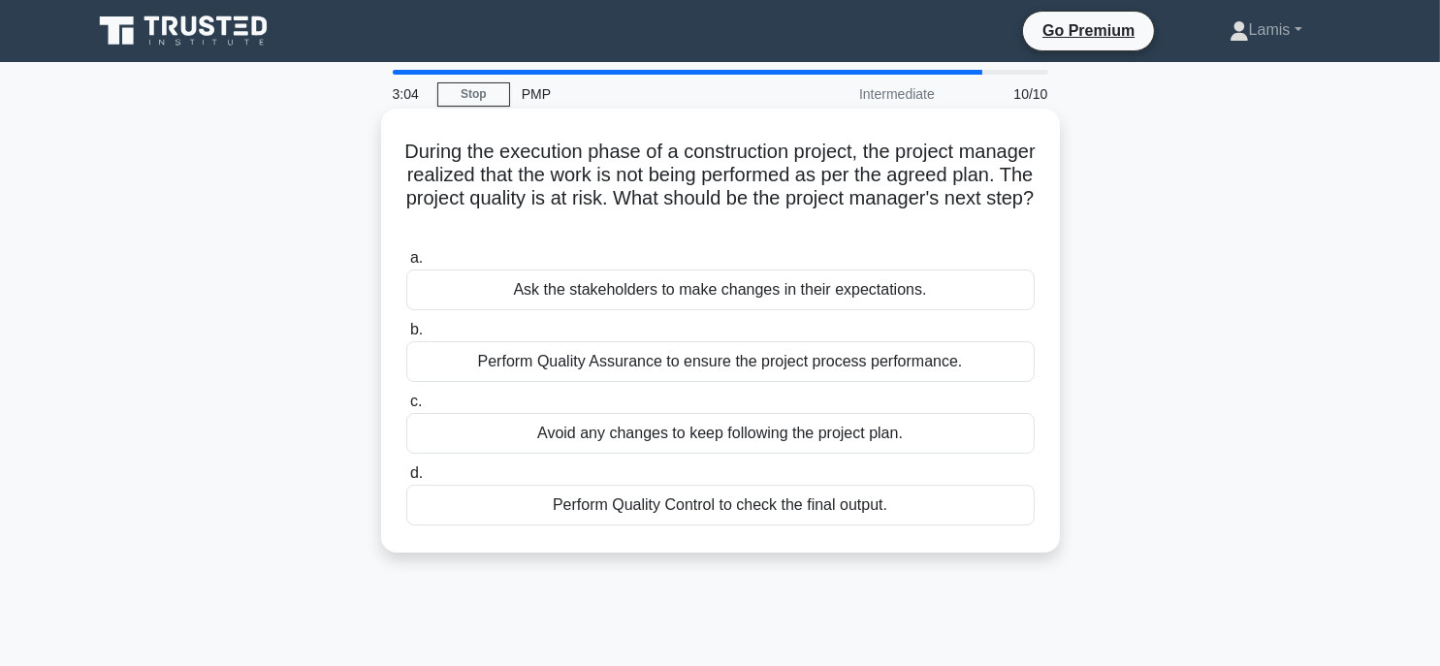
click at [543, 358] on div "Perform Quality Assurance to ensure the project process performance." at bounding box center [720, 361] width 628 height 41
click at [406, 336] on input "b. Perform Quality Assurance to ensure the project process performance." at bounding box center [406, 330] width 0 height 13
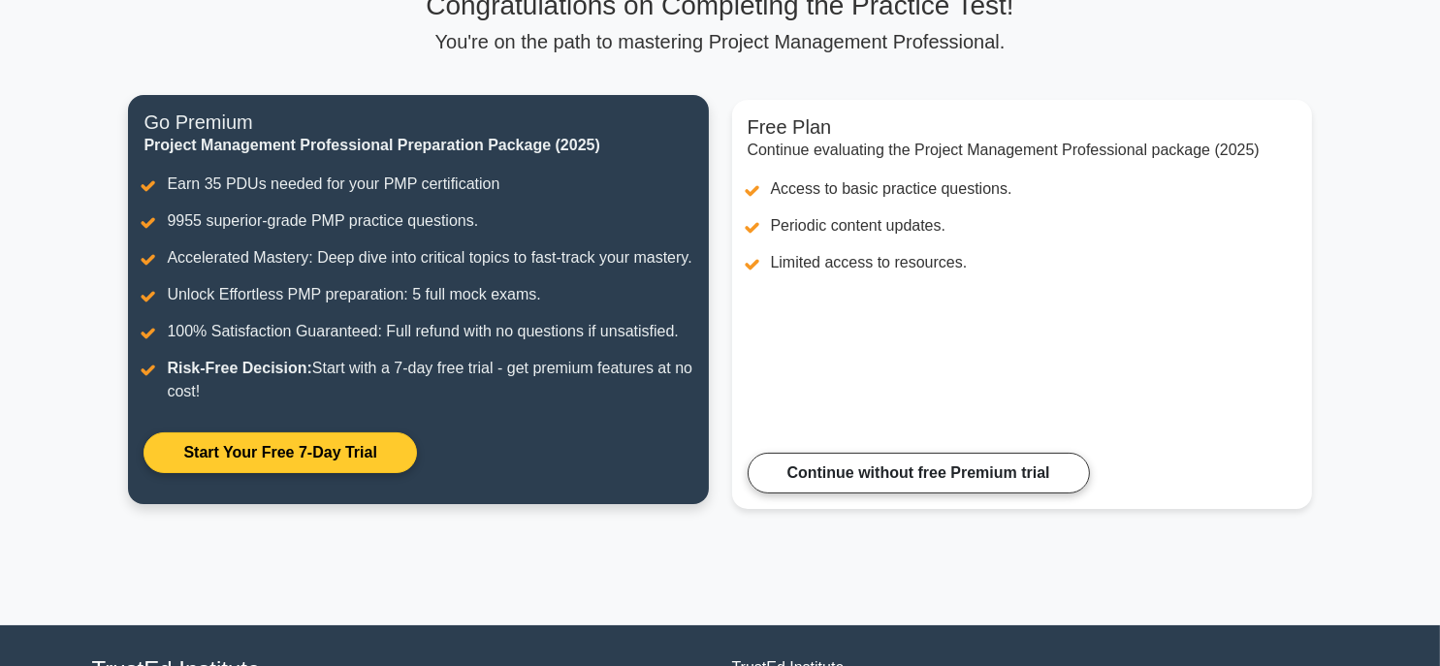
scroll to position [194, 0]
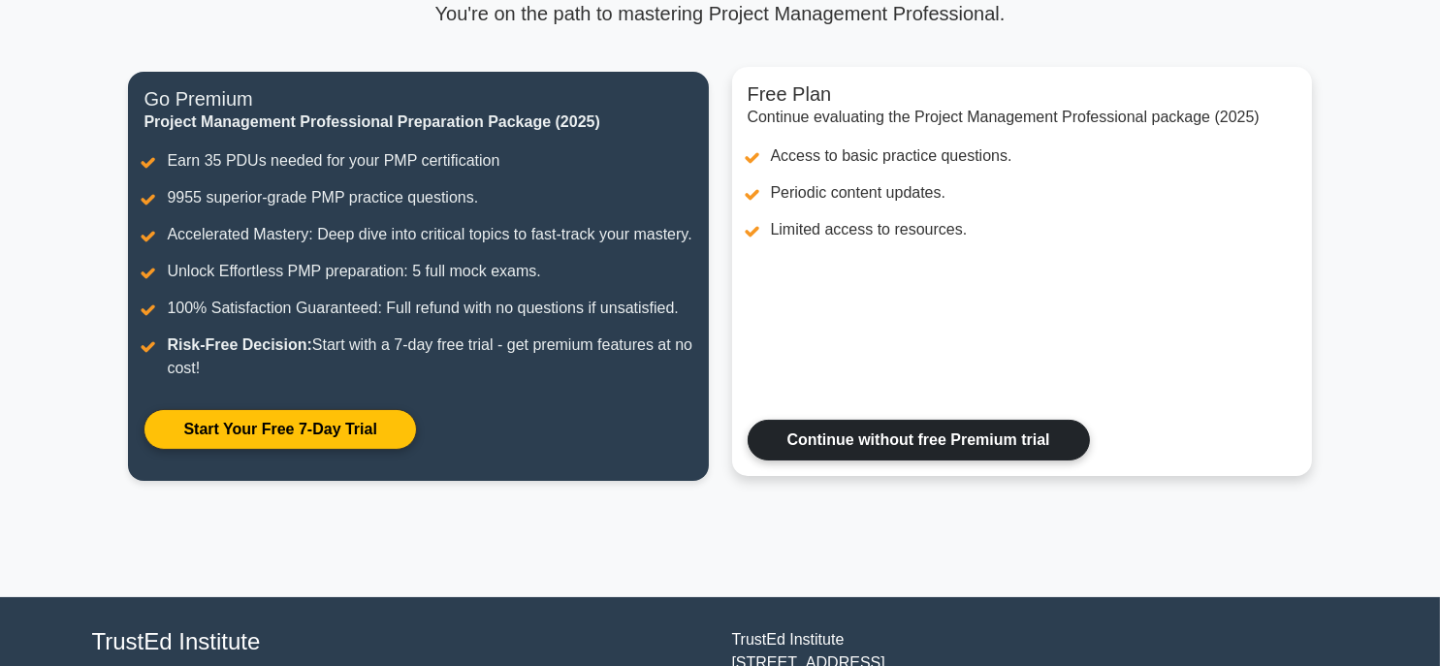
click at [864, 458] on link "Continue without free Premium trial" at bounding box center [918, 440] width 342 height 41
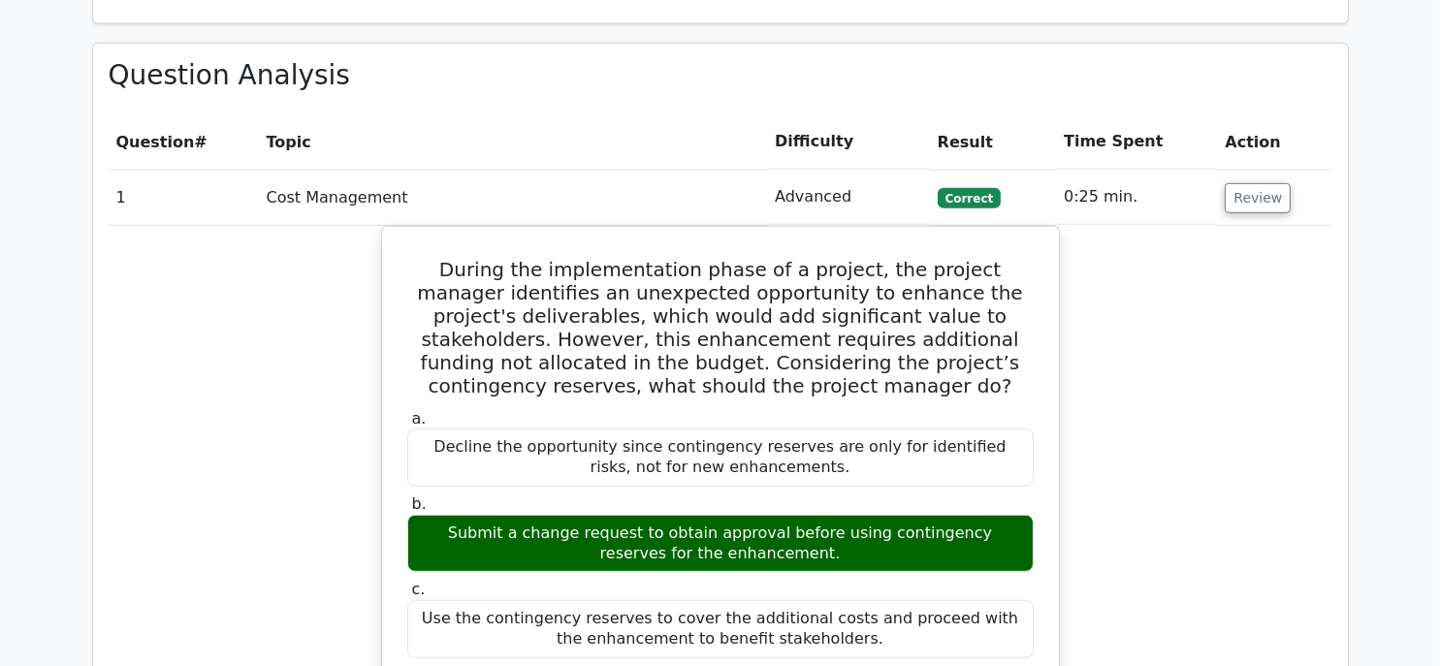
scroll to position [1357, 0]
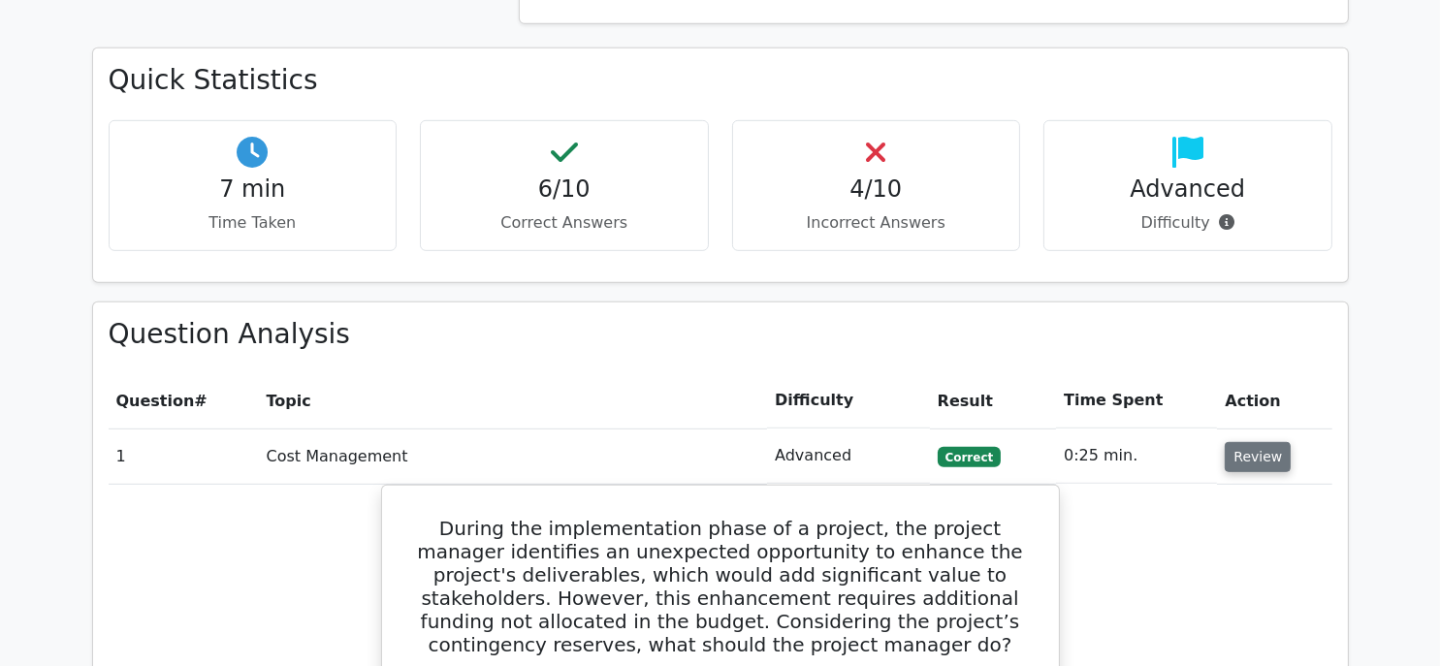
click at [1253, 442] on button "Review" at bounding box center [1257, 457] width 66 height 30
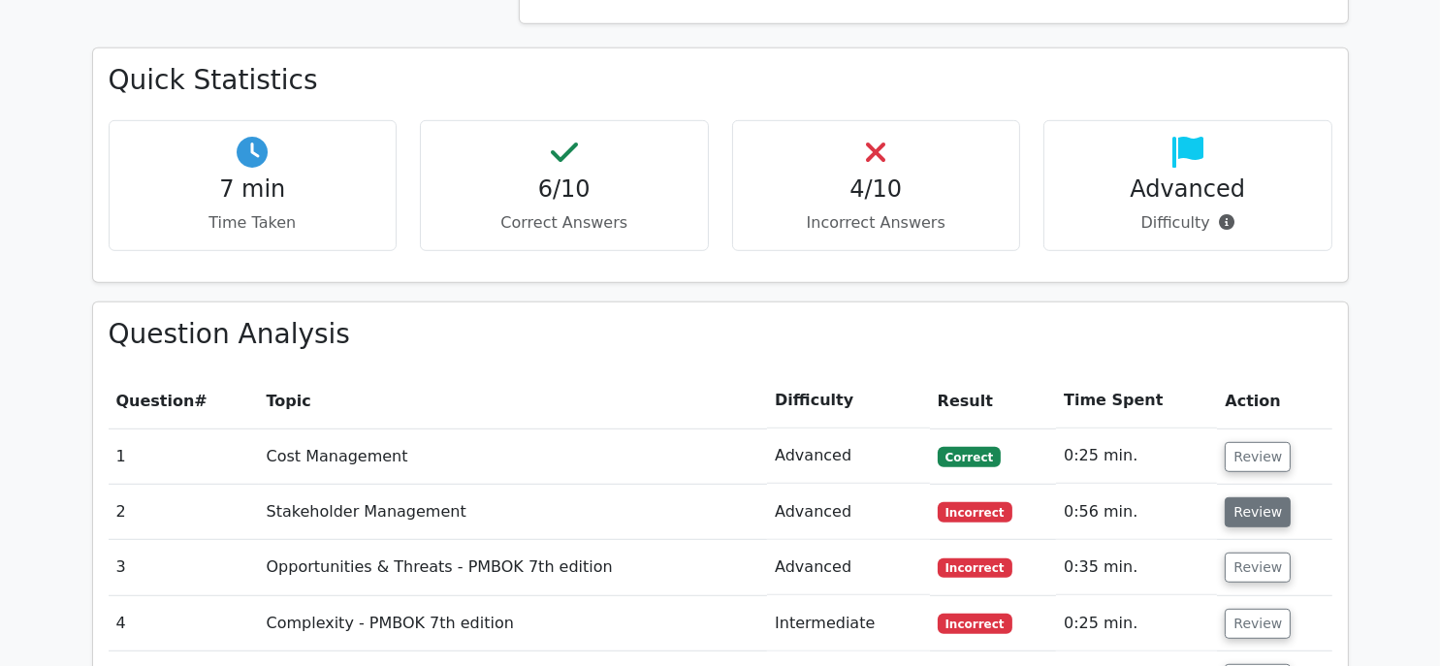
click at [1244, 497] on button "Review" at bounding box center [1257, 512] width 66 height 30
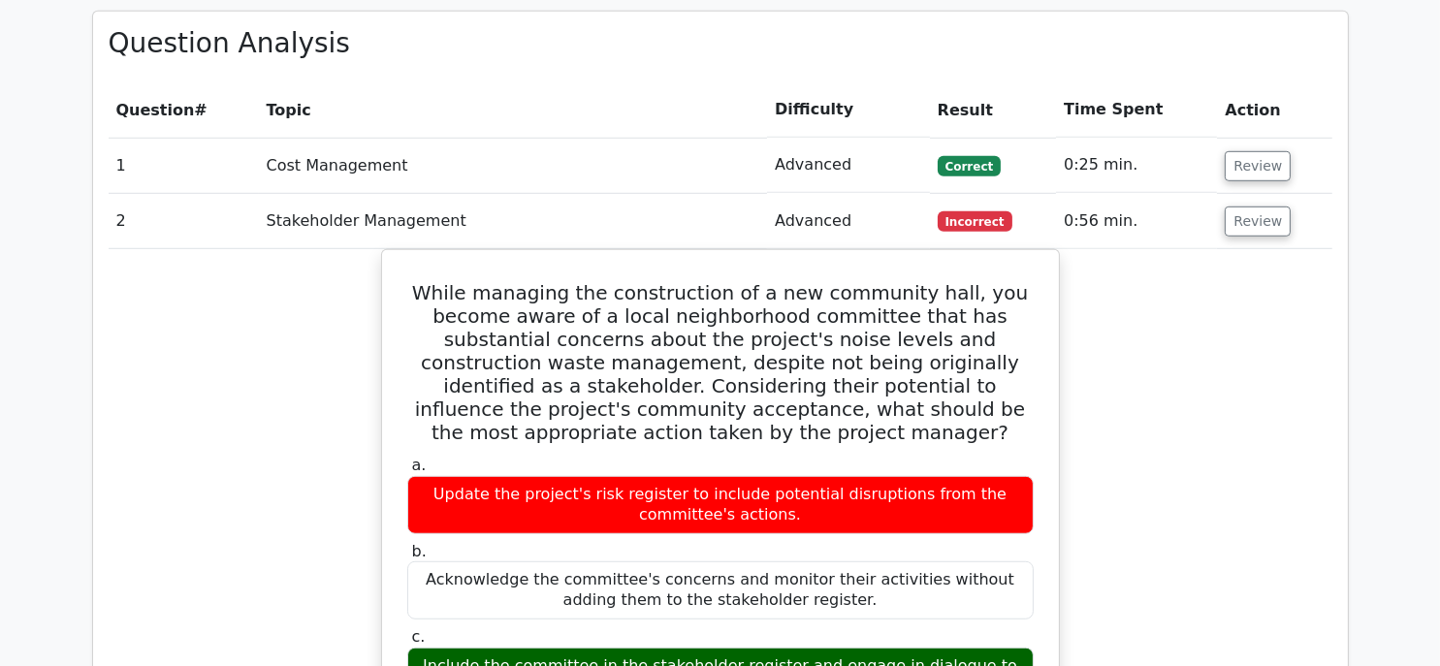
scroll to position [1260, 0]
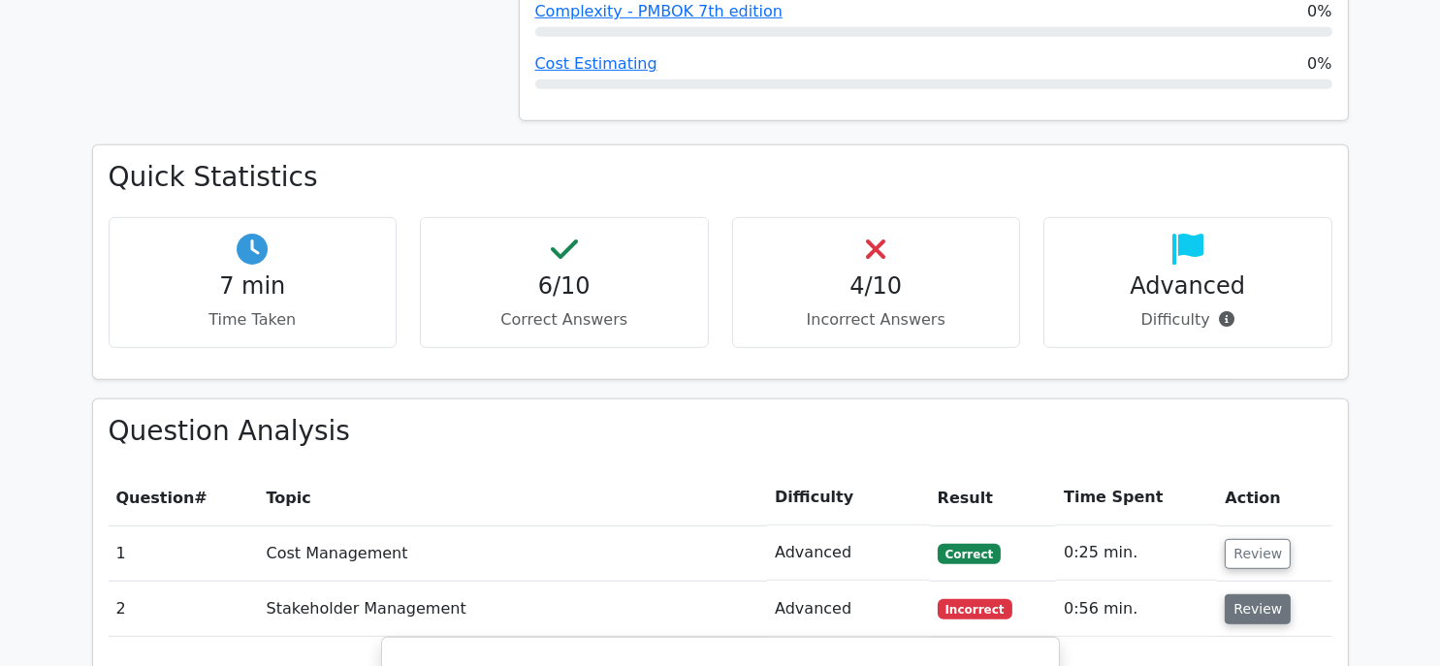
click at [1240, 594] on button "Review" at bounding box center [1257, 609] width 66 height 30
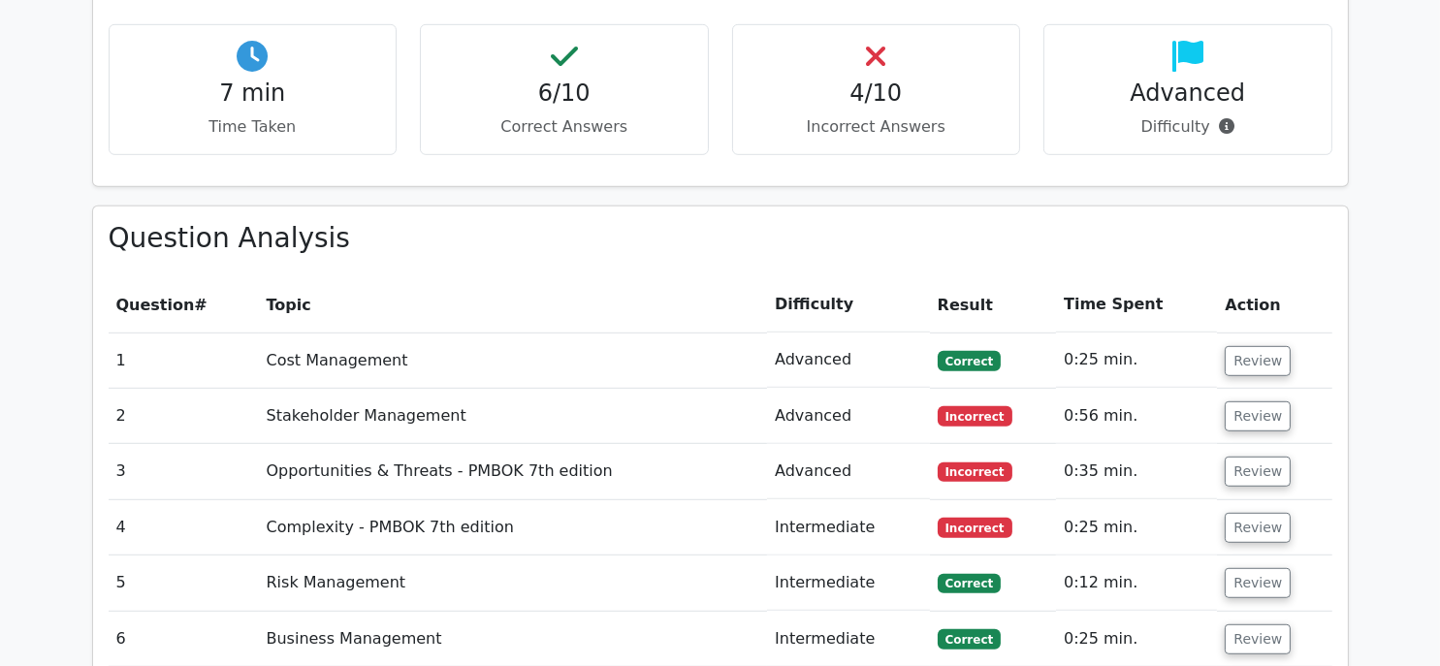
scroll to position [1454, 0]
click at [1266, 456] on button "Review" at bounding box center [1257, 471] width 66 height 30
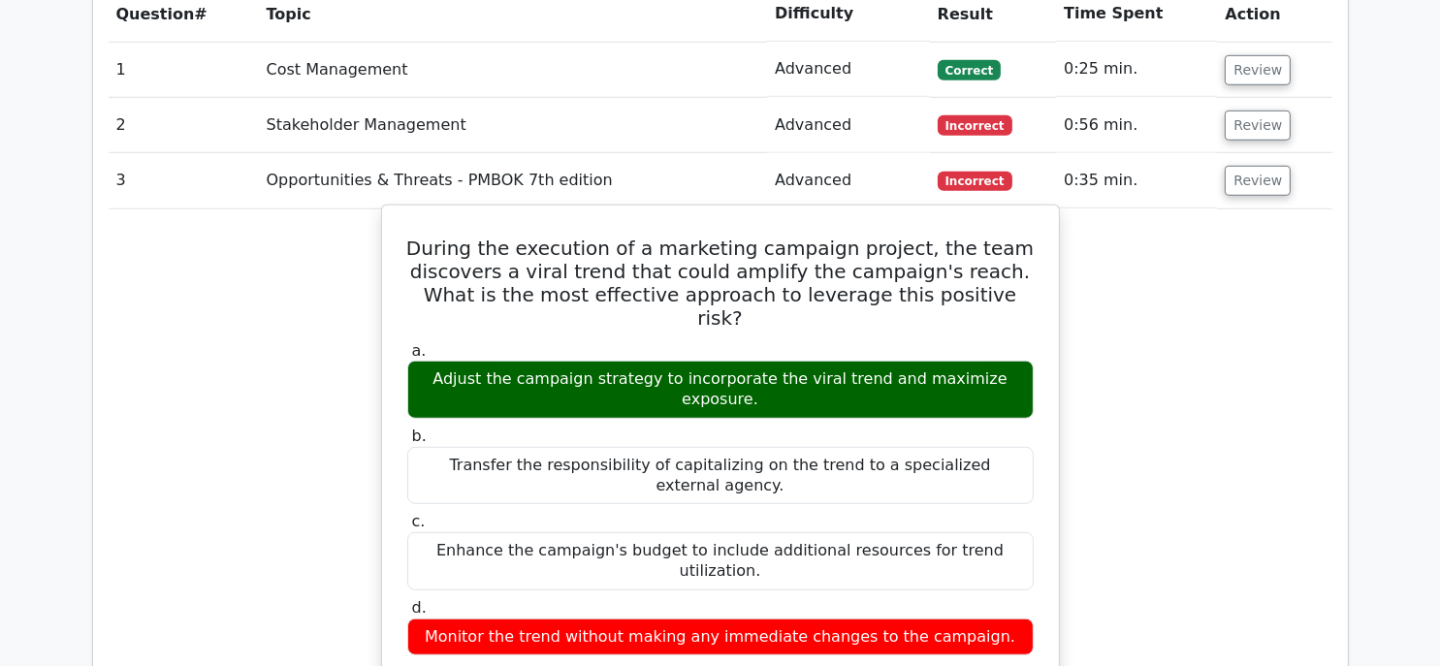
scroll to position [1745, 0]
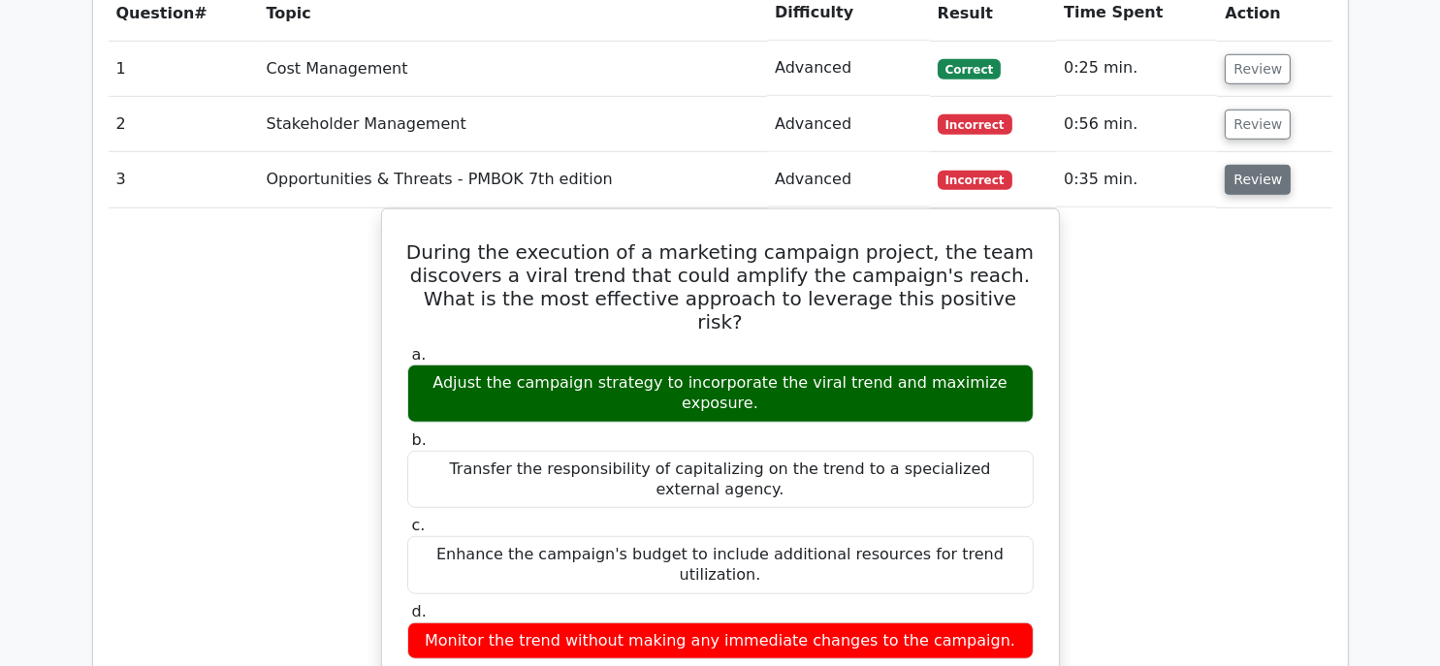
click at [1263, 165] on button "Review" at bounding box center [1257, 180] width 66 height 30
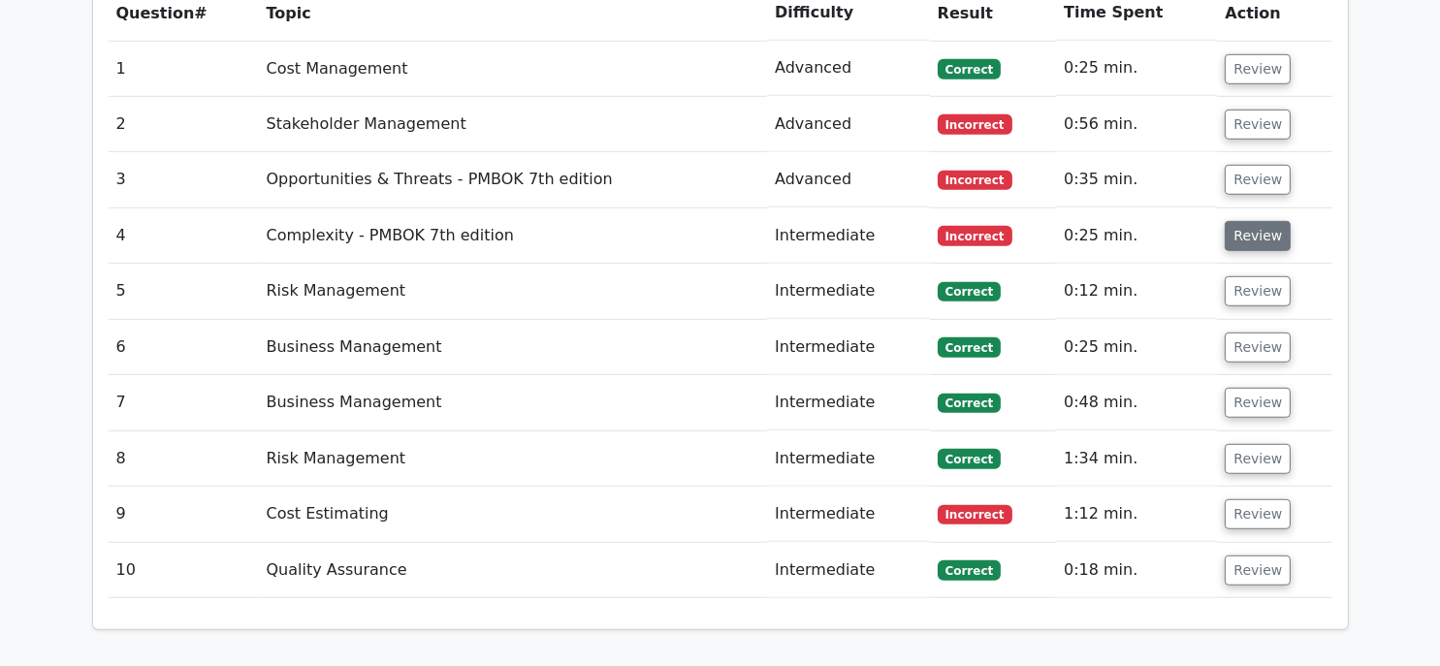
click at [1265, 221] on button "Review" at bounding box center [1257, 236] width 66 height 30
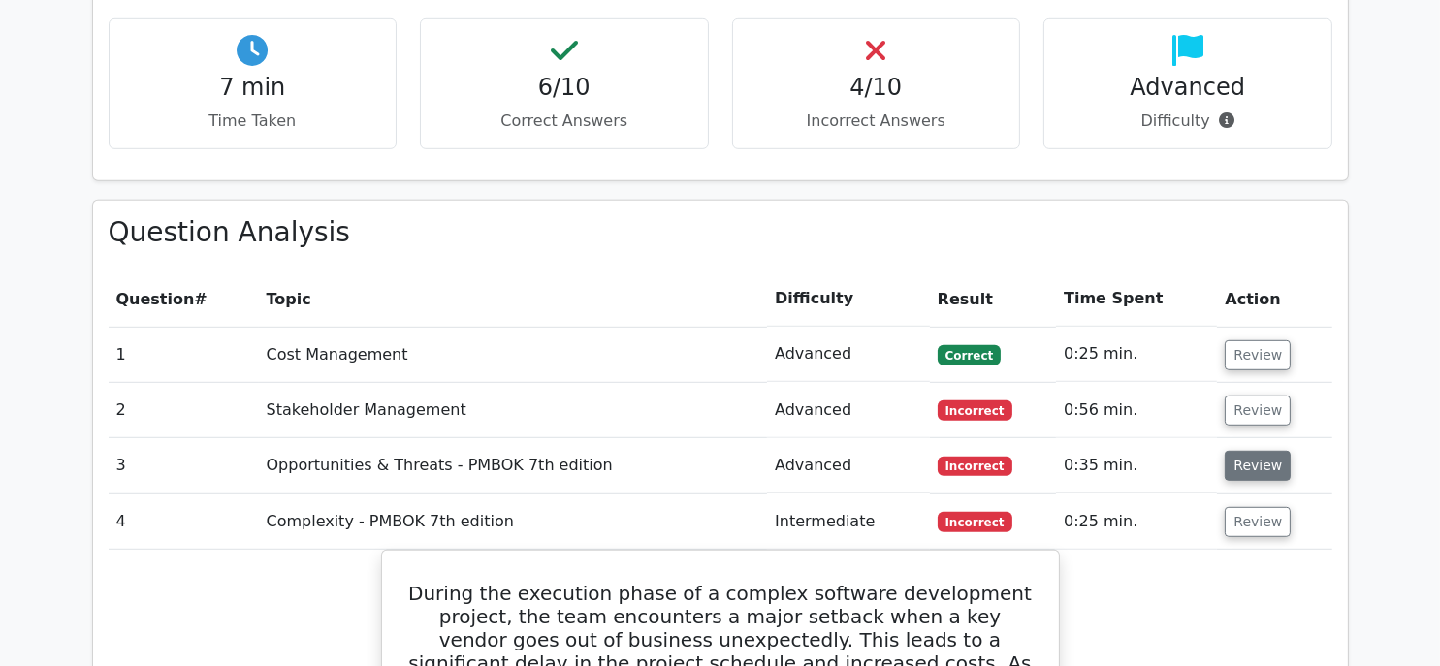
scroll to position [1454, 0]
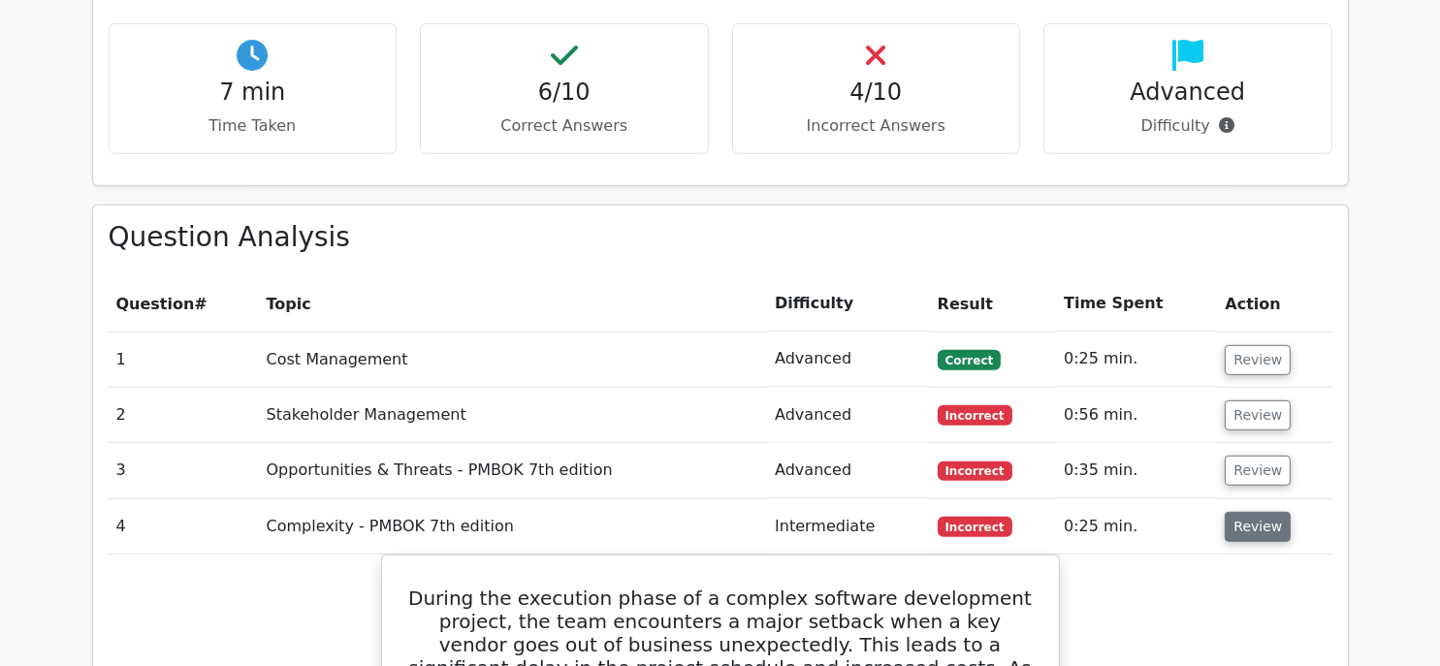
click at [1254, 512] on button "Review" at bounding box center [1257, 527] width 66 height 30
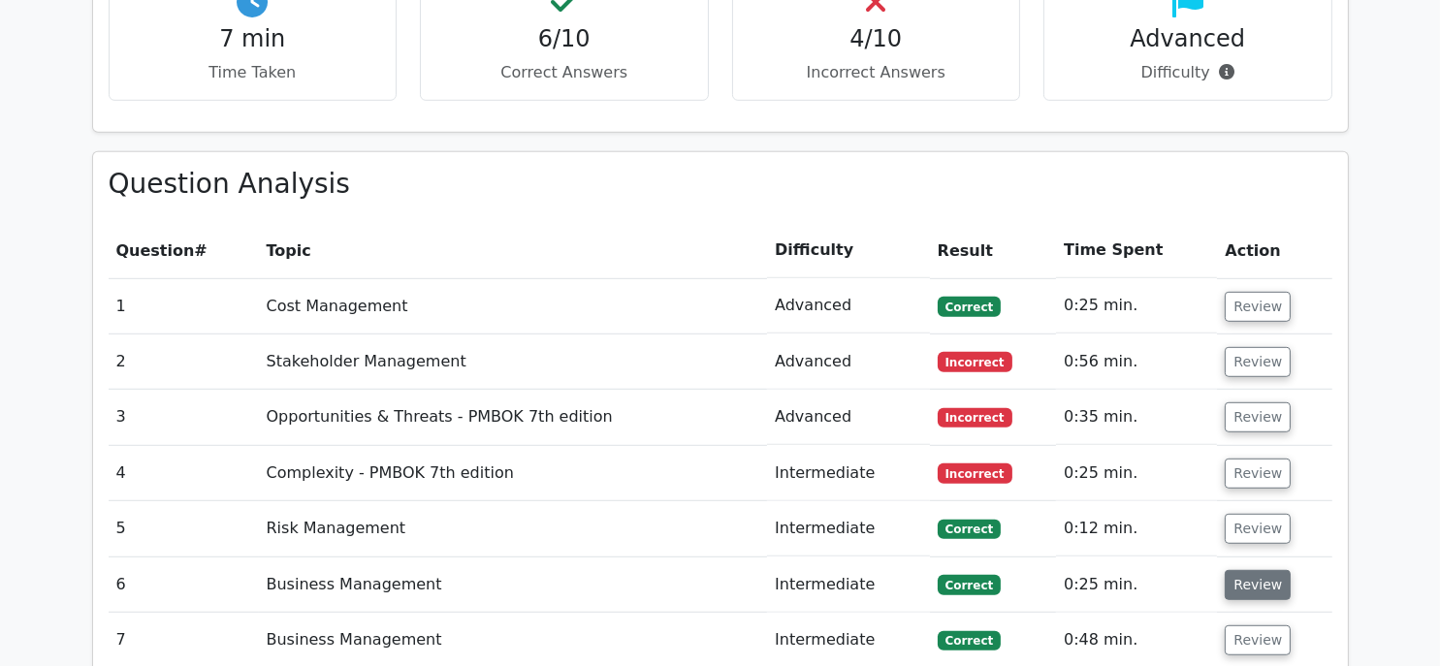
scroll to position [1551, 0]
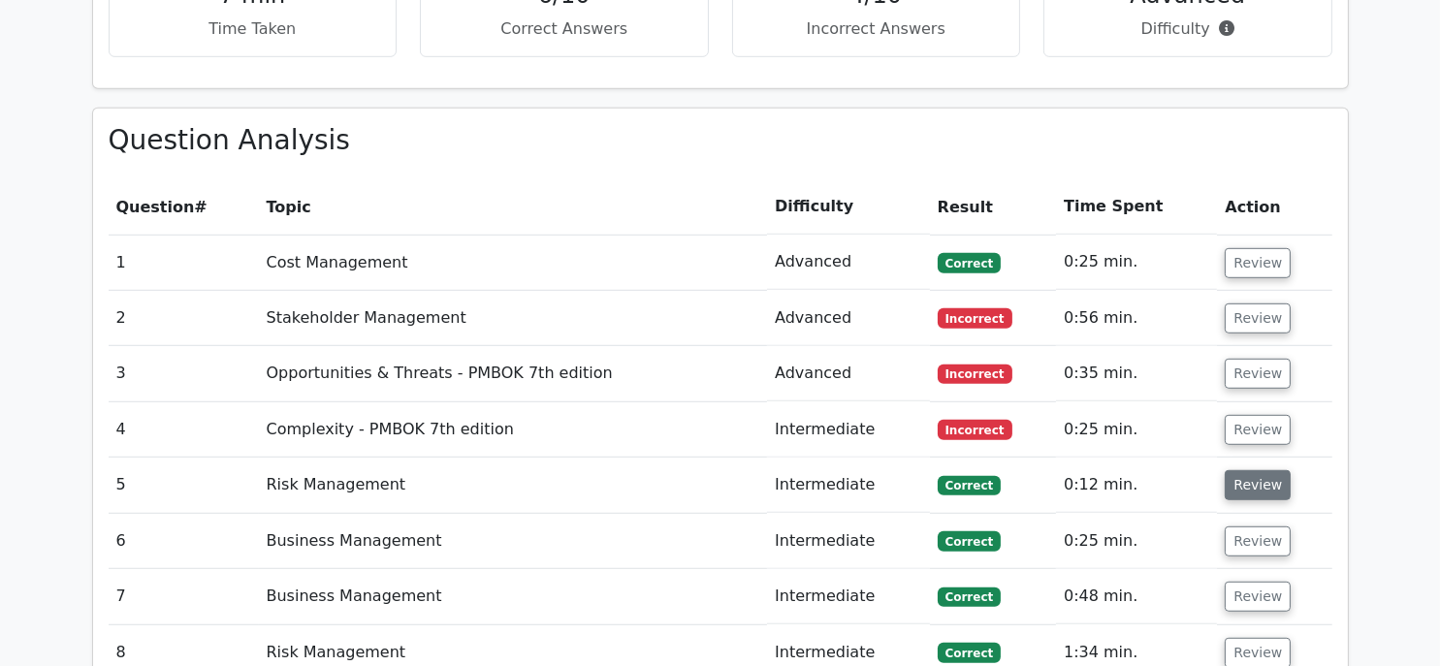
click at [1271, 470] on button "Review" at bounding box center [1257, 485] width 66 height 30
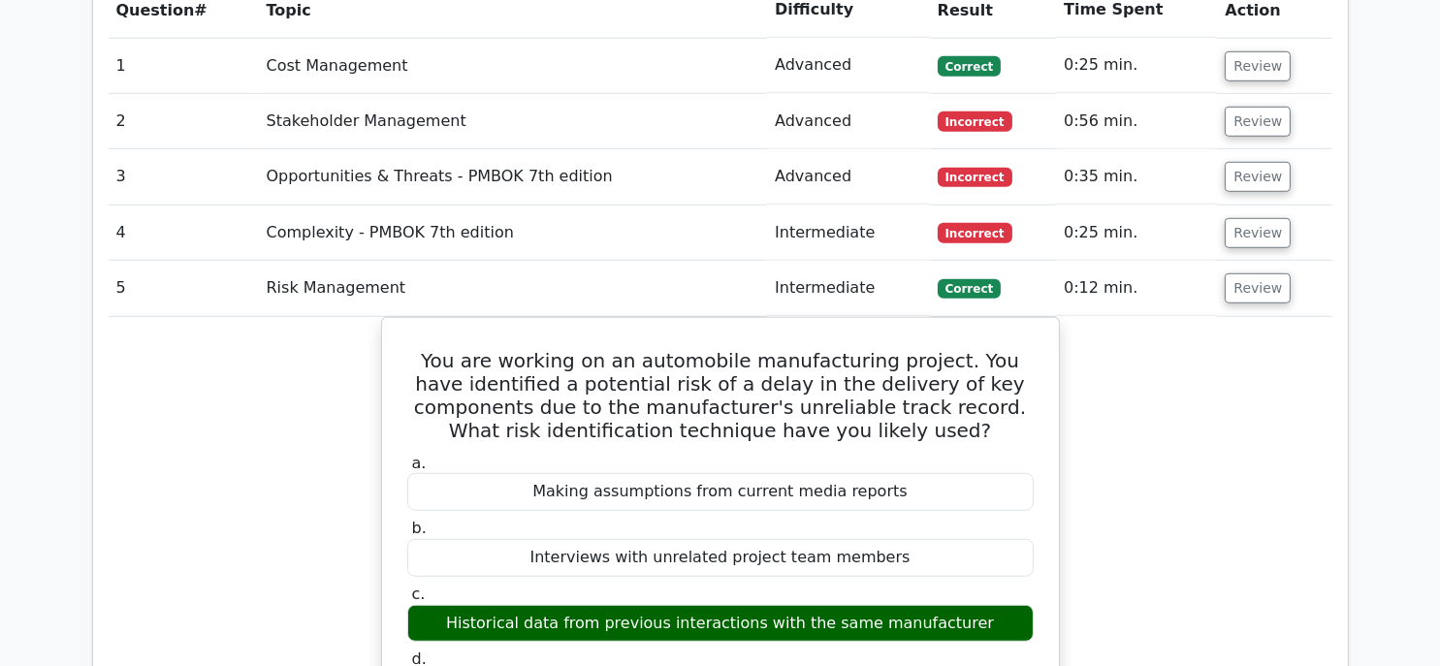
scroll to position [1842, 0]
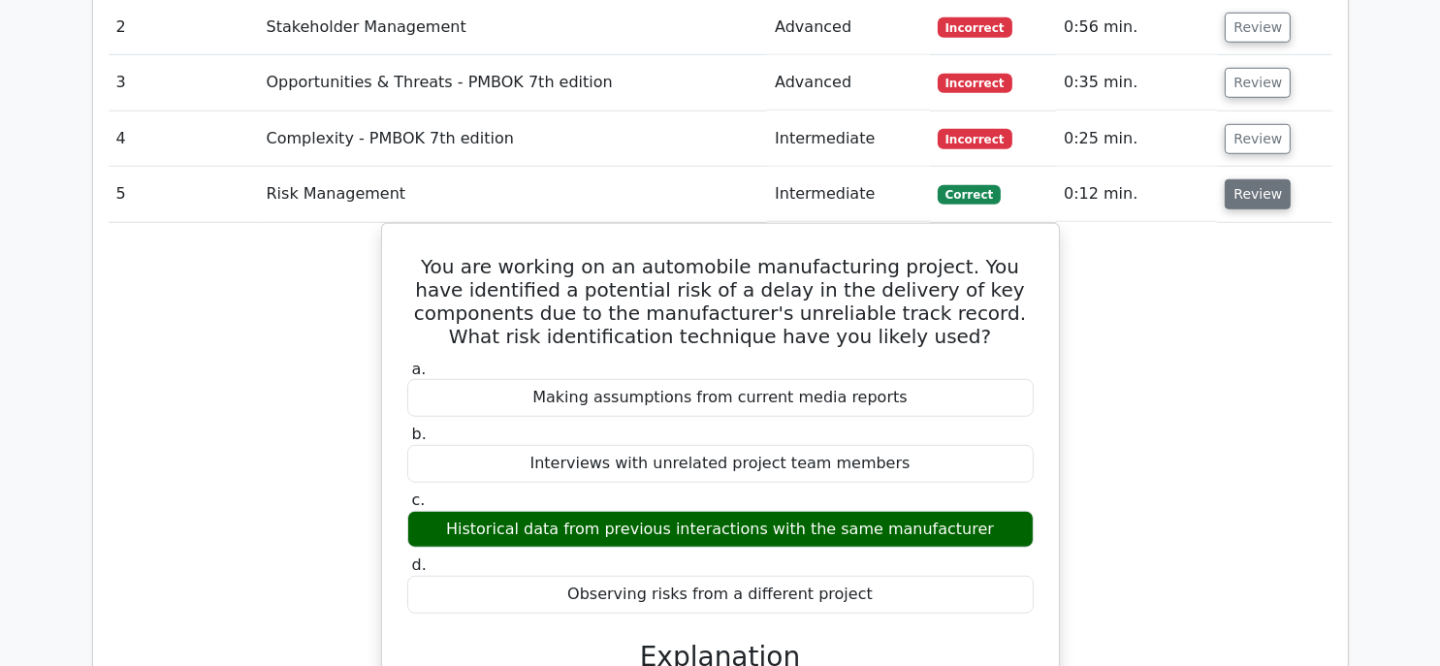
click at [1245, 179] on button "Review" at bounding box center [1257, 194] width 66 height 30
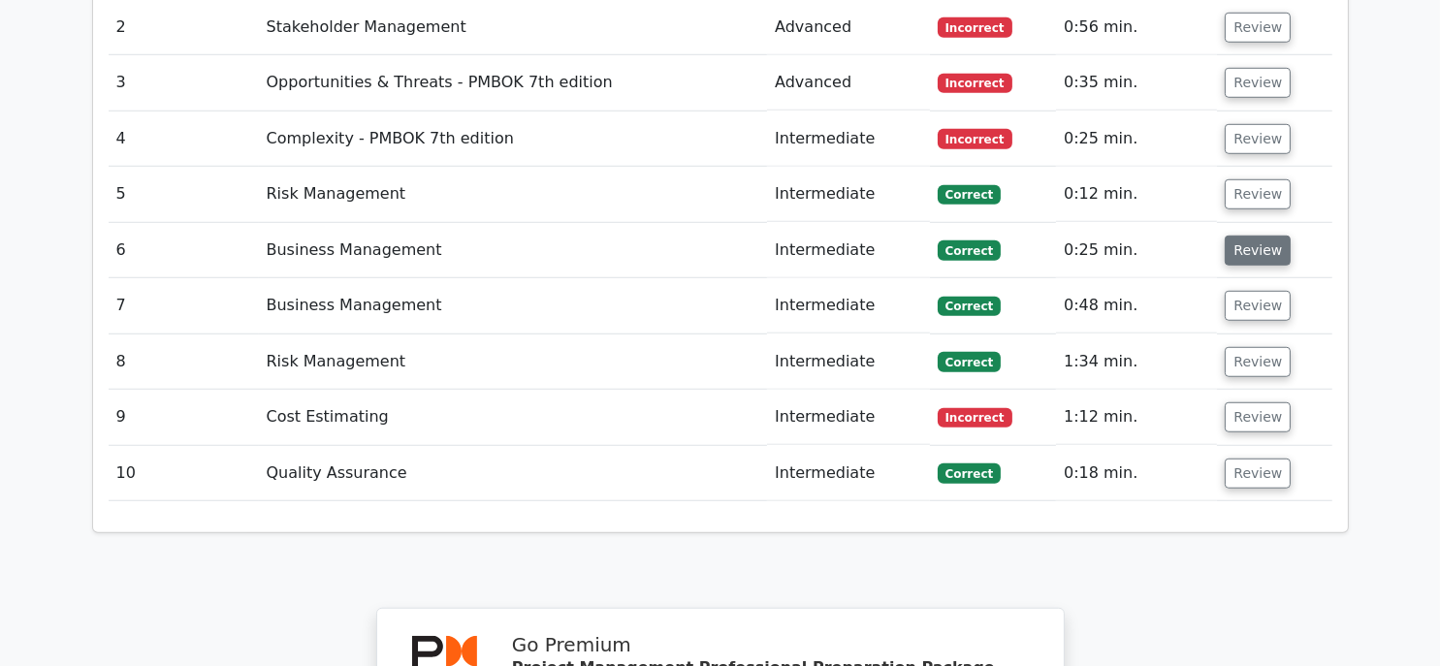
click at [1246, 236] on button "Review" at bounding box center [1257, 251] width 66 height 30
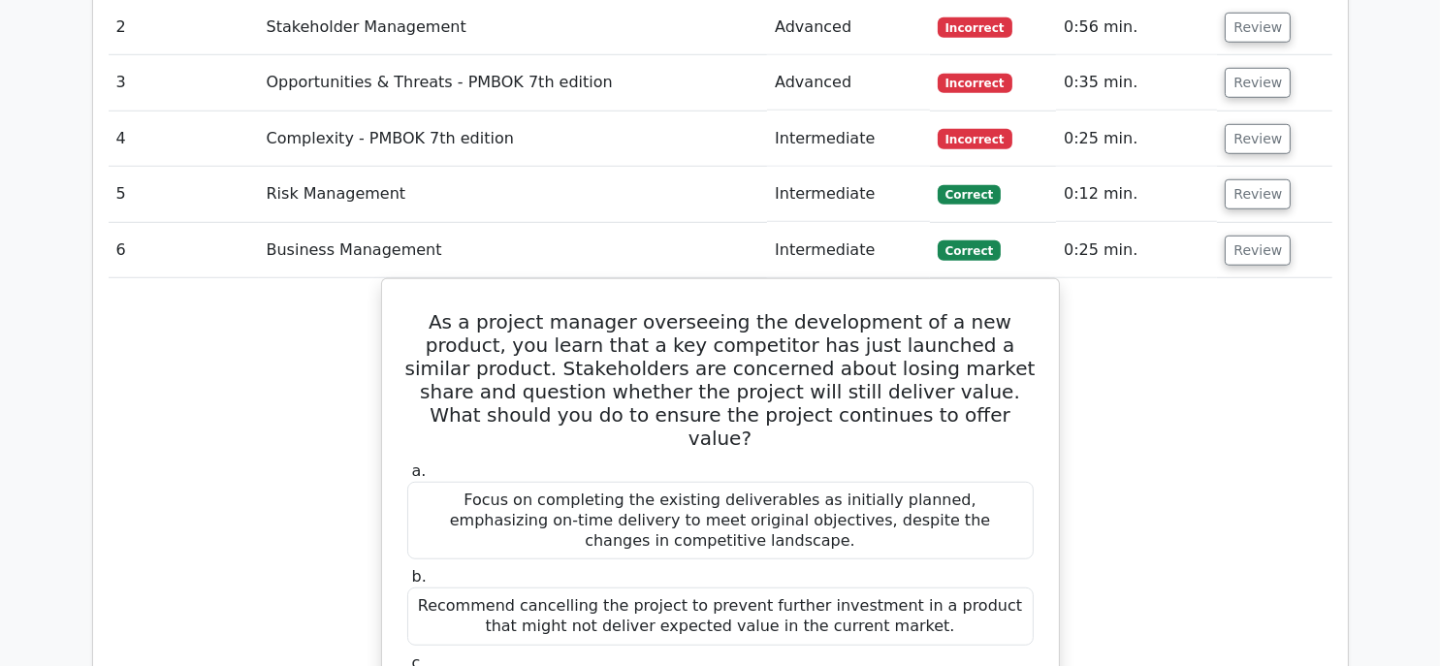
scroll to position [1939, 0]
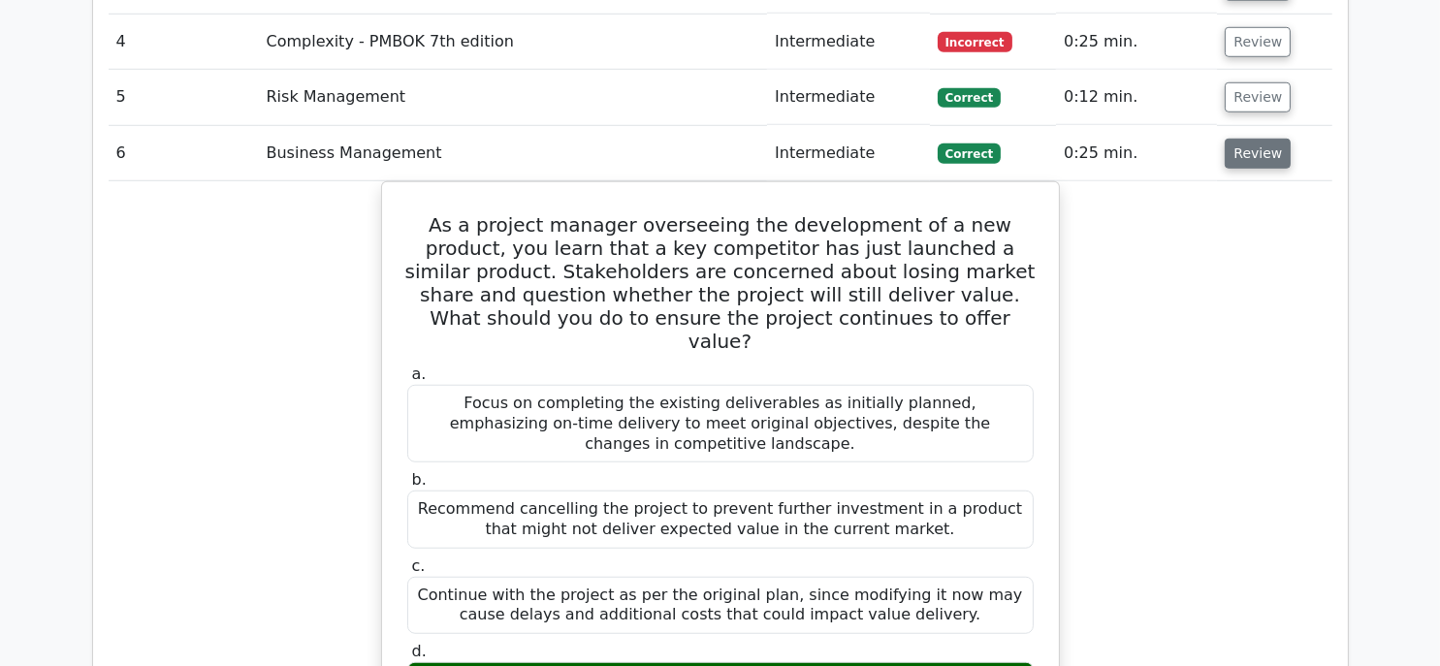
click at [1272, 139] on button "Review" at bounding box center [1257, 154] width 66 height 30
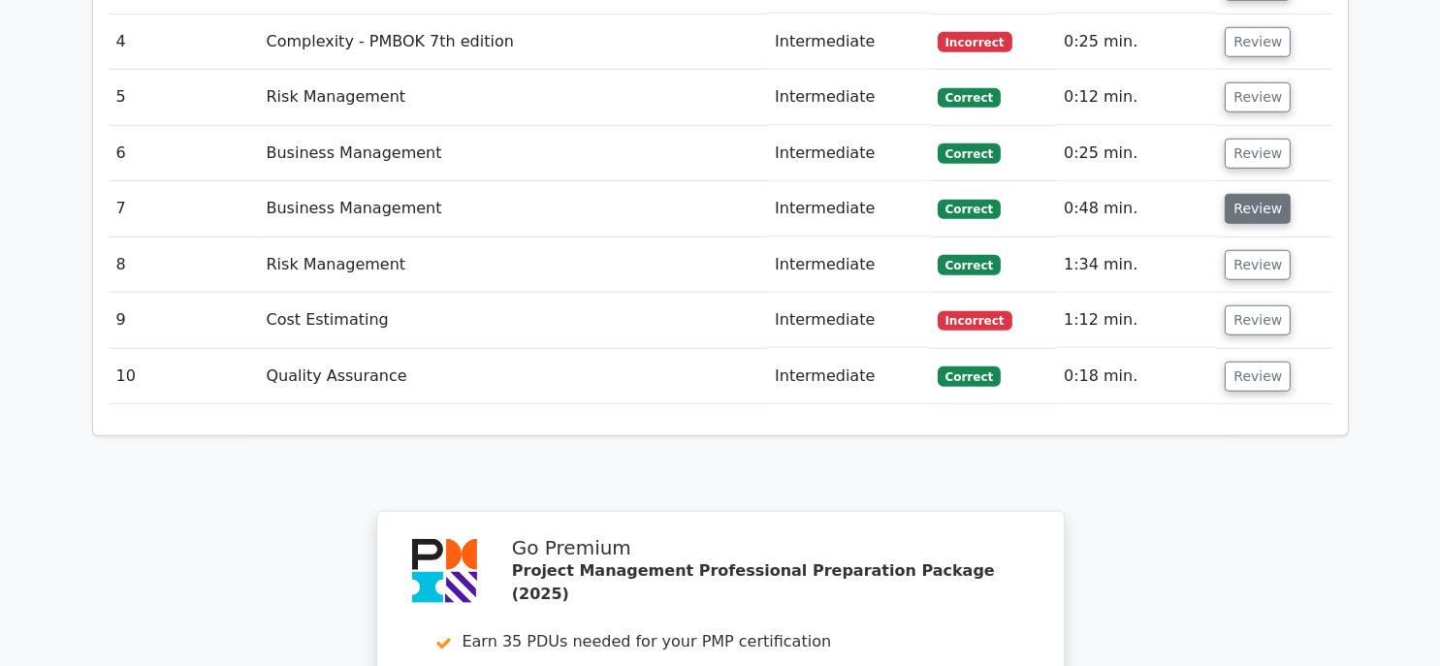
click at [1257, 194] on button "Review" at bounding box center [1257, 209] width 66 height 30
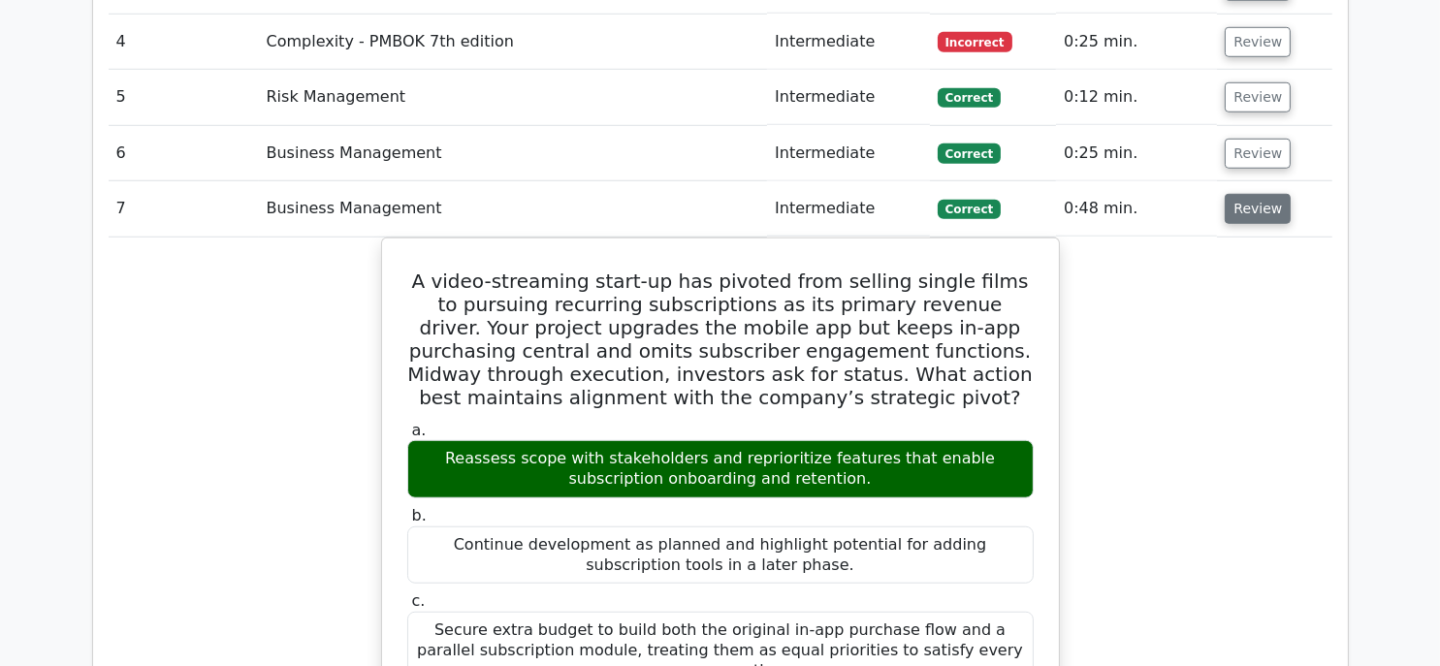
click at [1270, 194] on button "Review" at bounding box center [1257, 209] width 66 height 30
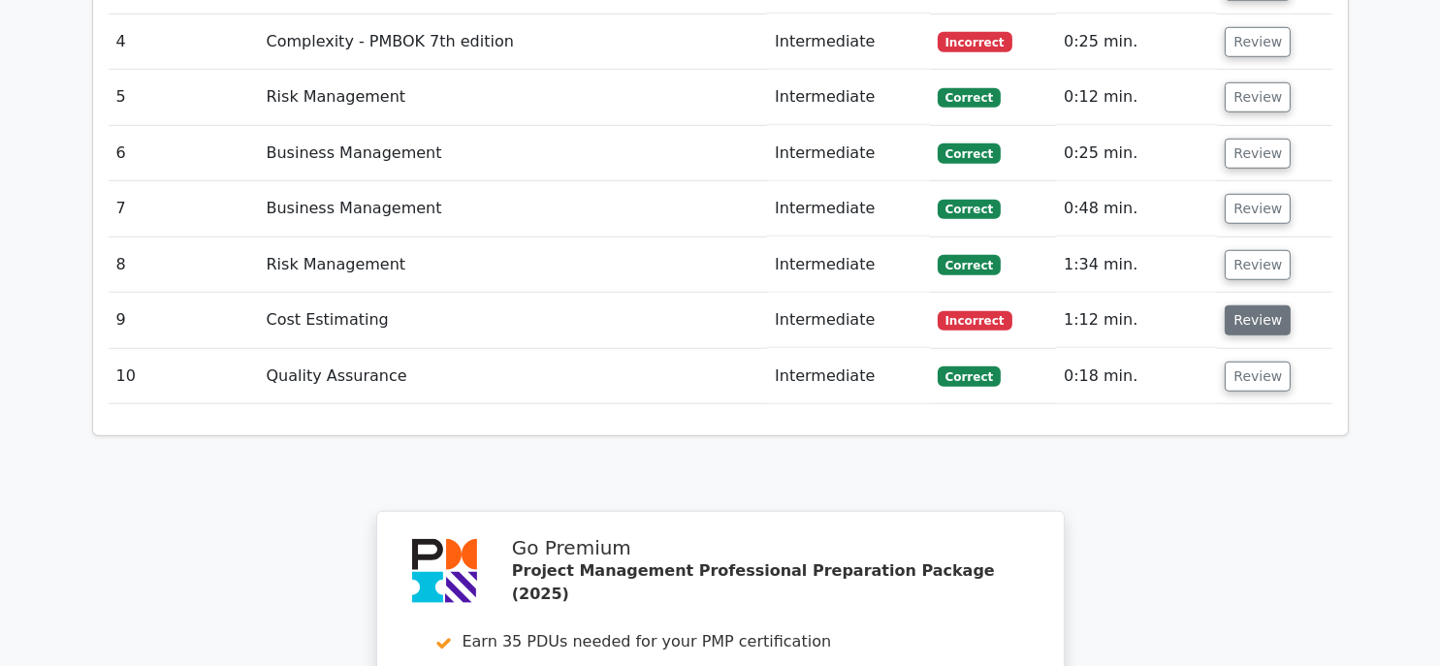
scroll to position [2036, 0]
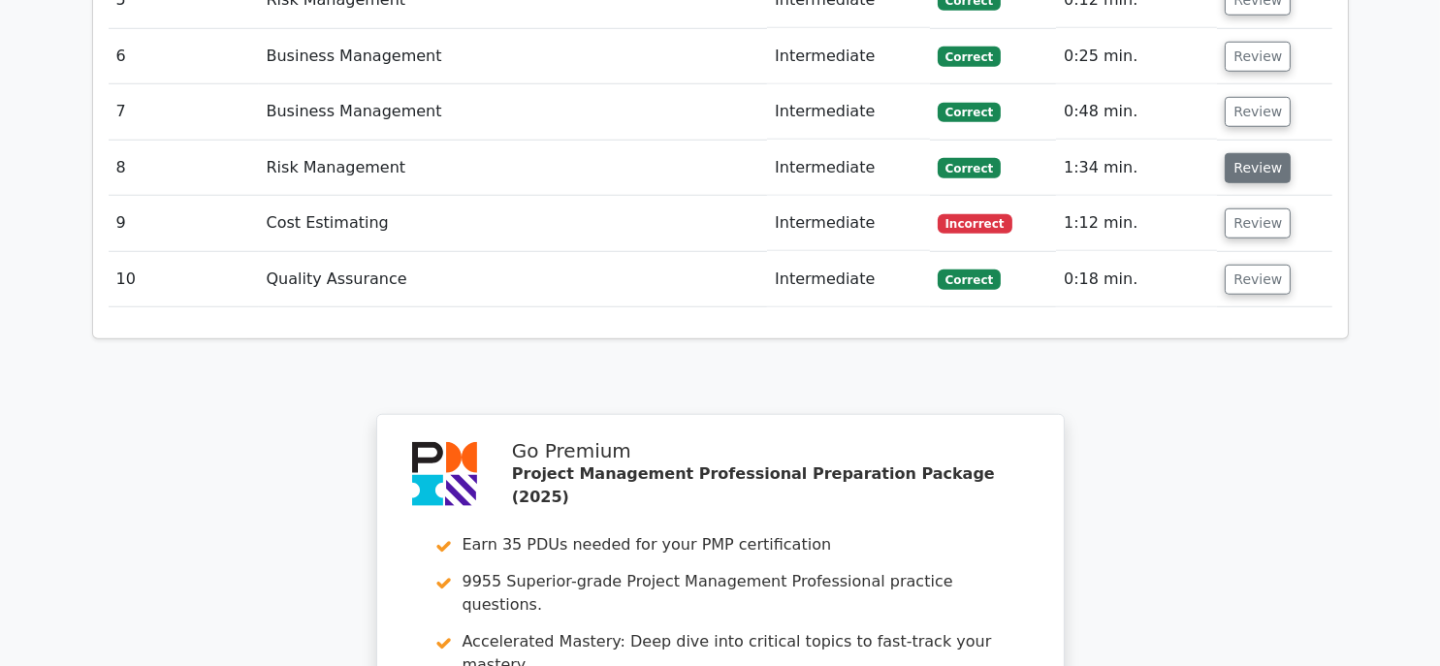
click at [1251, 153] on button "Review" at bounding box center [1257, 168] width 66 height 30
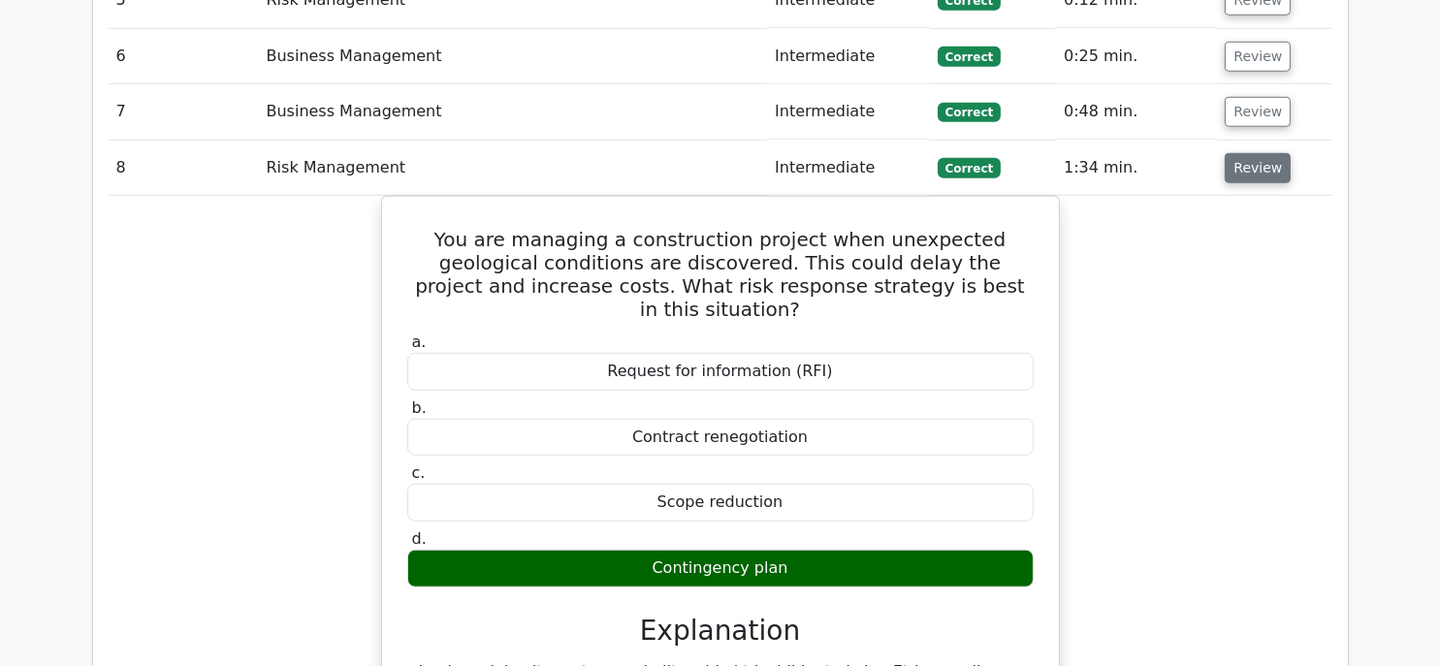
click at [1249, 153] on button "Review" at bounding box center [1257, 168] width 66 height 30
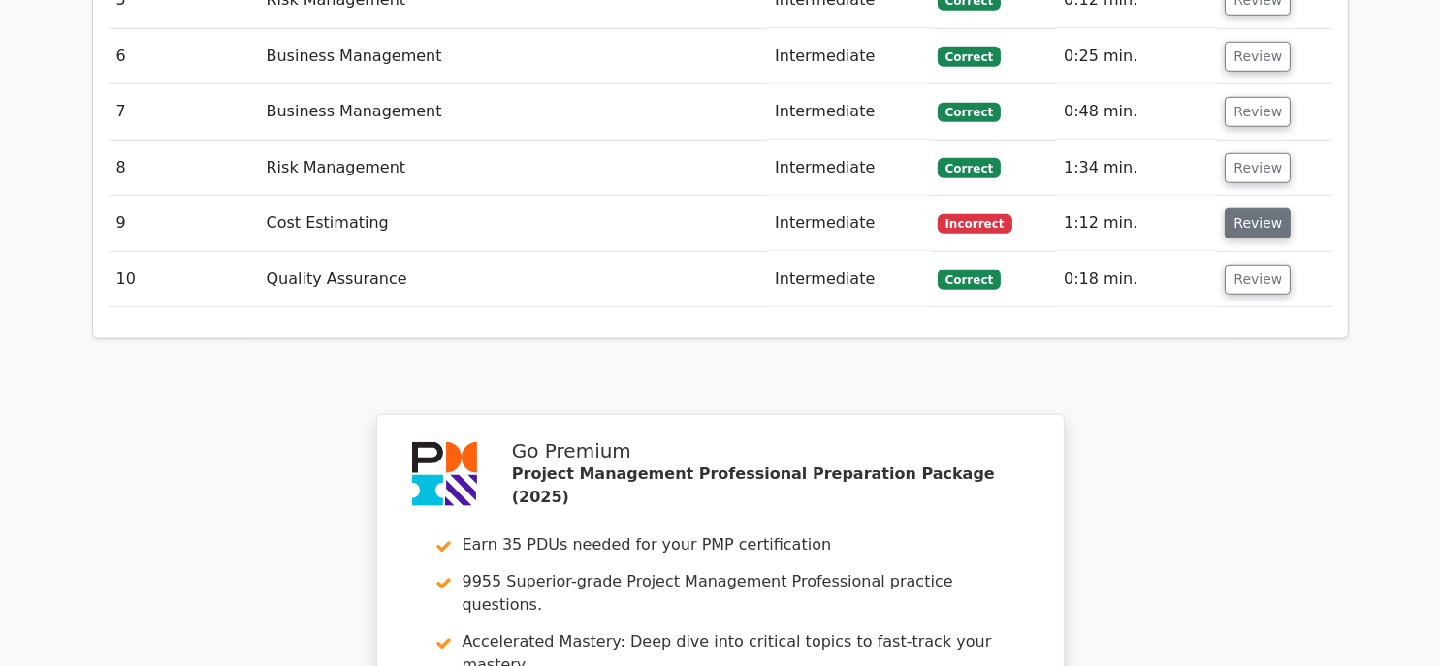
click at [1244, 208] on button "Review" at bounding box center [1257, 223] width 66 height 30
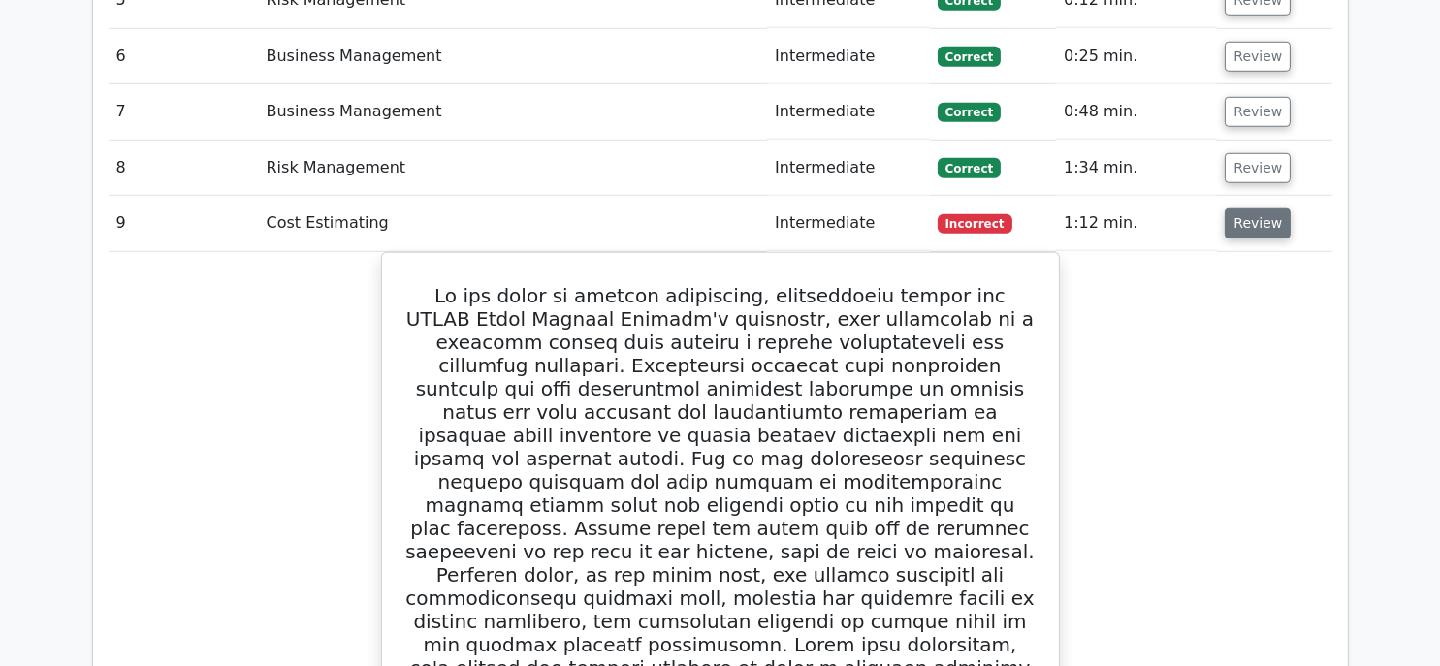
click at [1246, 208] on button "Review" at bounding box center [1257, 223] width 66 height 30
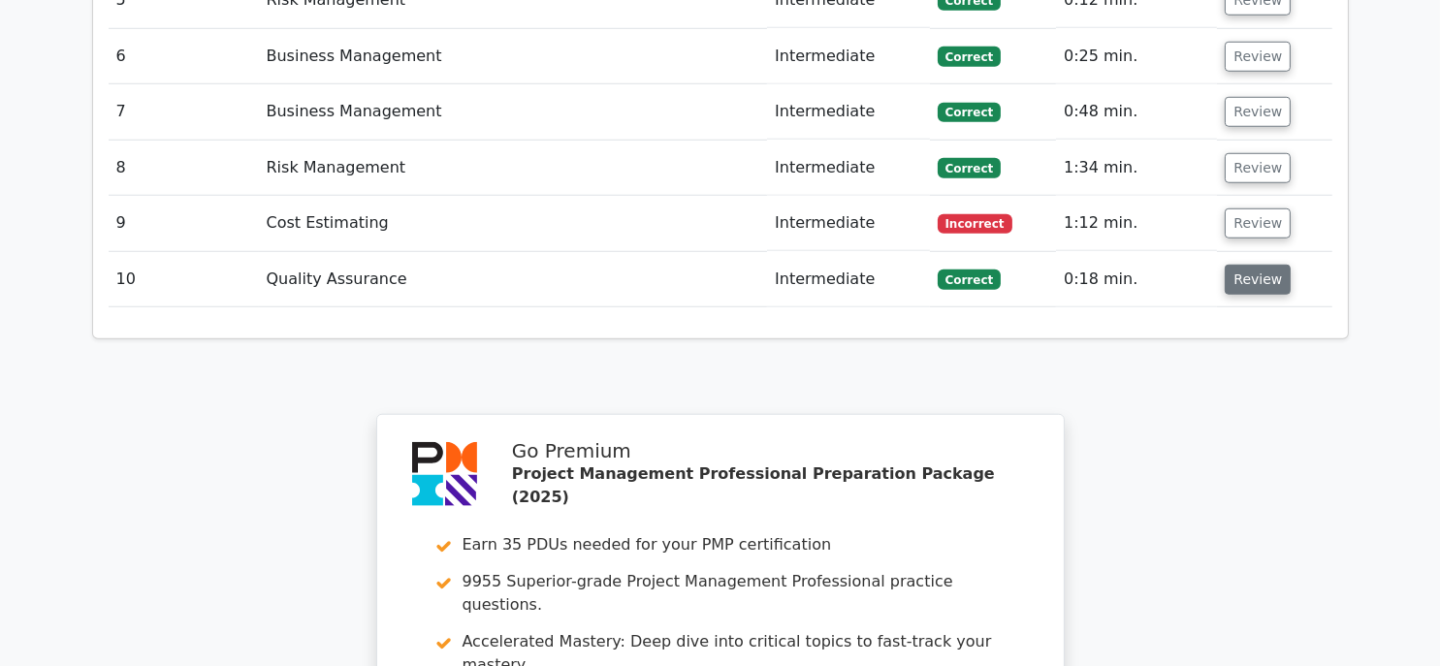
click at [1250, 265] on button "Review" at bounding box center [1257, 280] width 66 height 30
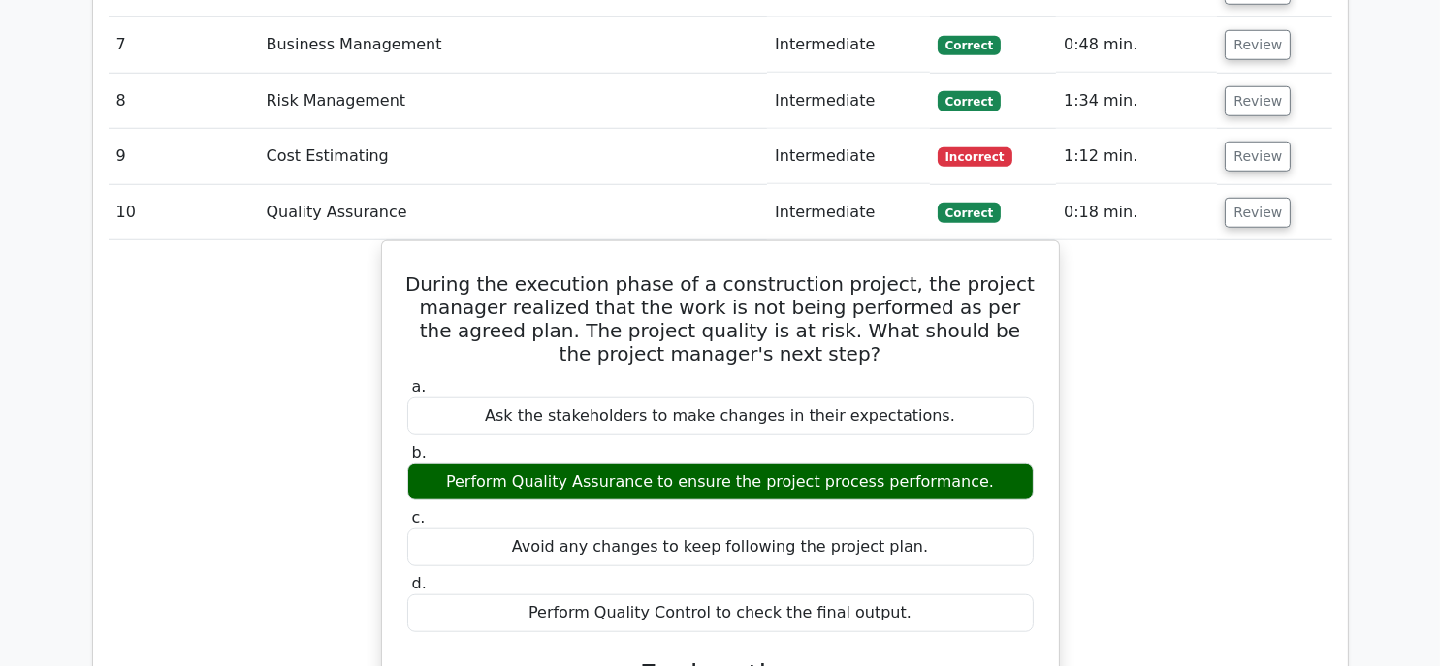
scroll to position [2133, 0]
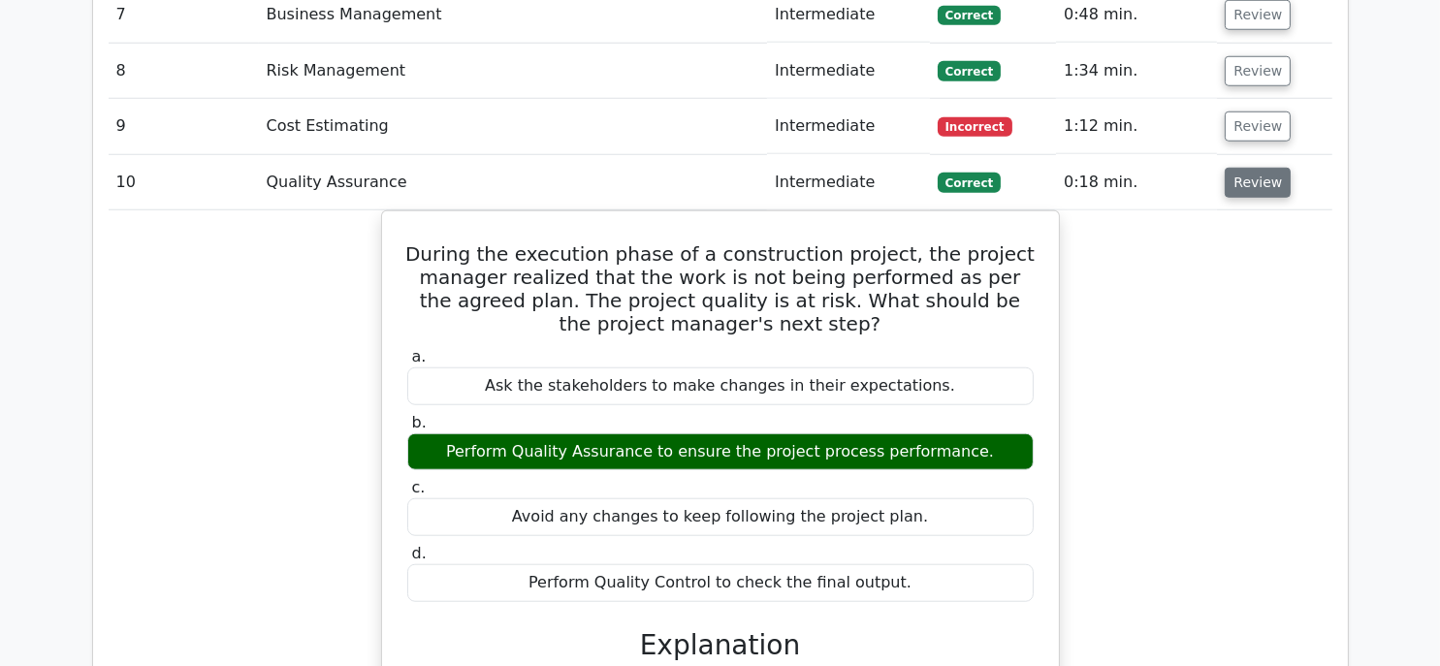
click at [1249, 168] on button "Review" at bounding box center [1257, 183] width 66 height 30
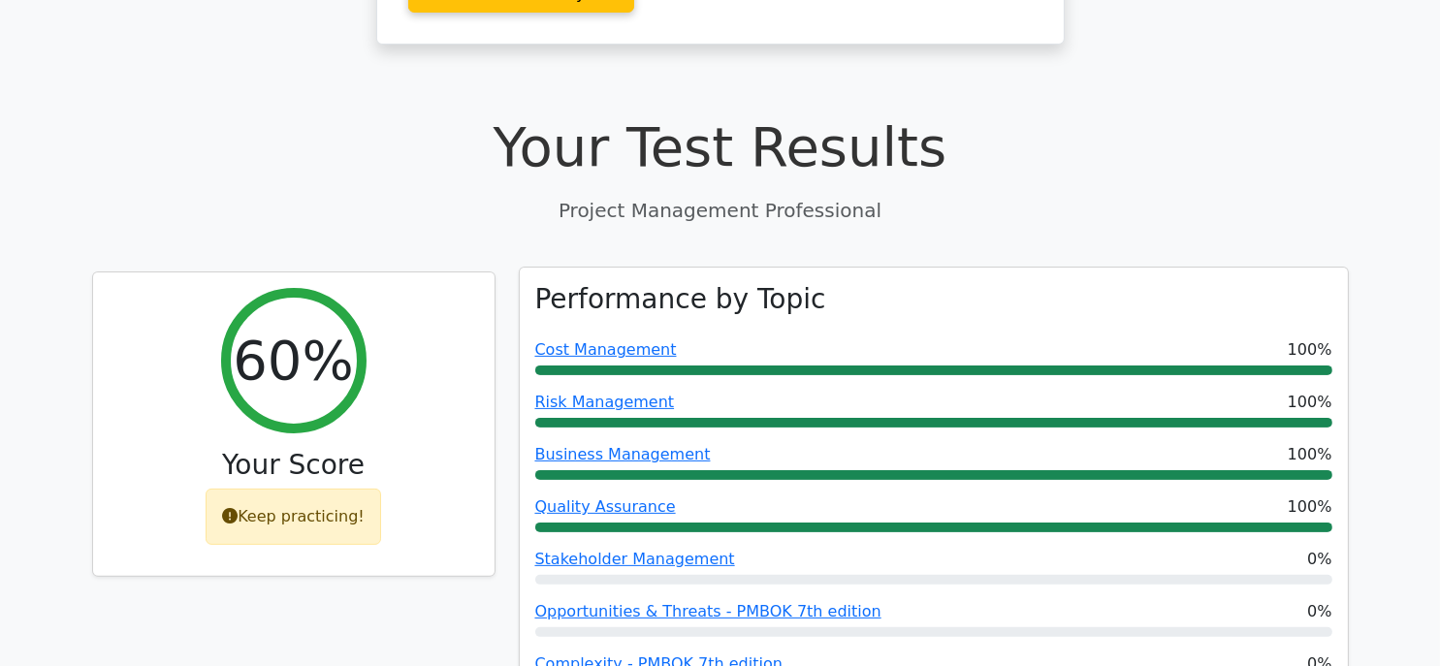
scroll to position [700, 0]
